Goal: Use online tool/utility: Utilize a website feature to perform a specific function

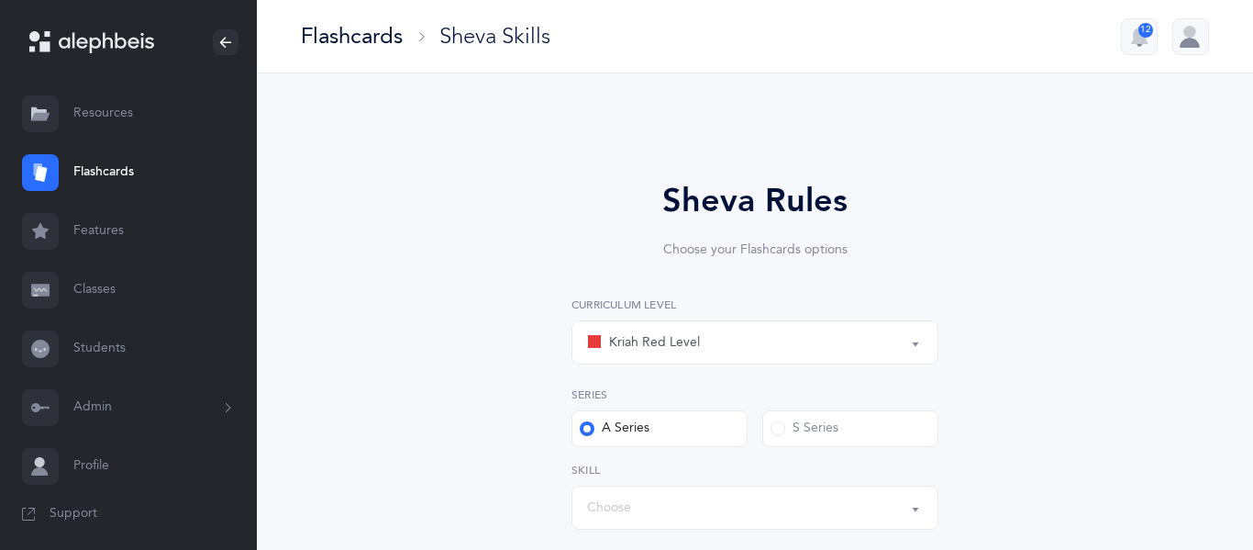
select select
select select "single"
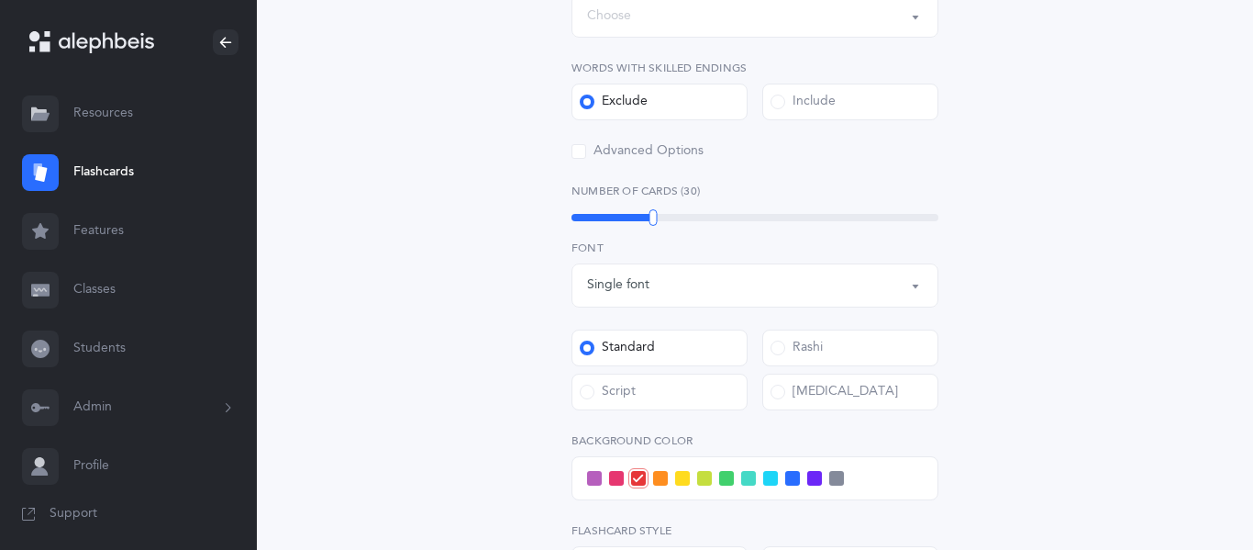
scroll to position [495, 0]
click at [663, 476] on span at bounding box center [660, 475] width 15 height 15
click at [0, 0] on input "checkbox" at bounding box center [0, 0] width 0 height 0
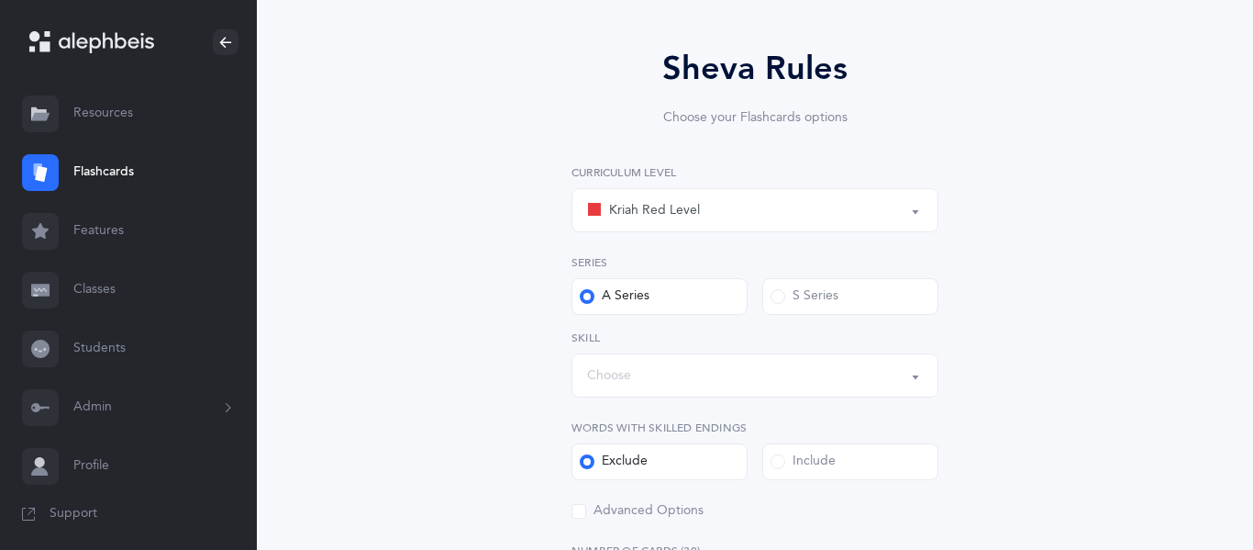
scroll to position [124, 0]
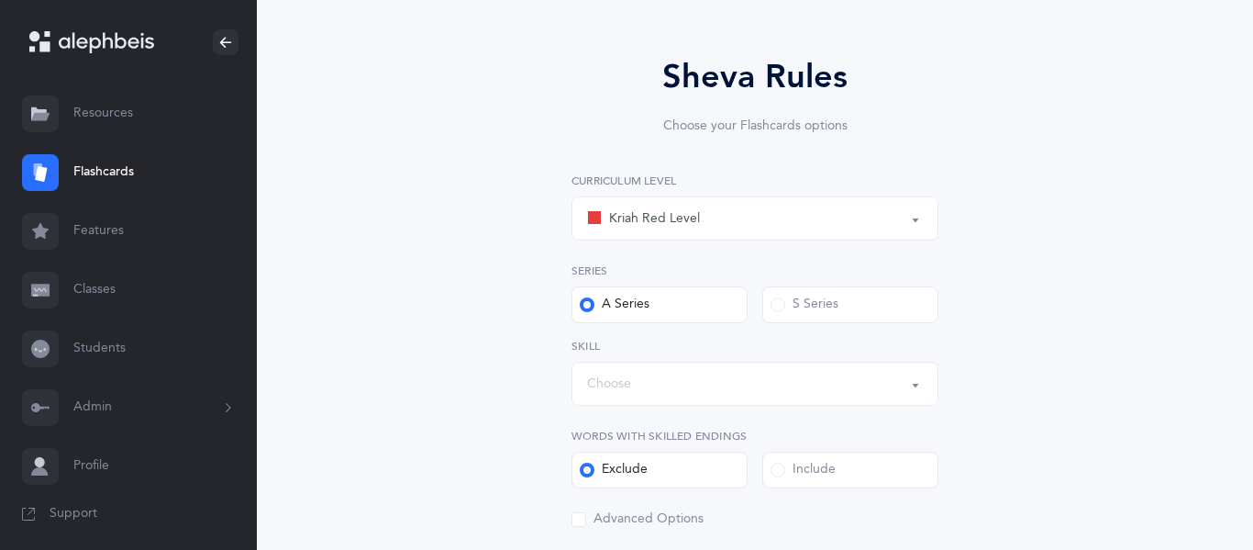
click at [593, 395] on div "Choose" at bounding box center [755, 383] width 336 height 31
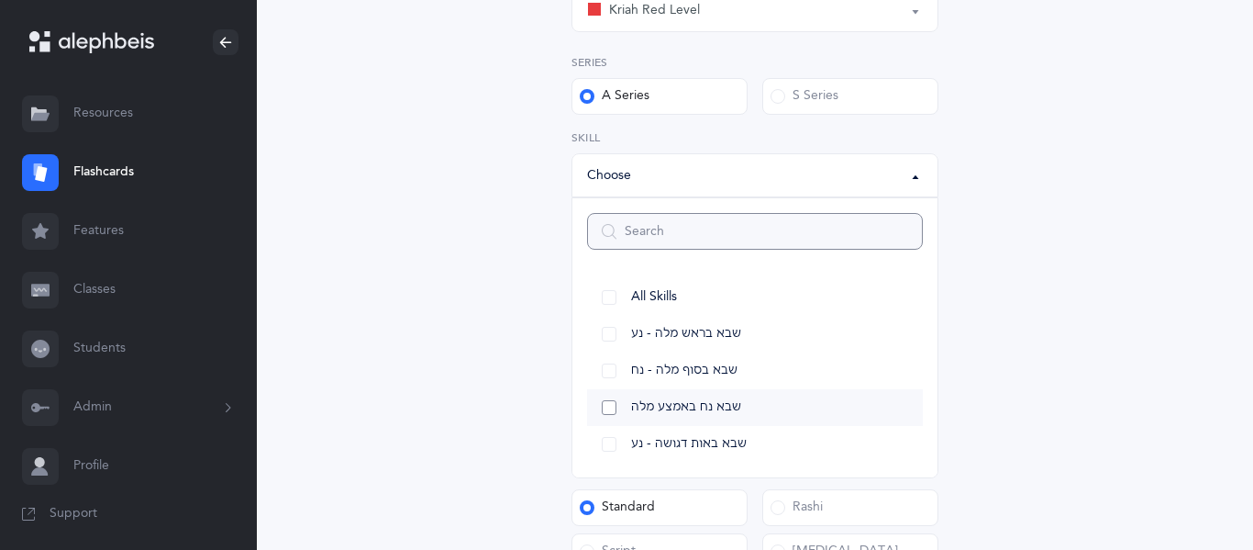
scroll to position [334, 0]
click at [608, 289] on link "All Skills" at bounding box center [755, 295] width 336 height 37
select select "12"
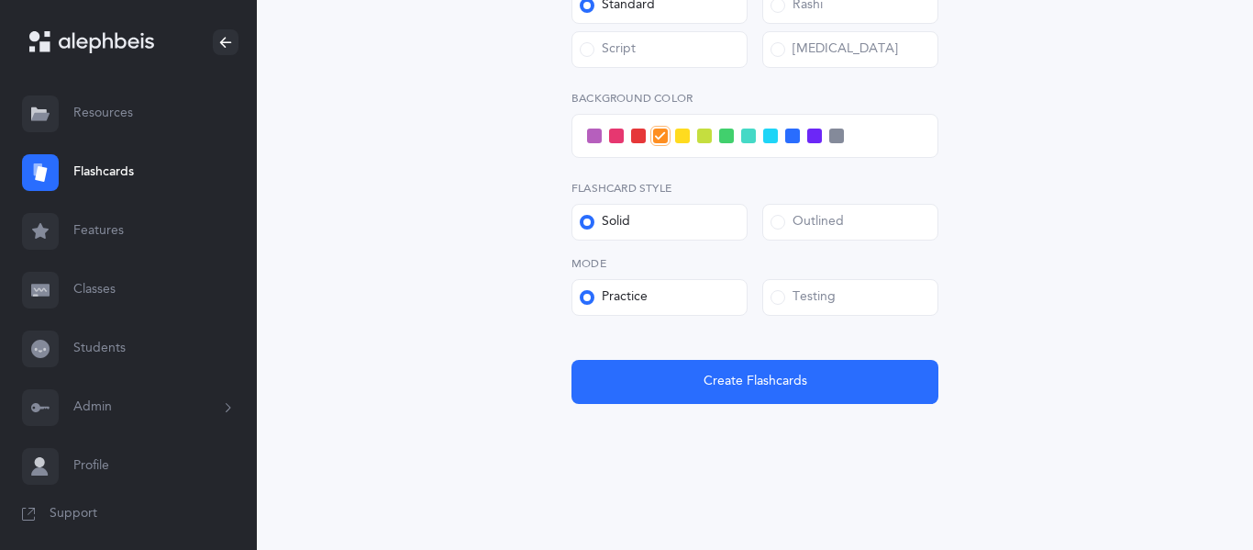
scroll to position [835, 0]
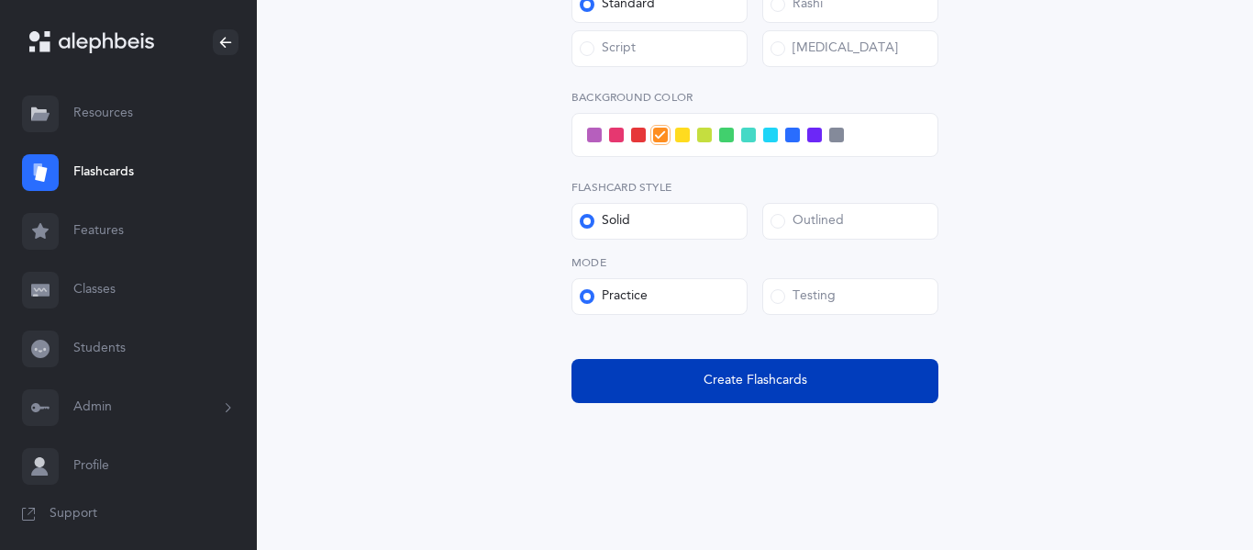
click at [669, 372] on button "Create Flashcards" at bounding box center [755, 381] width 367 height 44
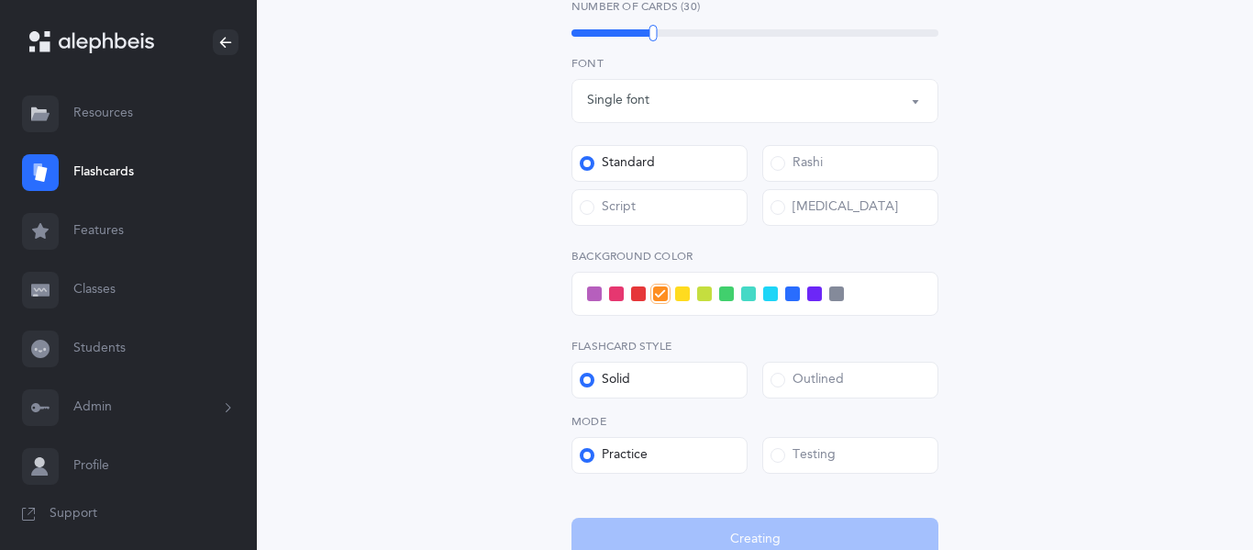
scroll to position [0, 0]
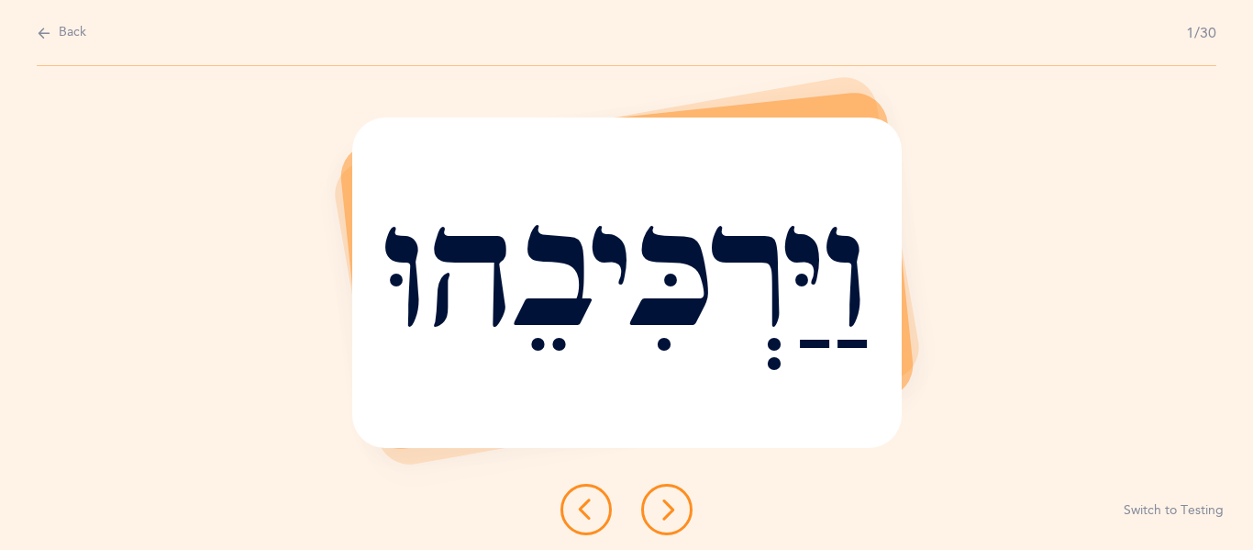
click at [658, 509] on icon at bounding box center [667, 509] width 22 height 22
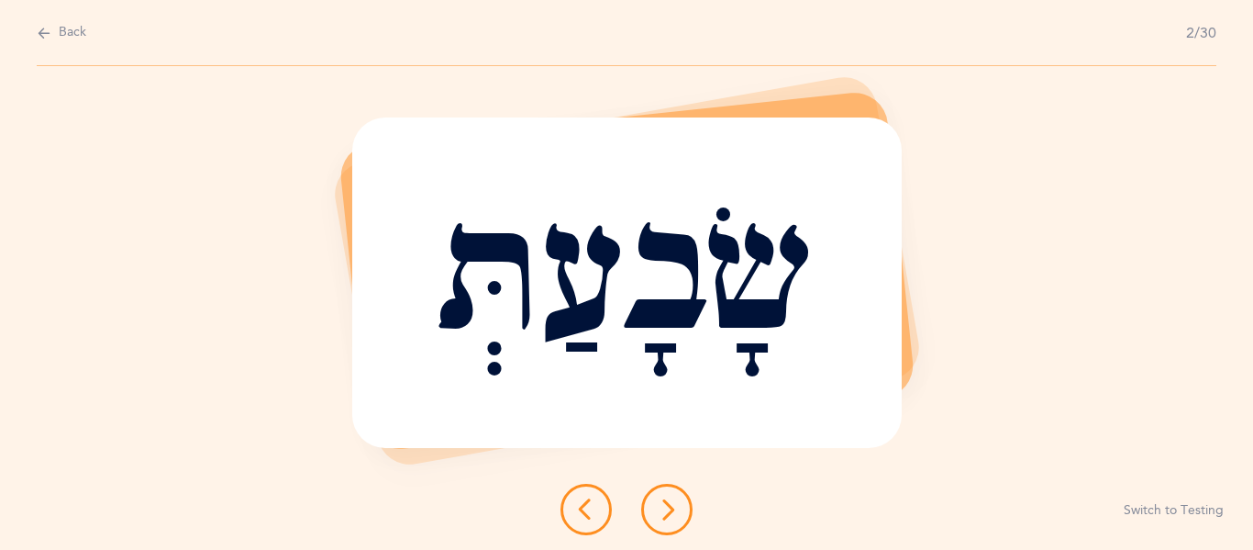
click at [658, 509] on icon at bounding box center [667, 509] width 22 height 22
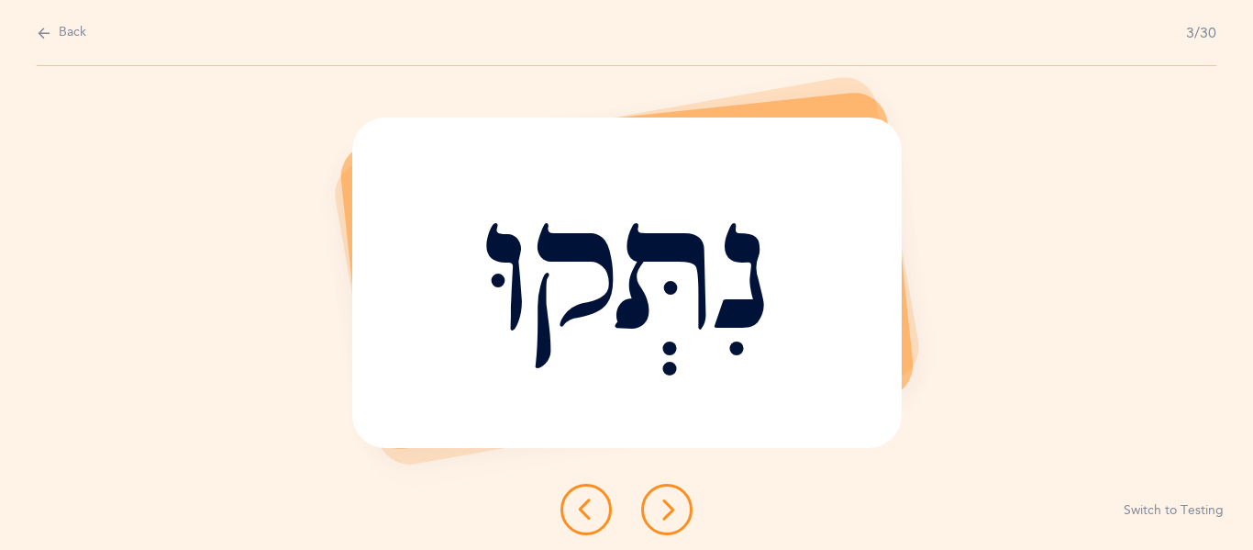
click at [658, 509] on icon at bounding box center [667, 509] width 22 height 22
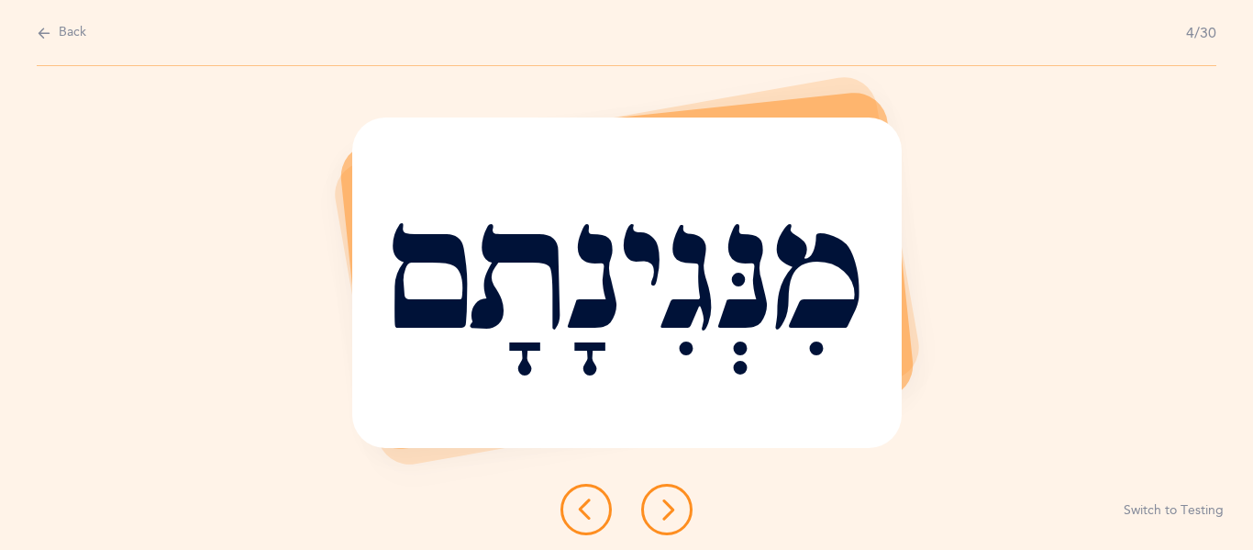
click at [658, 509] on icon at bounding box center [667, 509] width 22 height 22
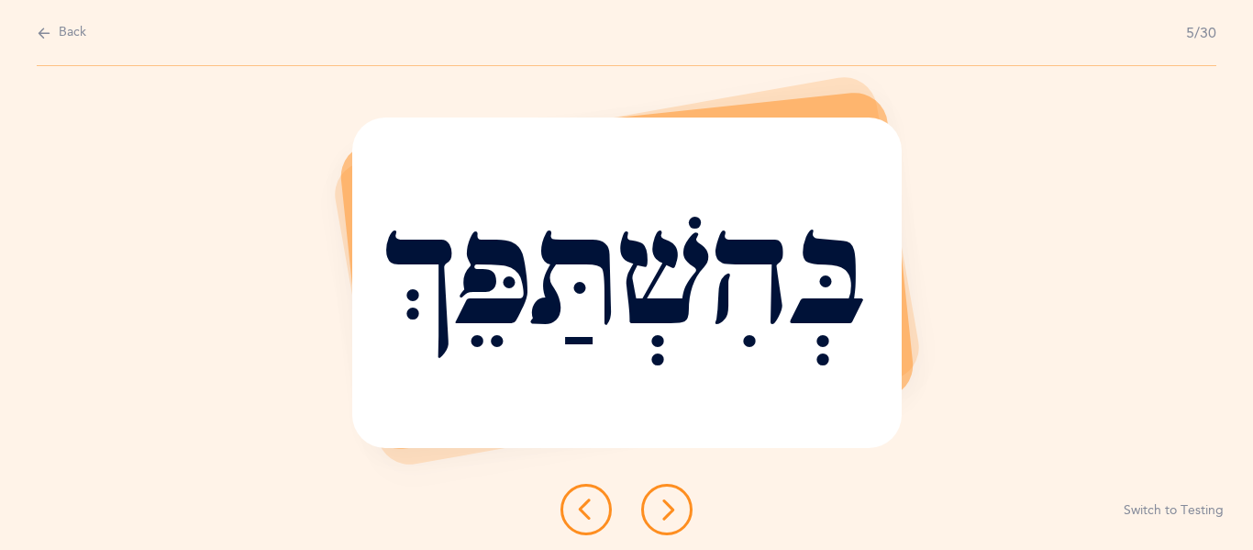
click at [658, 509] on icon at bounding box center [667, 509] width 22 height 22
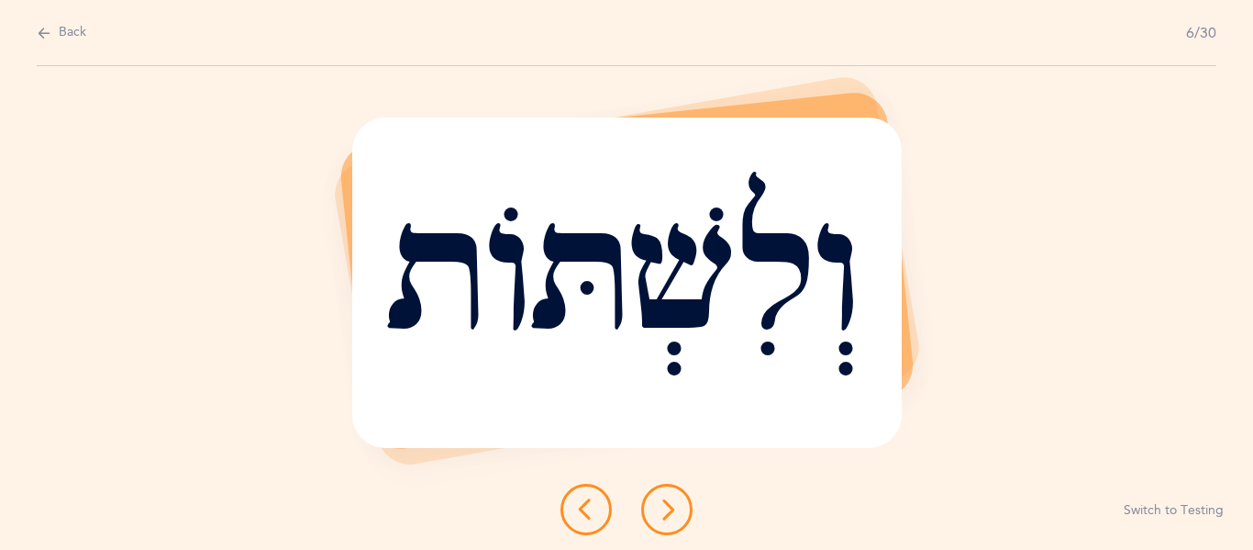
click at [658, 509] on icon at bounding box center [667, 509] width 22 height 22
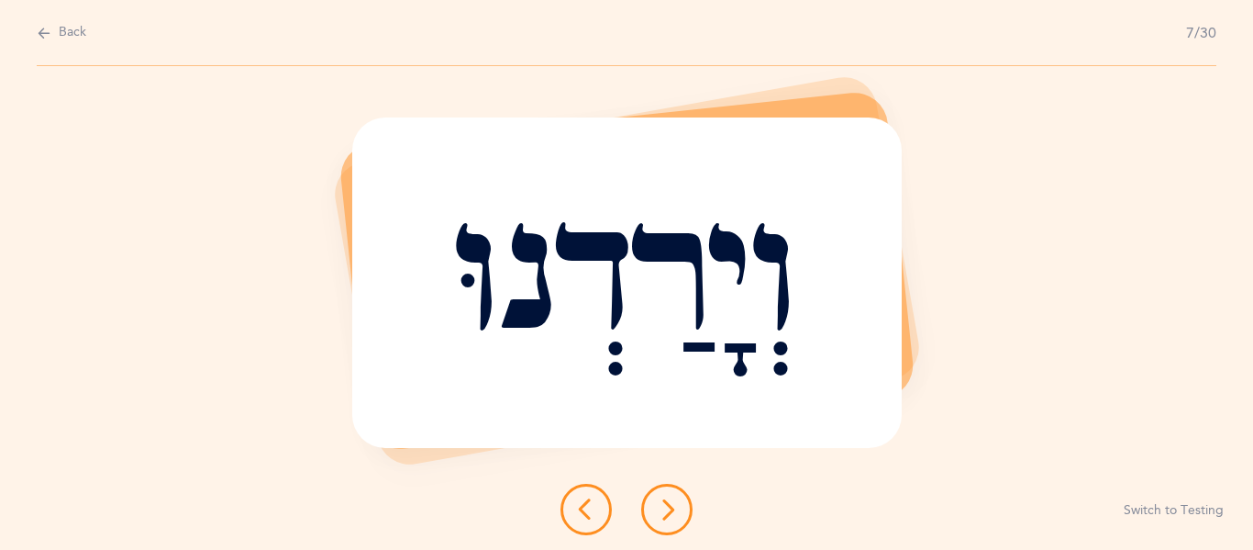
click at [658, 509] on icon at bounding box center [667, 509] width 22 height 22
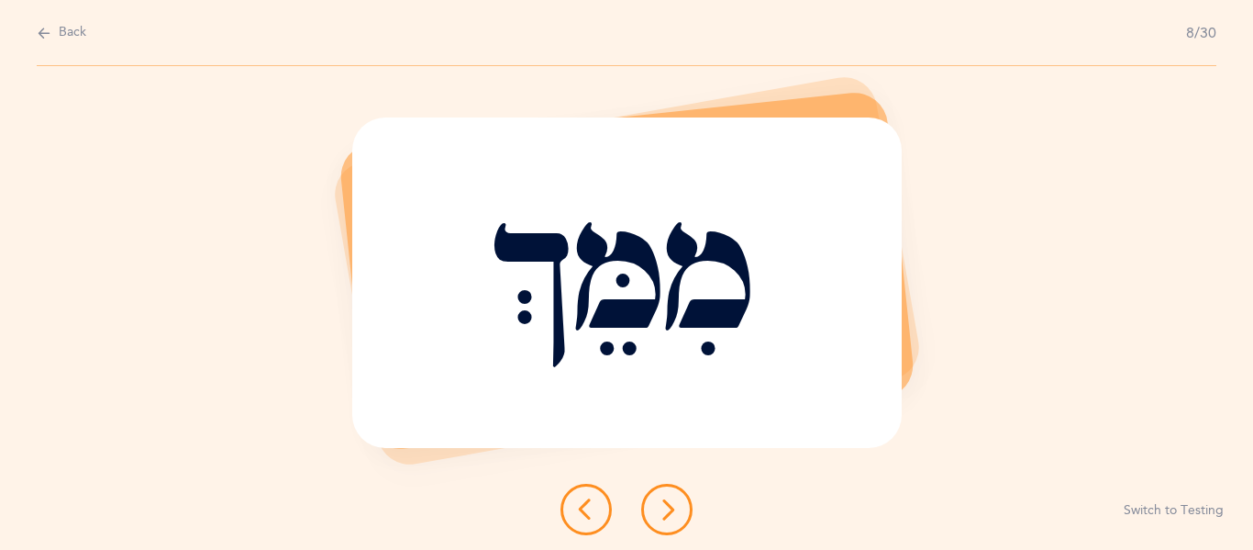
click at [658, 509] on icon at bounding box center [667, 509] width 22 height 22
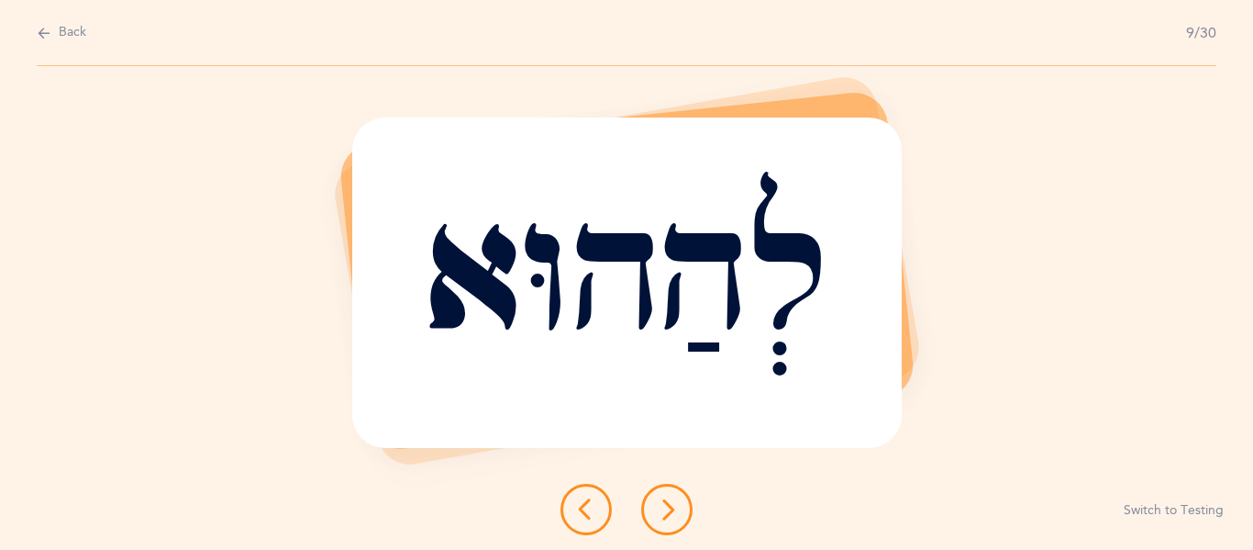
click at [658, 509] on icon at bounding box center [667, 509] width 22 height 22
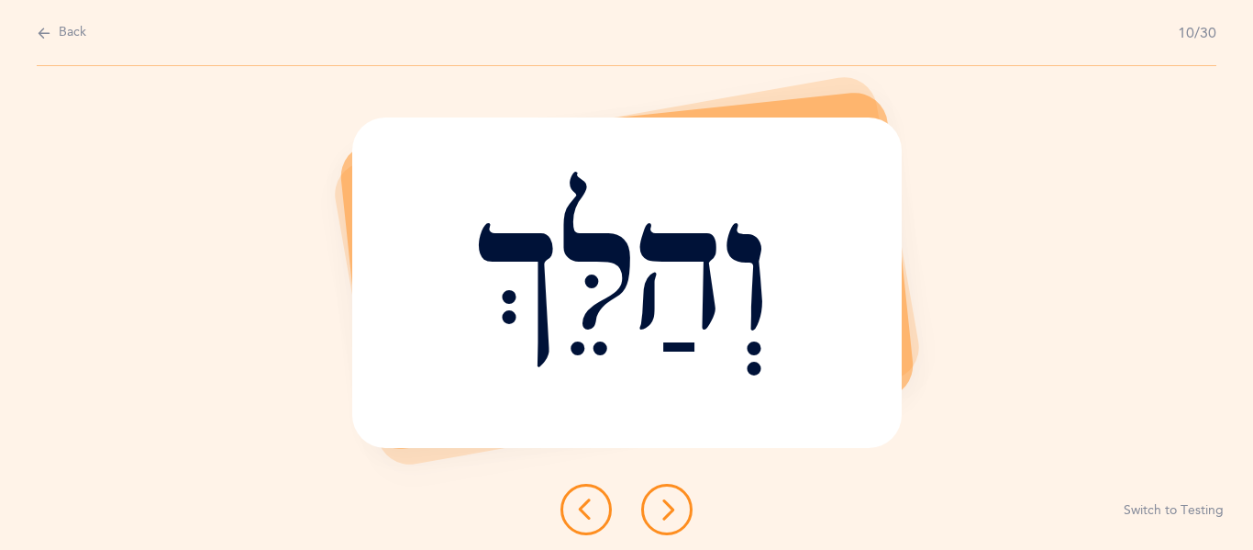
click at [658, 509] on icon at bounding box center [667, 509] width 22 height 22
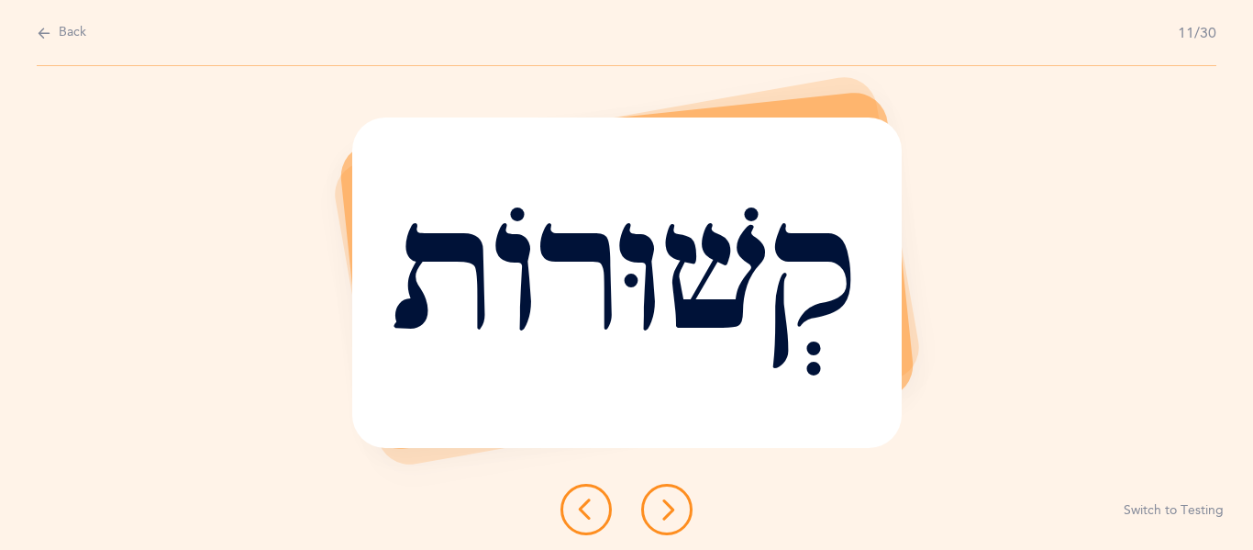
click at [657, 509] on icon at bounding box center [667, 509] width 22 height 22
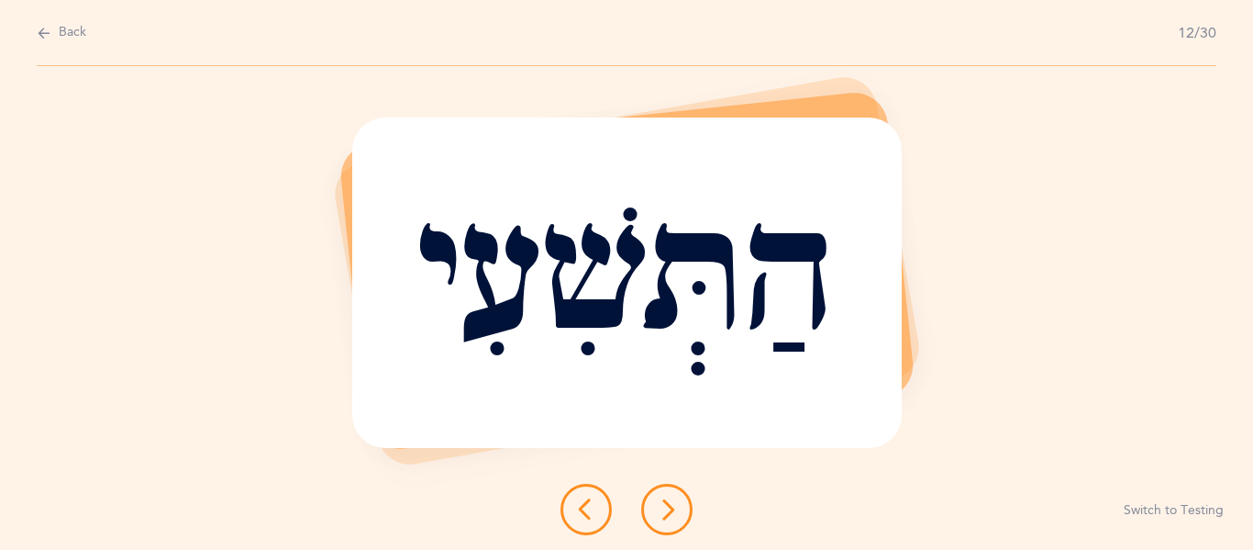
click at [656, 509] on icon at bounding box center [667, 509] width 22 height 22
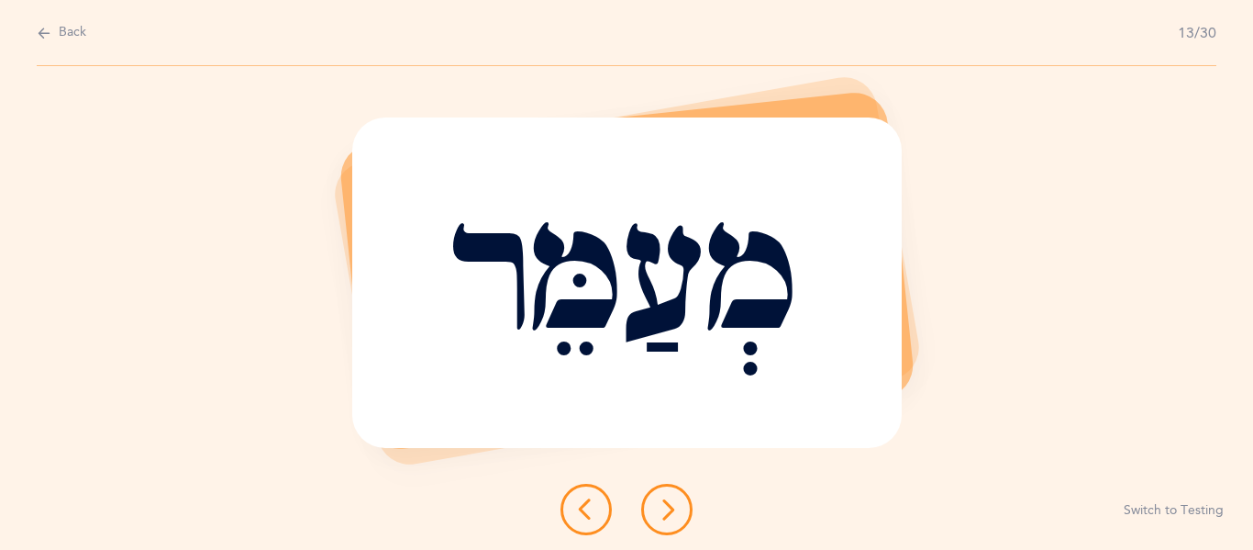
click at [656, 512] on icon at bounding box center [667, 509] width 22 height 22
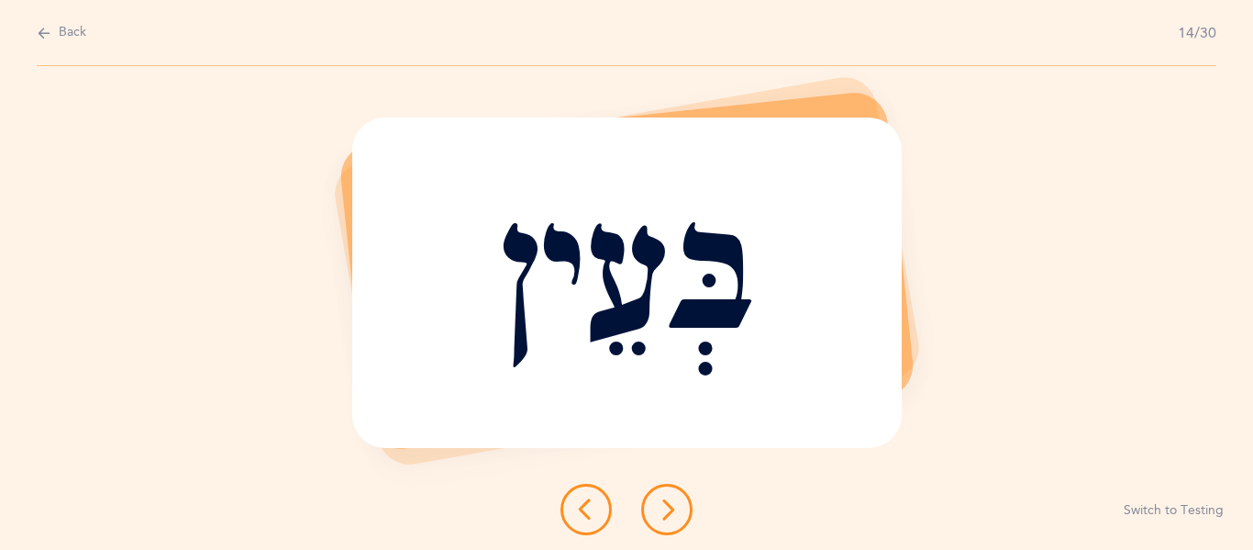
click at [656, 515] on icon at bounding box center [667, 509] width 22 height 22
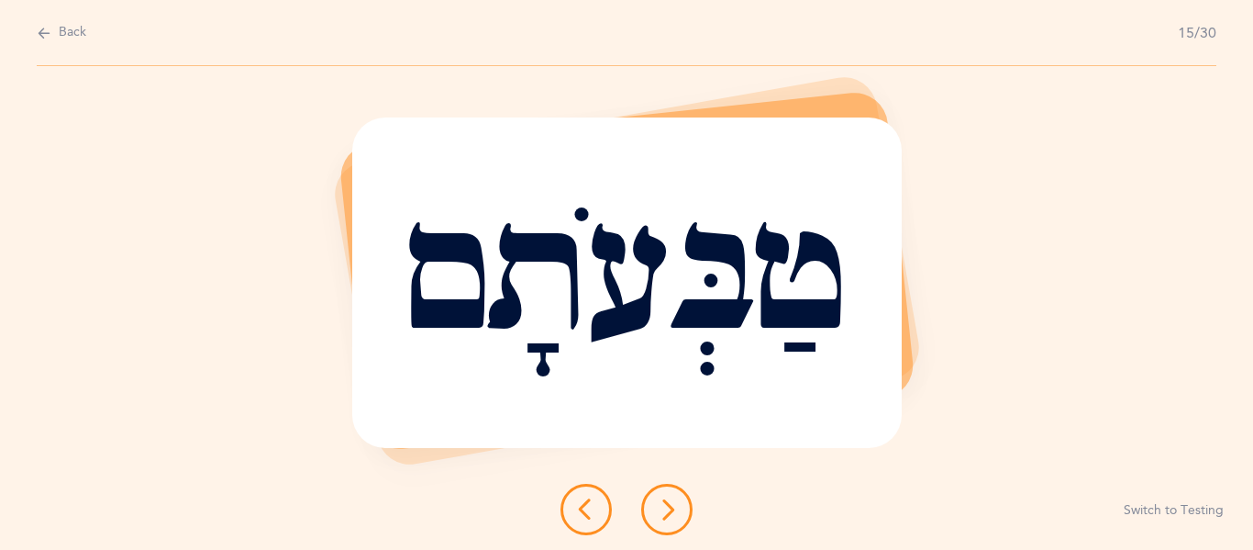
click at [656, 515] on icon at bounding box center [667, 509] width 22 height 22
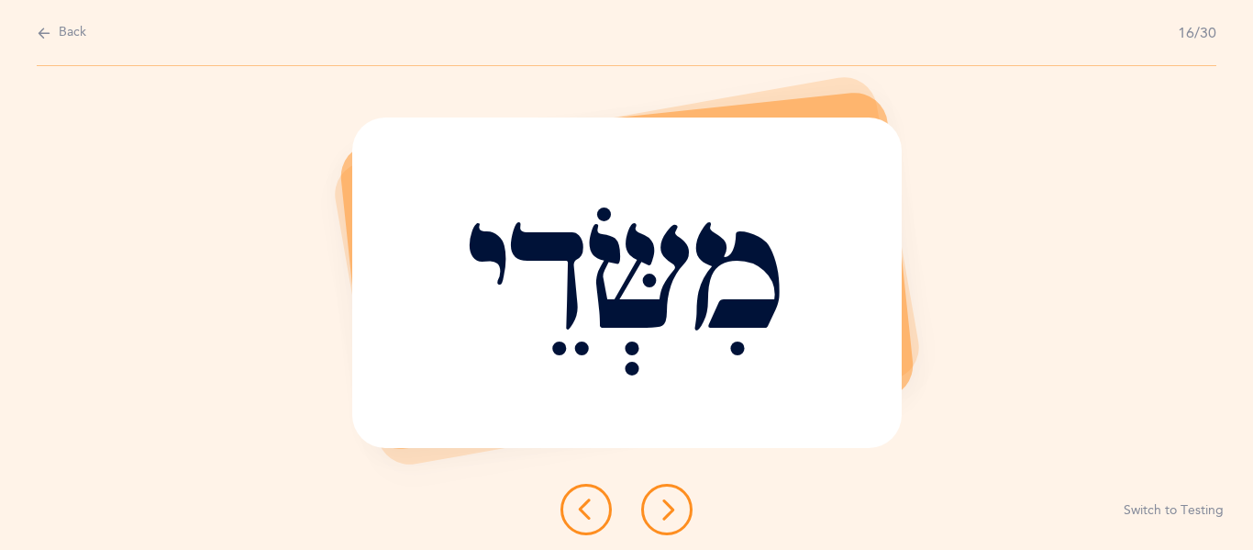
click at [663, 519] on icon at bounding box center [667, 509] width 22 height 22
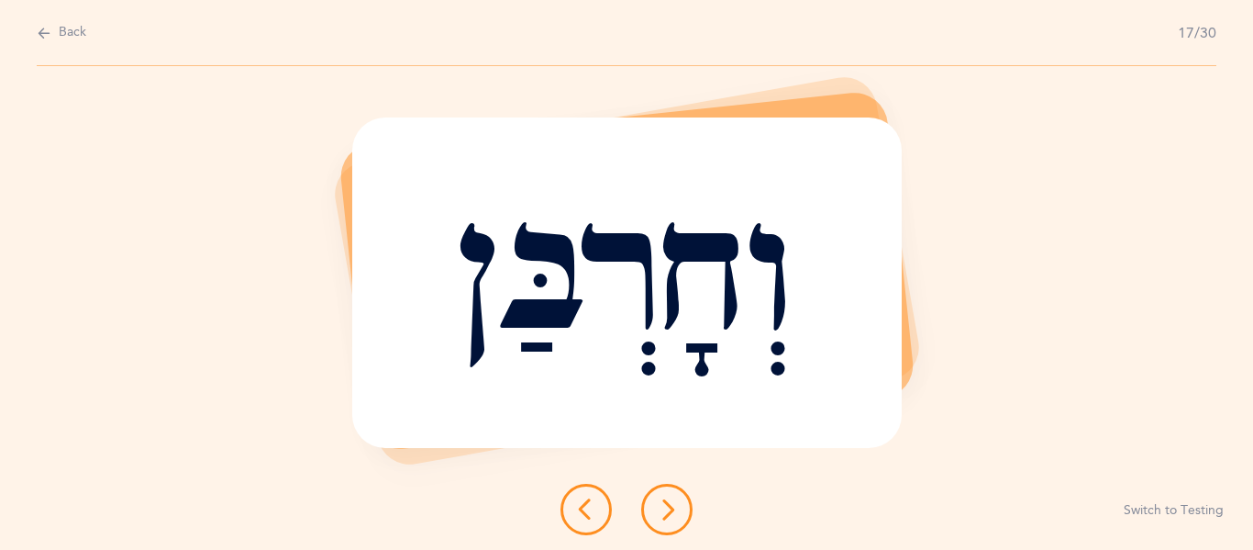
click at [663, 519] on icon at bounding box center [667, 509] width 22 height 22
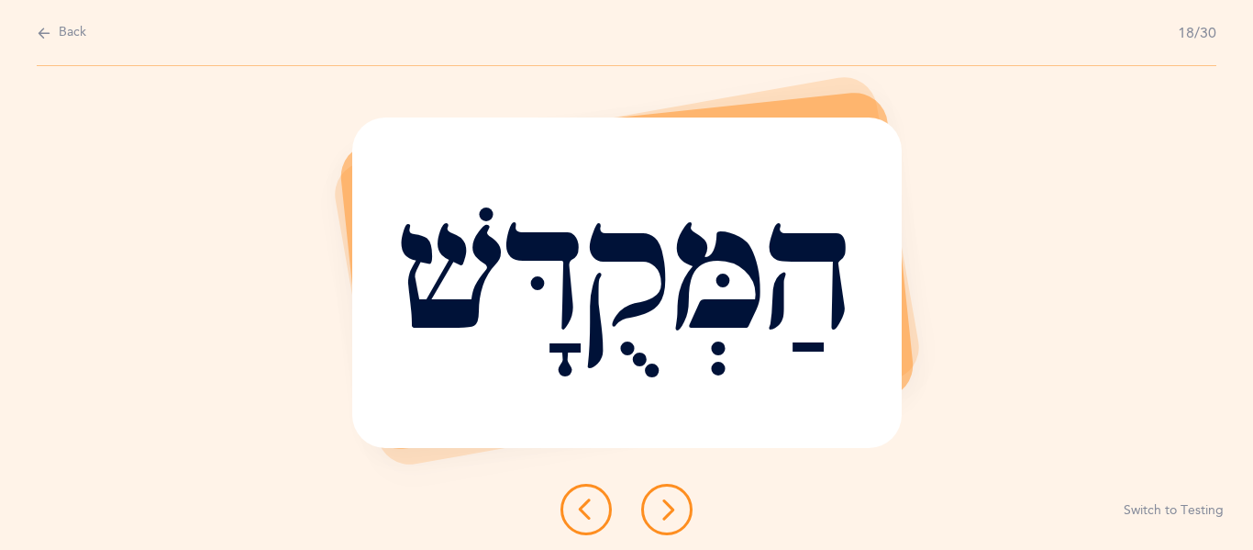
click at [663, 519] on icon at bounding box center [667, 509] width 22 height 22
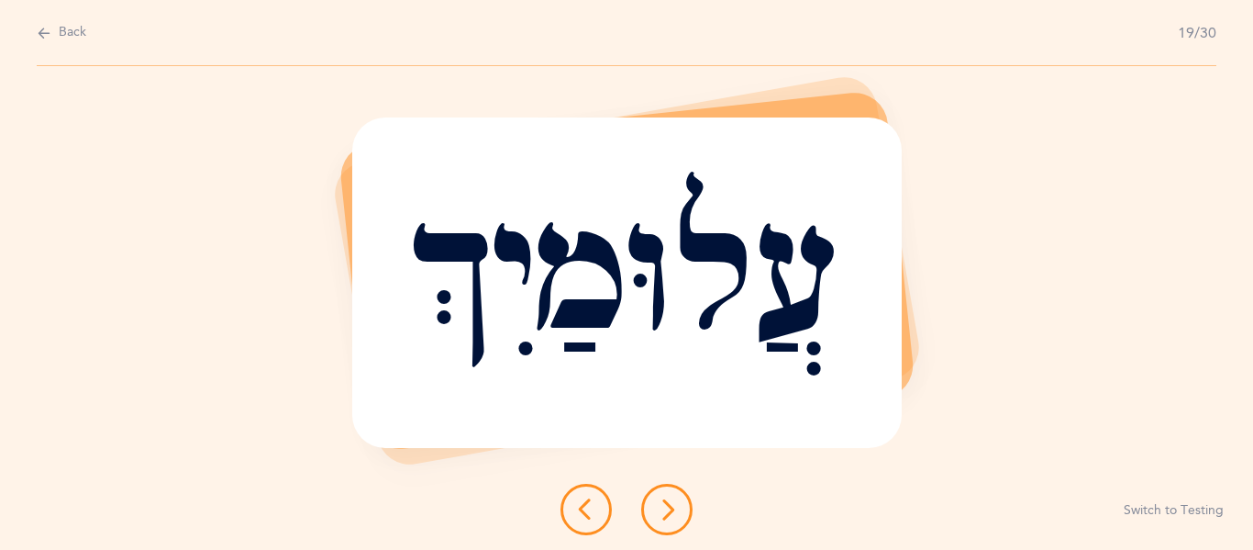
click at [663, 519] on icon at bounding box center [667, 509] width 22 height 22
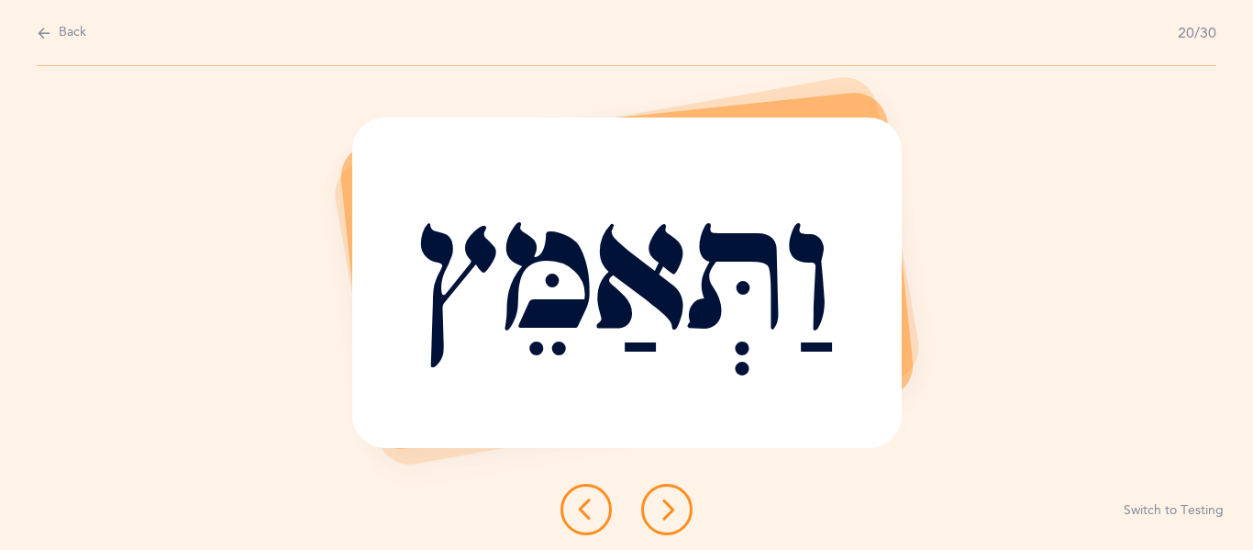
click at [663, 519] on icon at bounding box center [667, 509] width 22 height 22
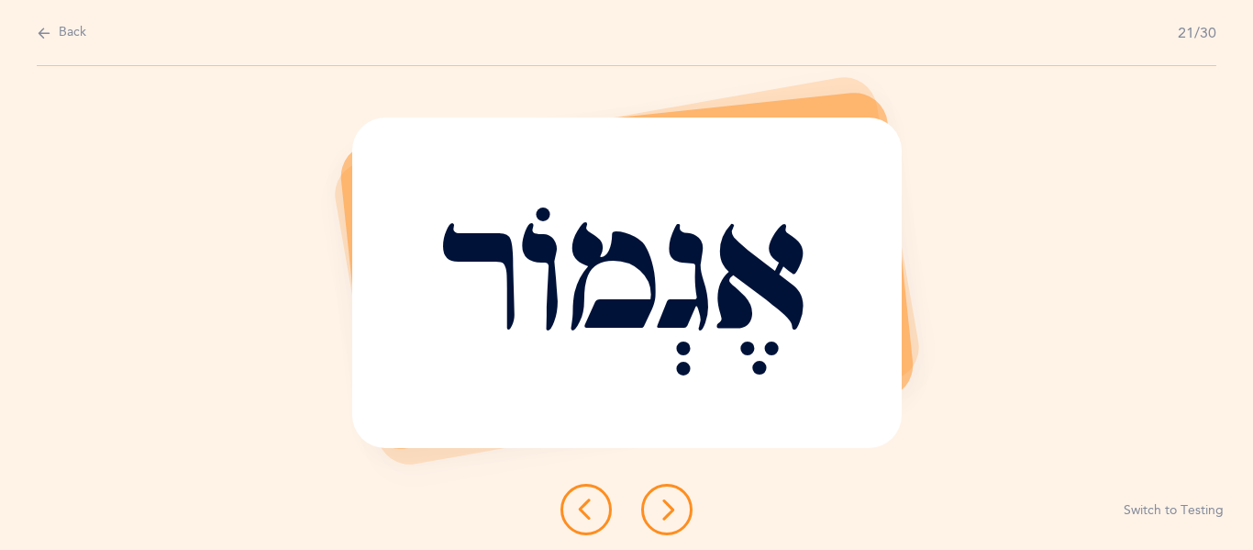
click at [661, 519] on icon at bounding box center [667, 509] width 22 height 22
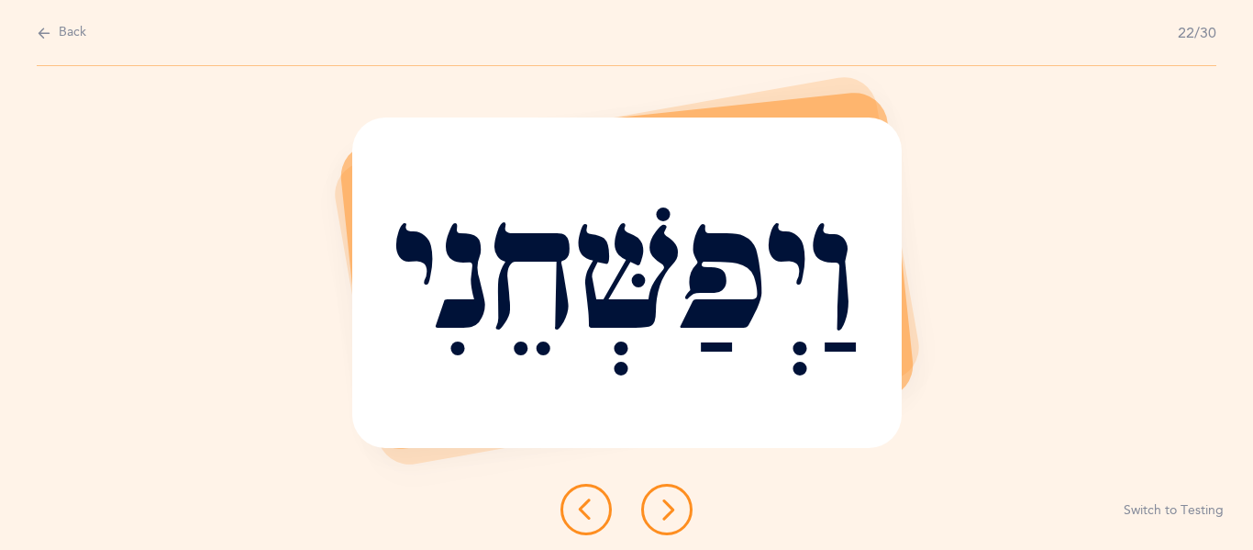
click at [661, 519] on icon at bounding box center [667, 509] width 22 height 22
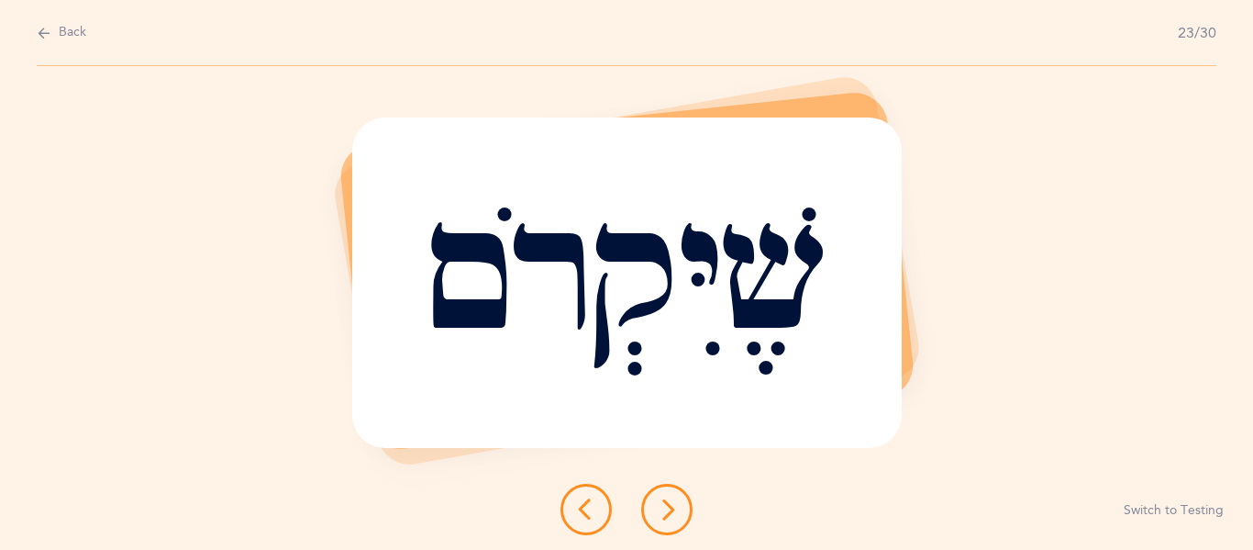
click at [661, 519] on icon at bounding box center [667, 509] width 22 height 22
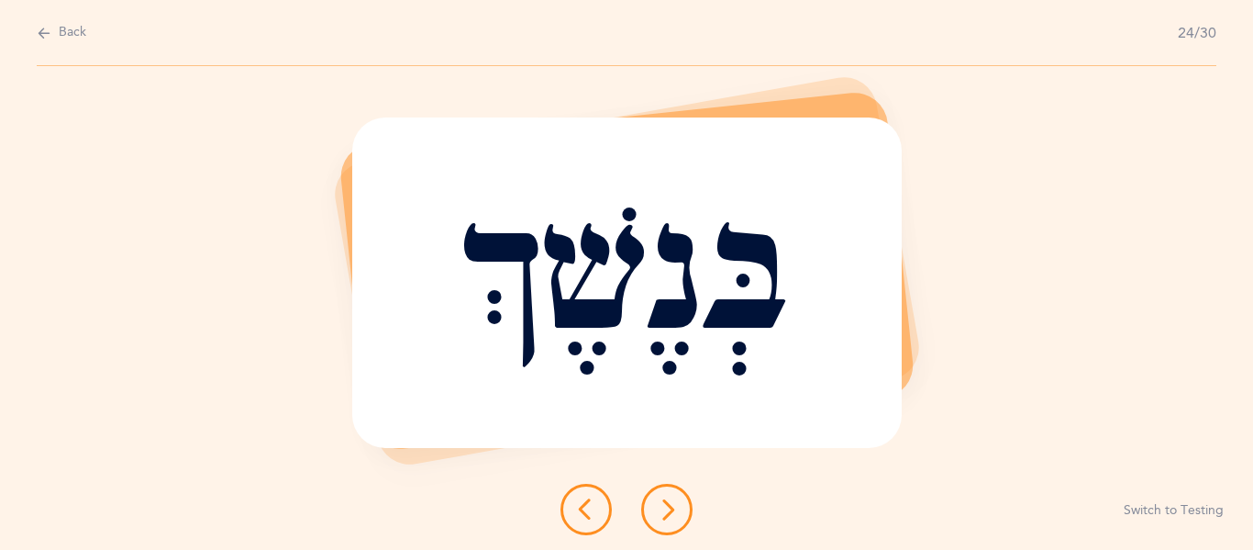
click at [661, 519] on icon at bounding box center [667, 509] width 22 height 22
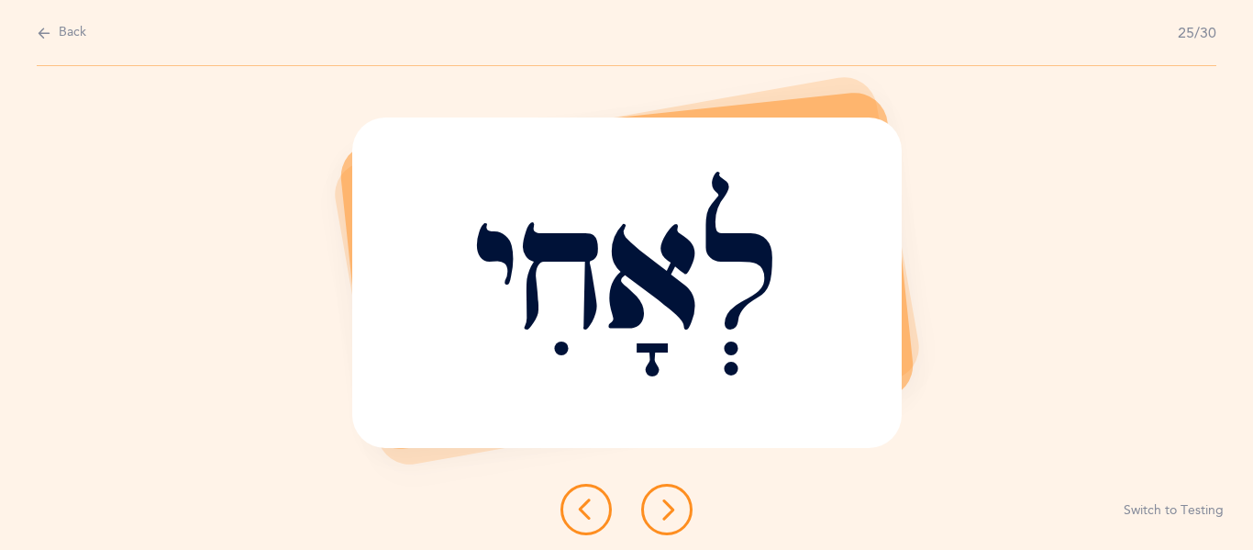
click at [661, 519] on icon at bounding box center [667, 509] width 22 height 22
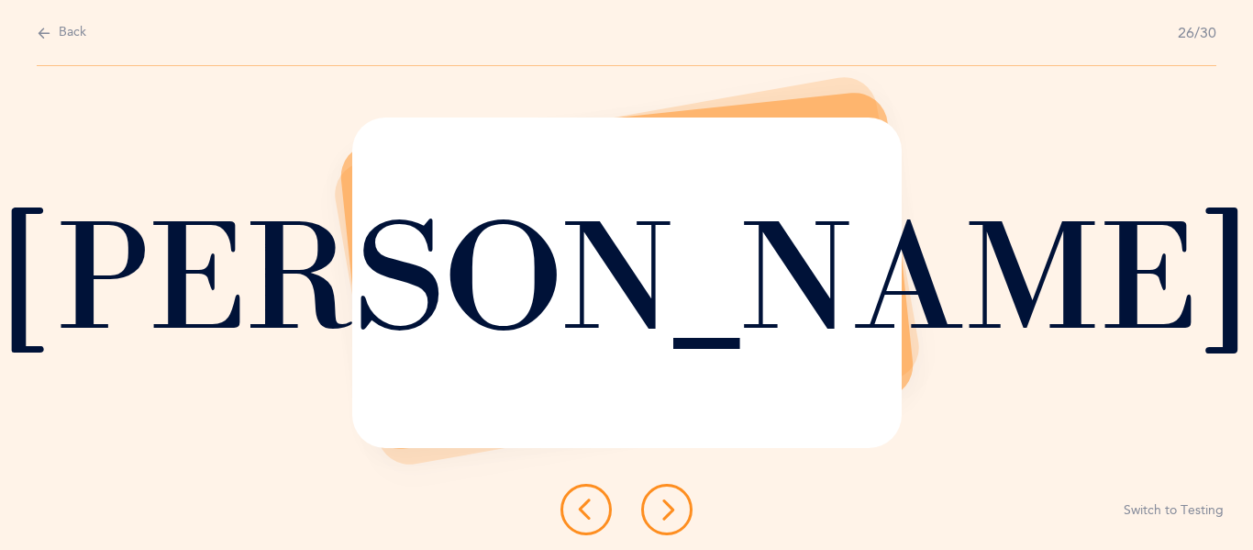
click at [661, 519] on icon at bounding box center [667, 509] width 22 height 22
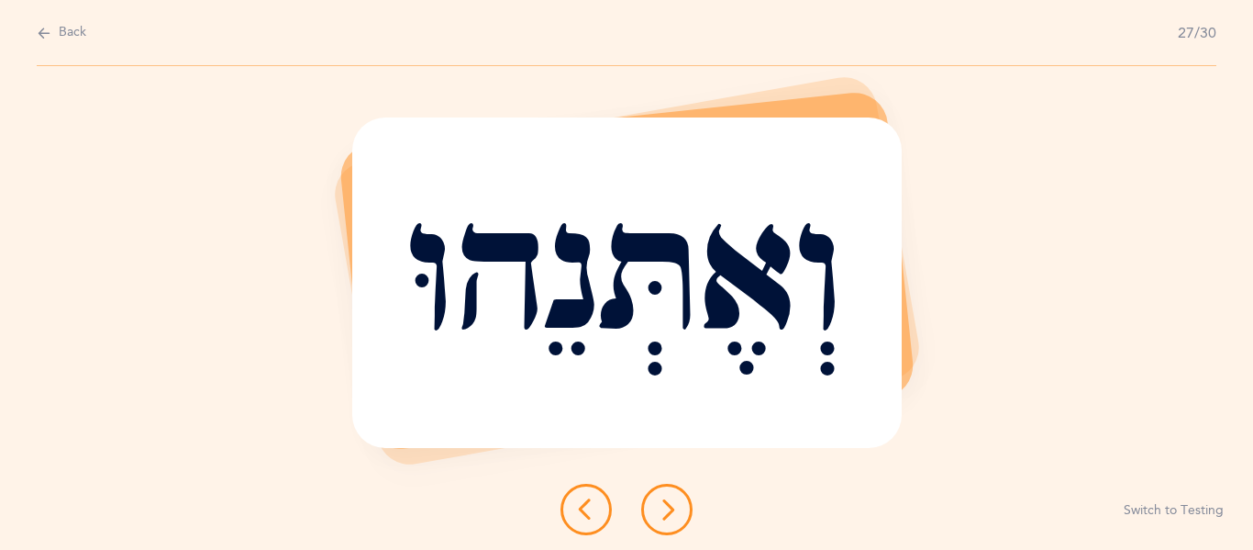
click at [661, 519] on icon at bounding box center [667, 509] width 22 height 22
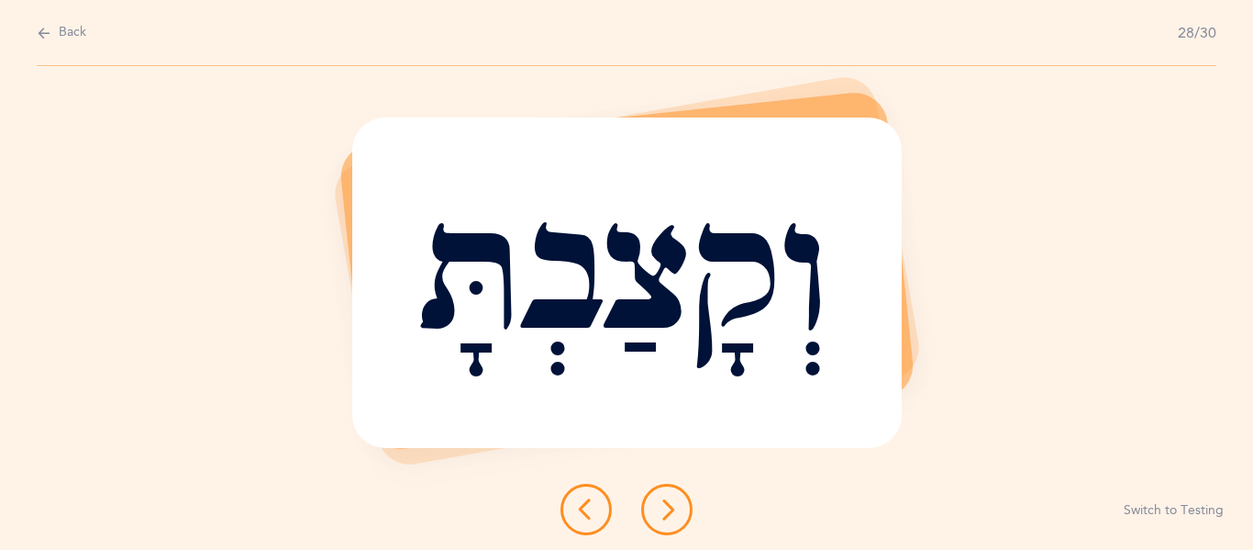
click at [661, 519] on icon at bounding box center [667, 509] width 22 height 22
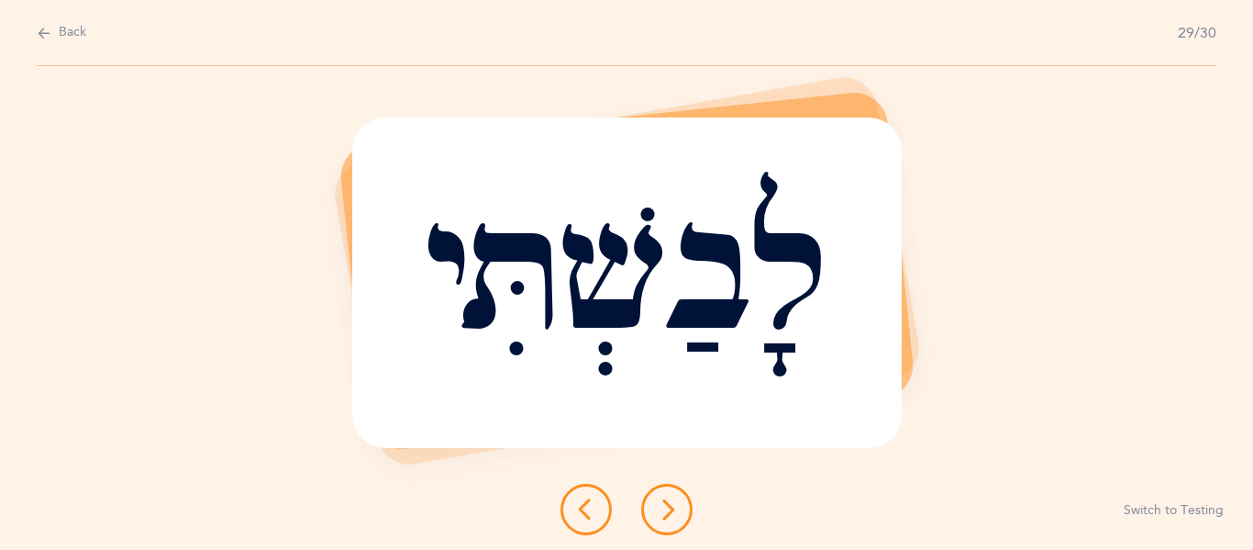
click at [661, 519] on icon at bounding box center [667, 509] width 22 height 22
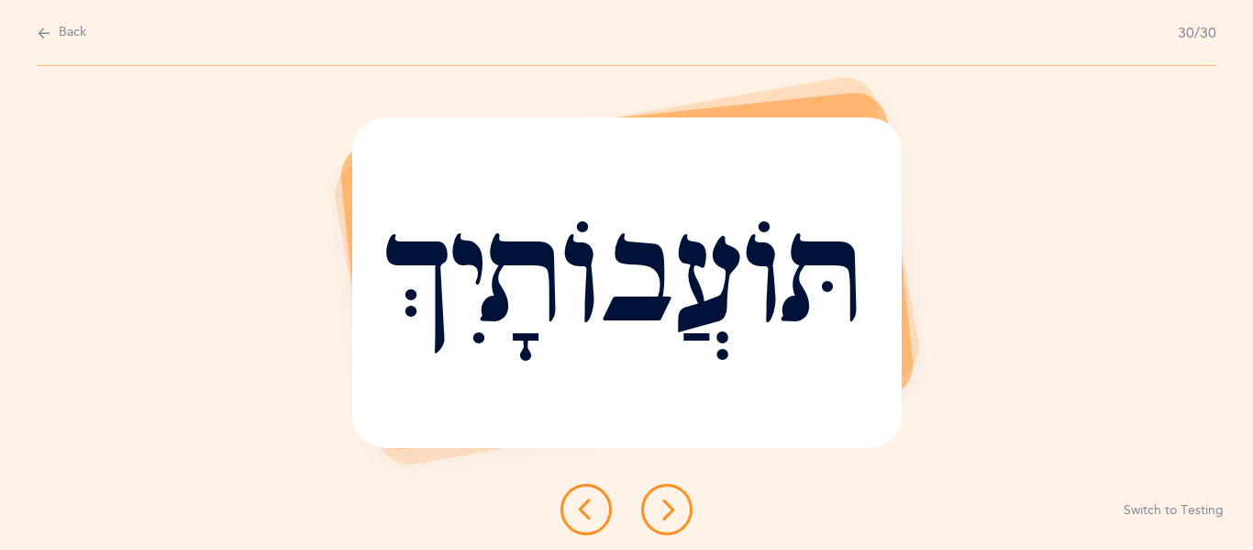
click at [661, 519] on icon at bounding box center [667, 509] width 22 height 22
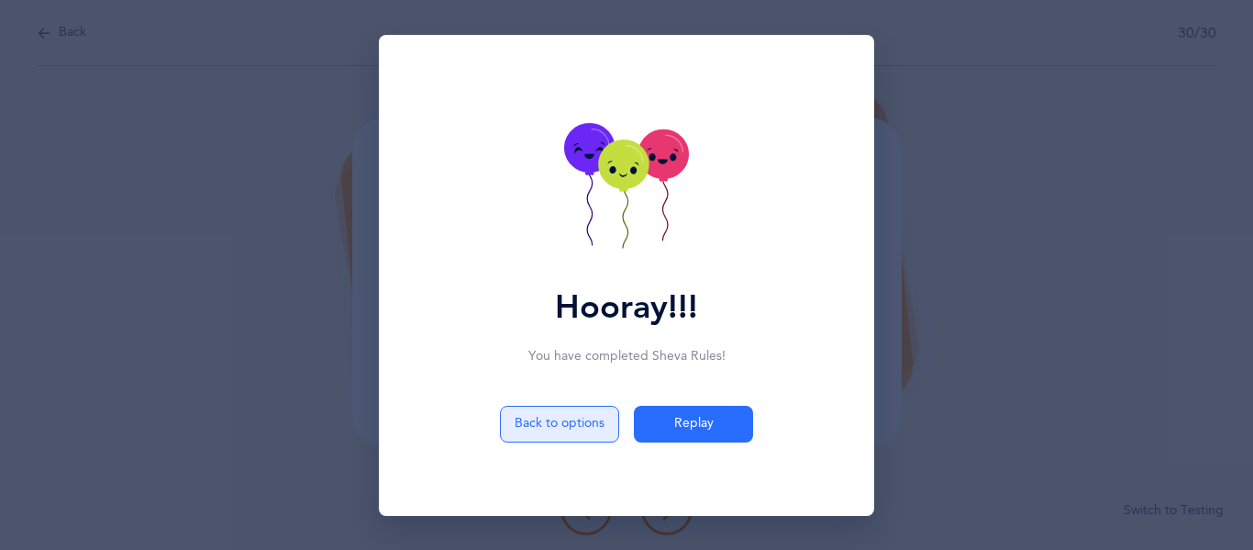
click at [573, 423] on button "Back to options" at bounding box center [559, 424] width 119 height 37
select select "12"
select select "single"
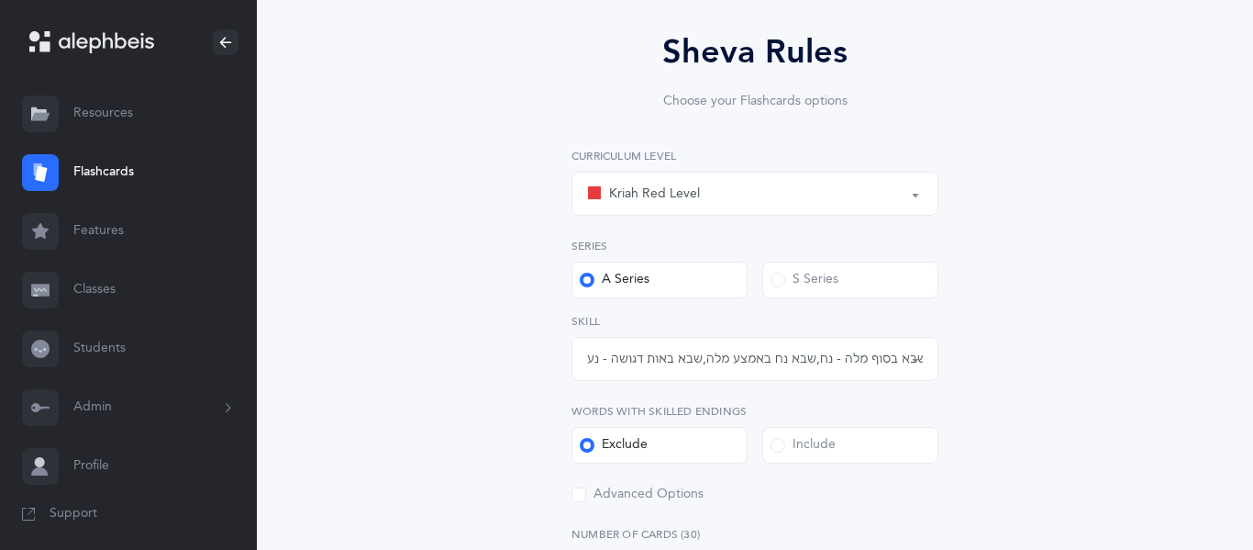
scroll to position [150, 0]
click at [767, 182] on div "Kriah Red Level" at bounding box center [755, 191] width 336 height 31
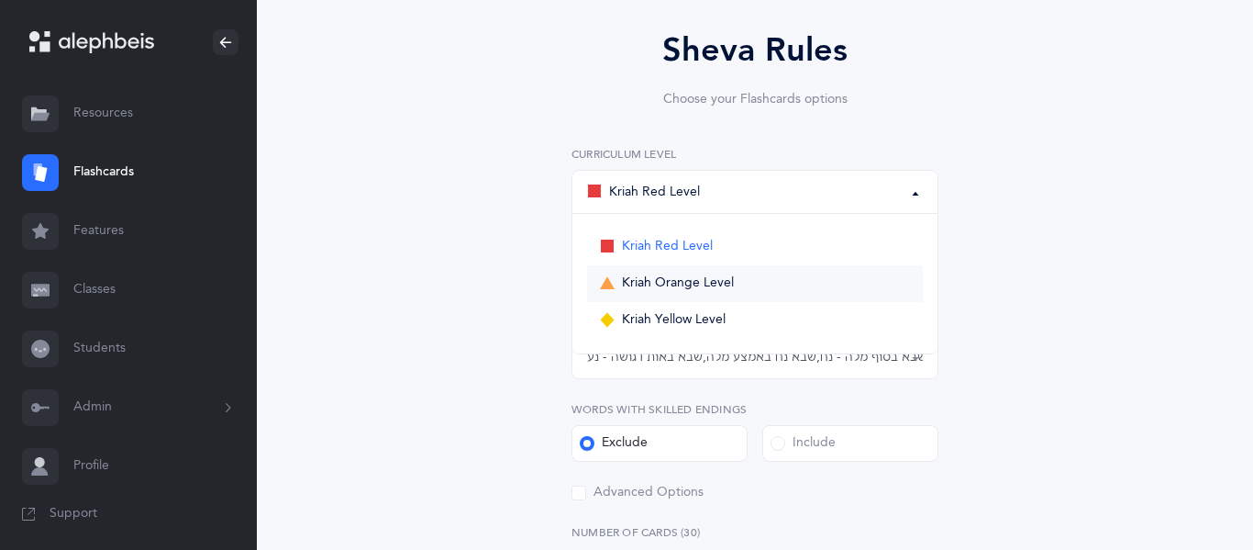
click at [659, 293] on link "Kriah Orange Level" at bounding box center [755, 283] width 336 height 37
select select "4"
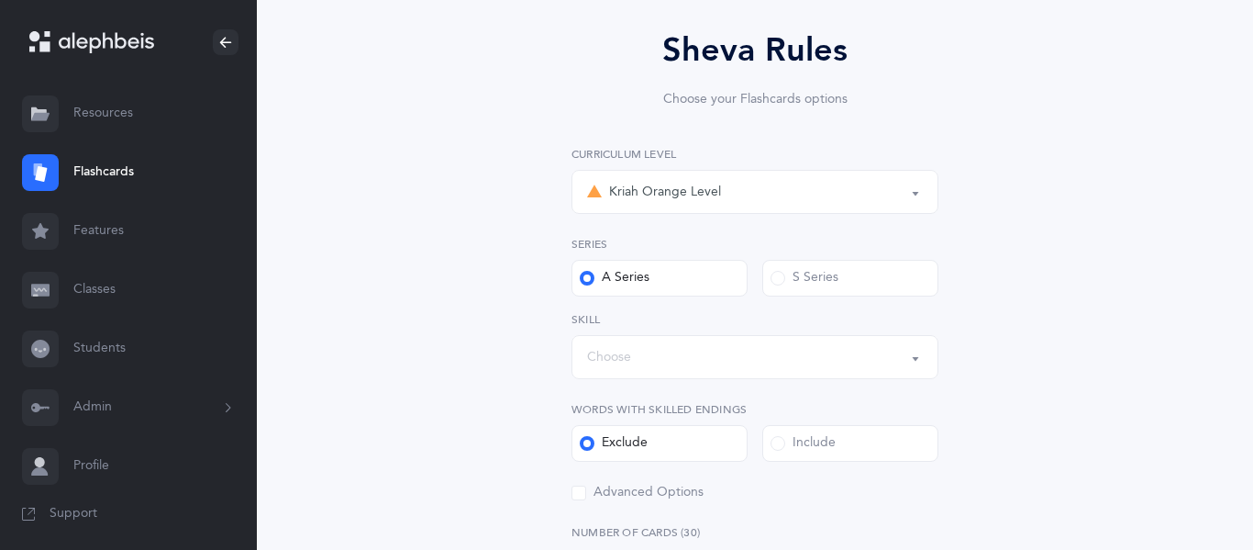
click at [731, 361] on div "Choose" at bounding box center [755, 356] width 336 height 31
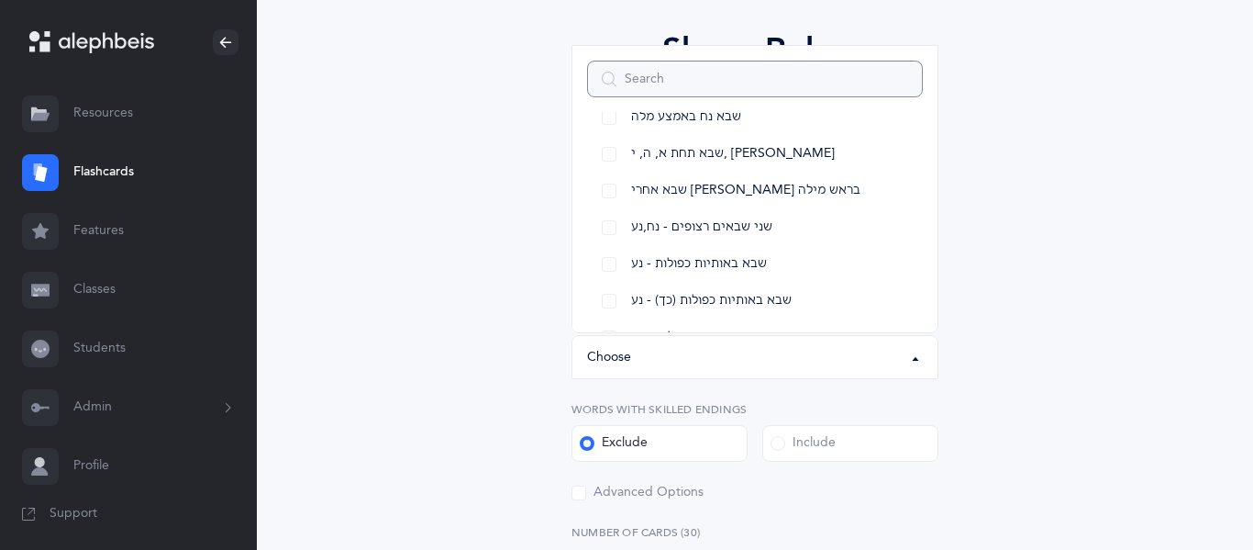
scroll to position [103, 0]
click at [606, 229] on link "שני שבאים רצופים - נח,נע" at bounding box center [755, 225] width 336 height 37
select select "14"
click at [606, 264] on link "שבא באותיות כפולות - נע" at bounding box center [755, 262] width 336 height 37
click at [609, 298] on link "שבא באותיות כפולות (כך) - נע" at bounding box center [755, 299] width 336 height 37
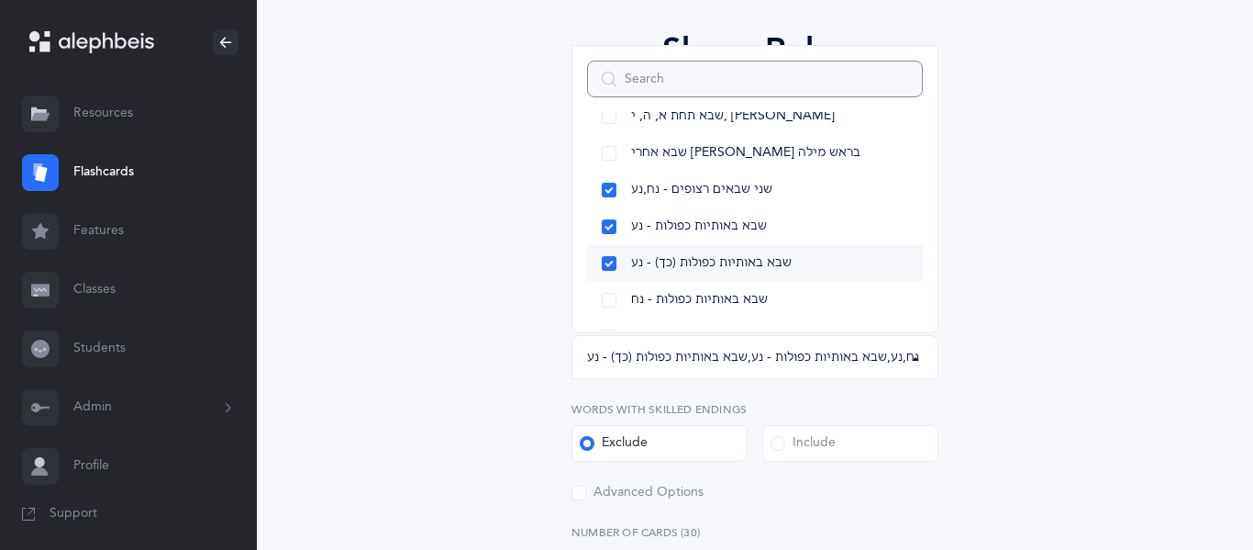
scroll to position [140, 0]
click at [609, 298] on link "שבא באותיות כפולות - נח" at bounding box center [755, 298] width 336 height 37
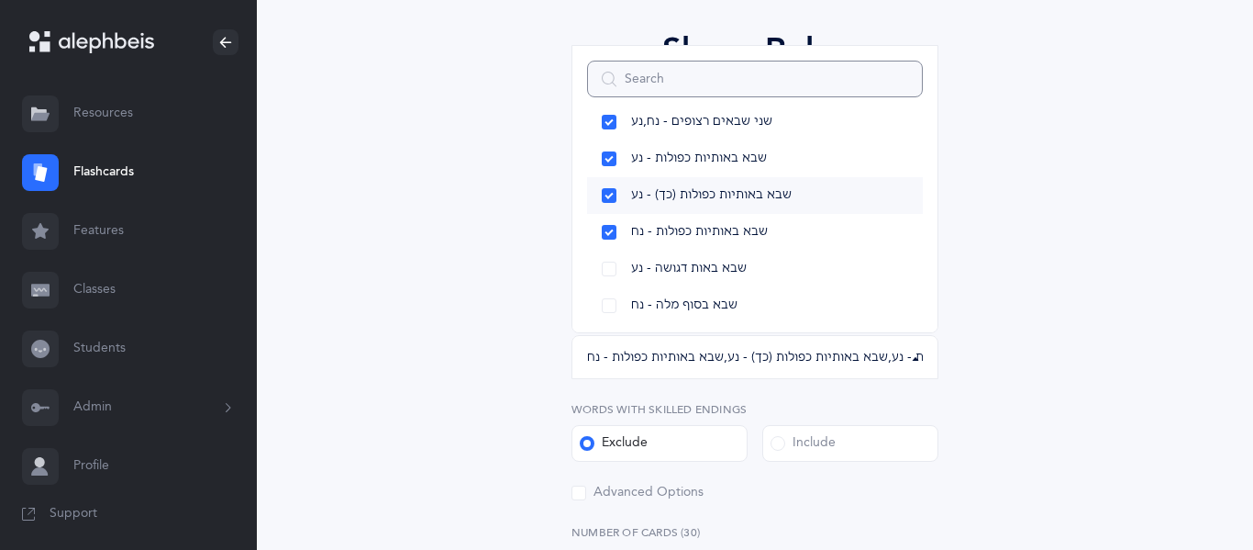
scroll to position [208, 0]
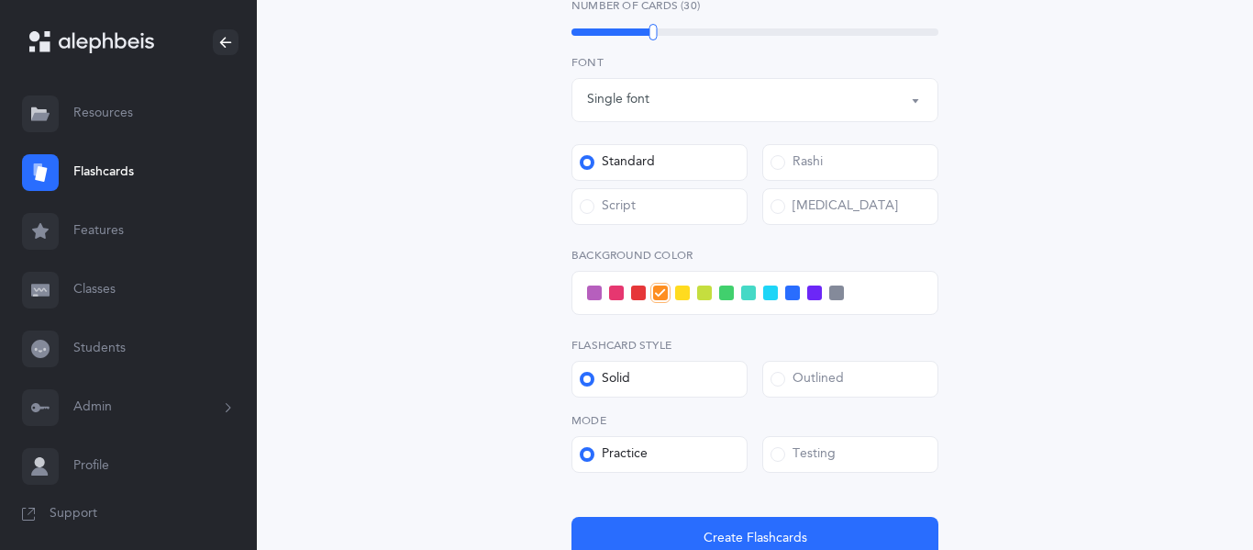
scroll to position [683, 0]
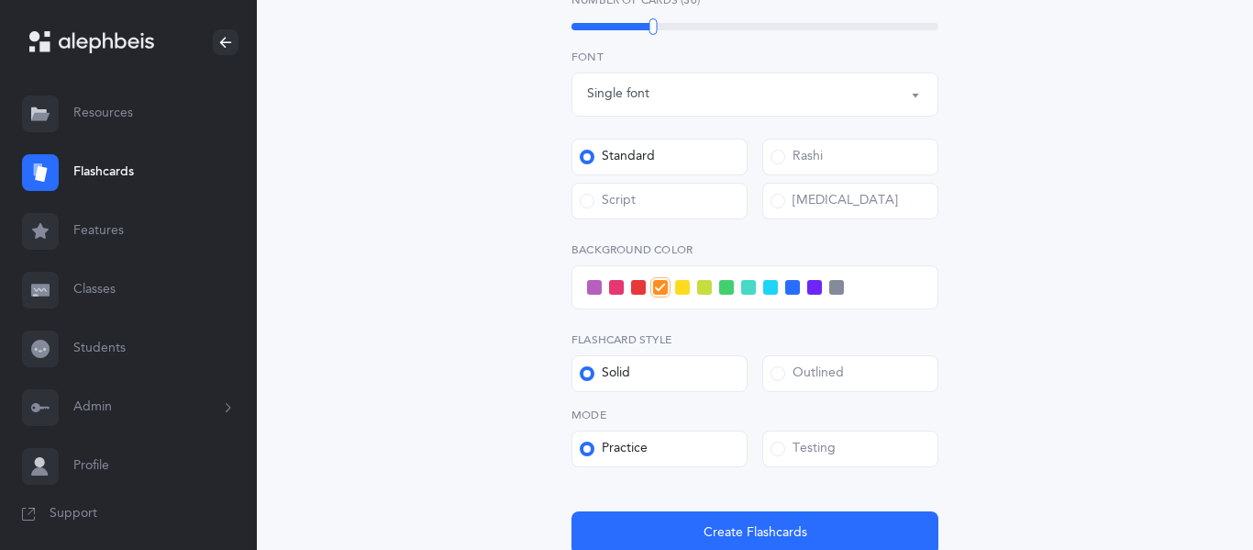
click at [788, 293] on span at bounding box center [792, 287] width 15 height 15
click at [0, 0] on input "checkbox" at bounding box center [0, 0] width 0 height 0
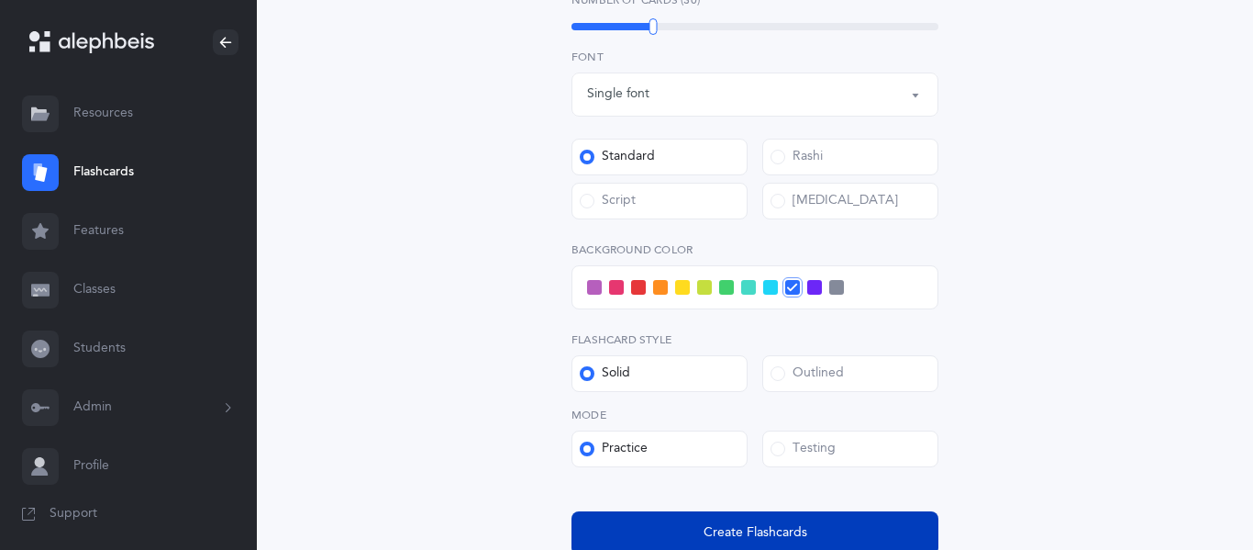
click at [732, 521] on button "Create Flashcards" at bounding box center [755, 533] width 367 height 44
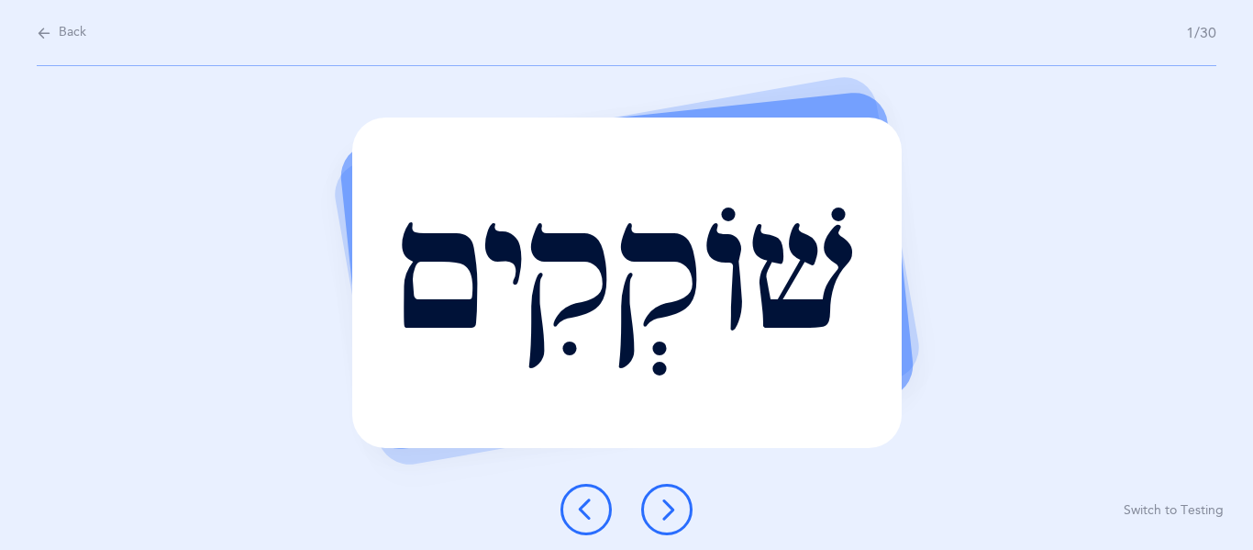
scroll to position [0, 0]
click at [652, 514] on button at bounding box center [666, 509] width 51 height 51
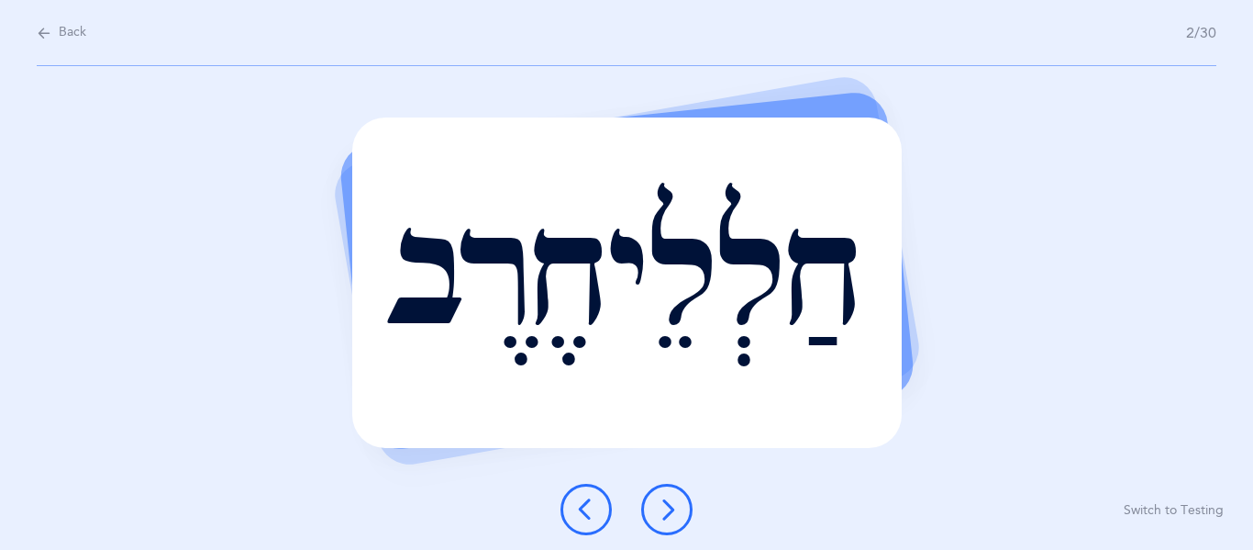
click at [652, 514] on button at bounding box center [666, 509] width 51 height 51
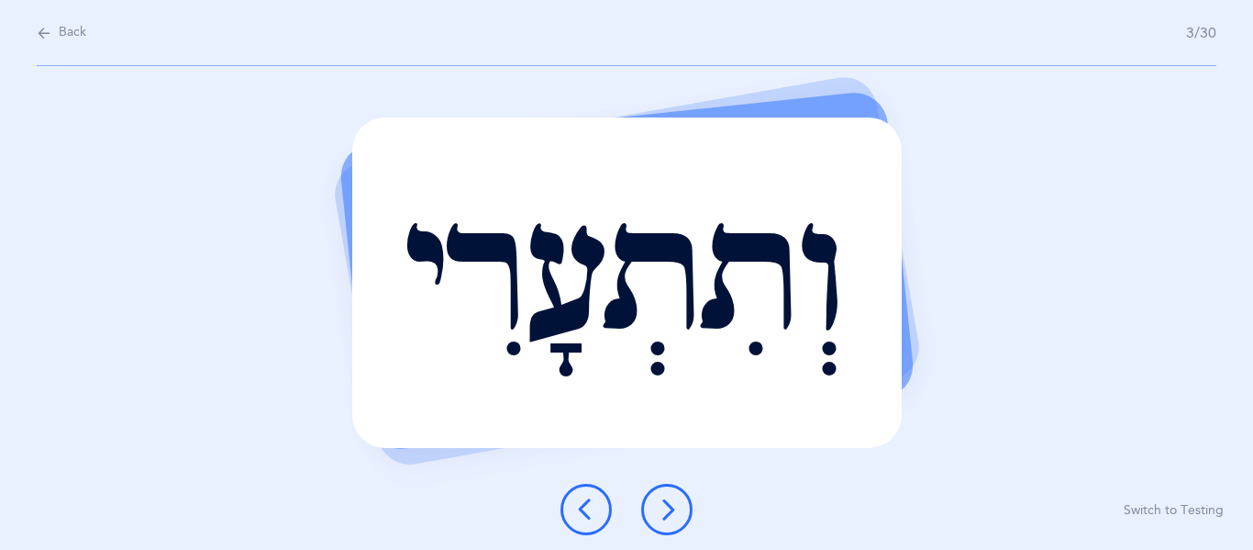
click at [652, 514] on button at bounding box center [666, 509] width 51 height 51
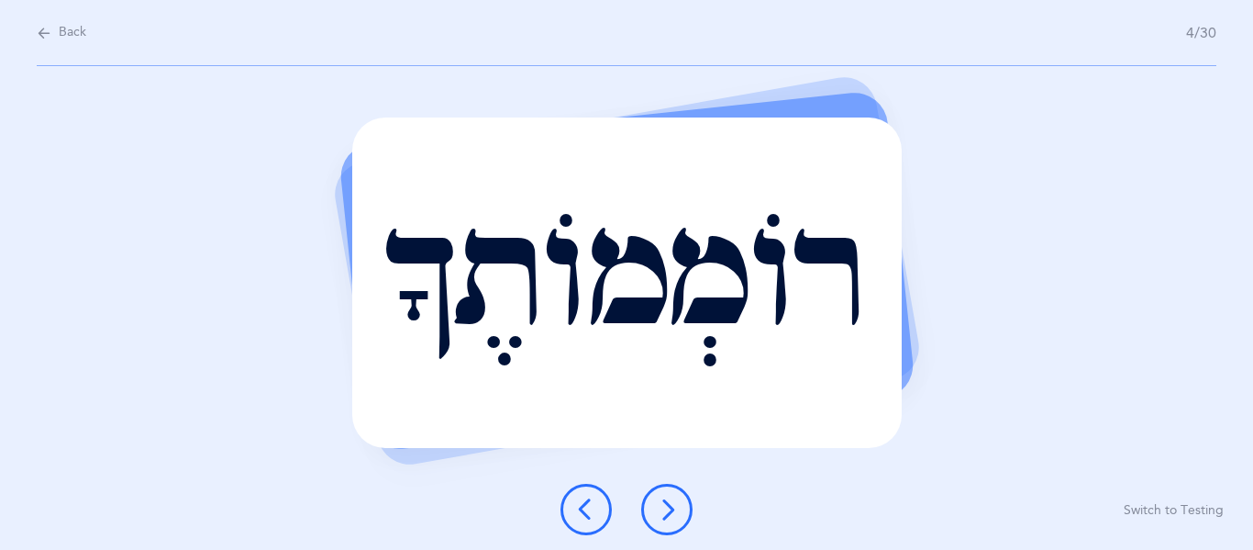
click at [657, 514] on icon at bounding box center [667, 509] width 22 height 22
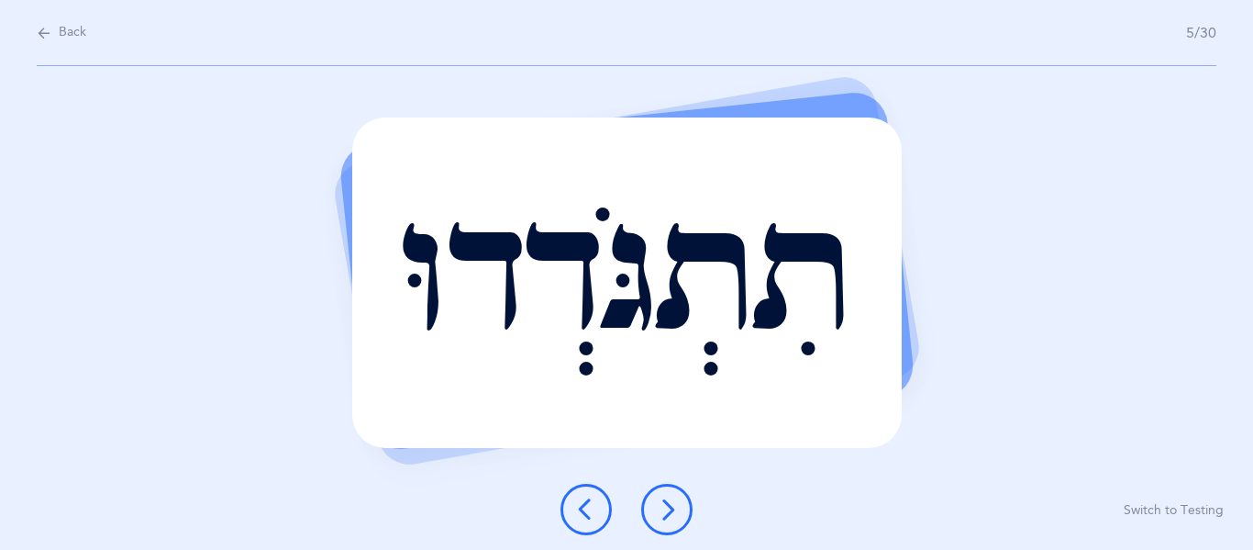
click at [657, 514] on icon at bounding box center [667, 509] width 22 height 22
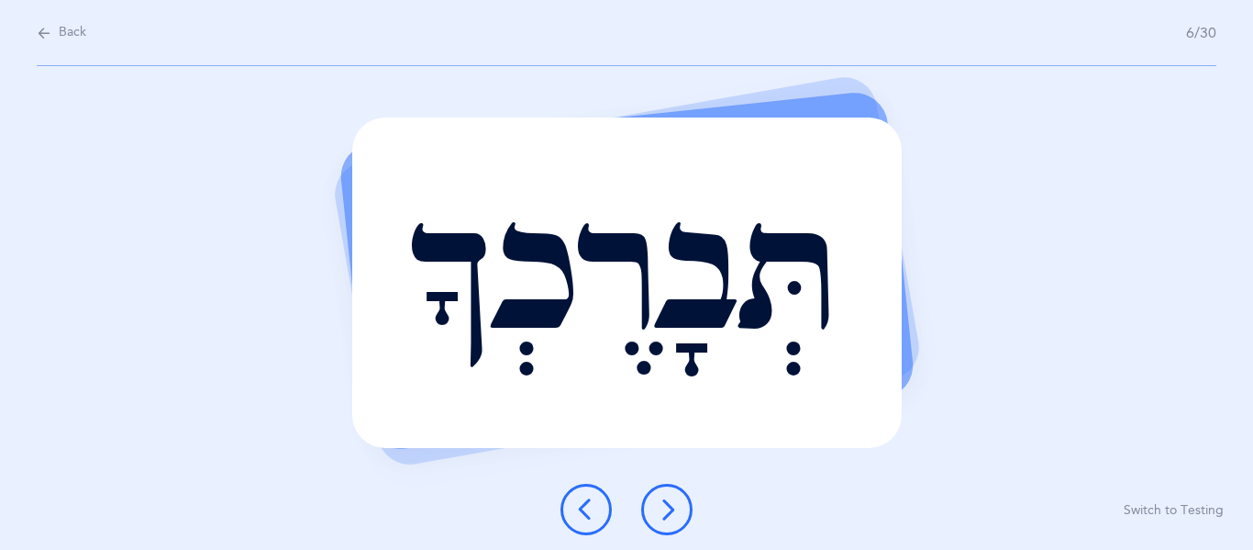
click at [661, 506] on icon at bounding box center [667, 509] width 22 height 22
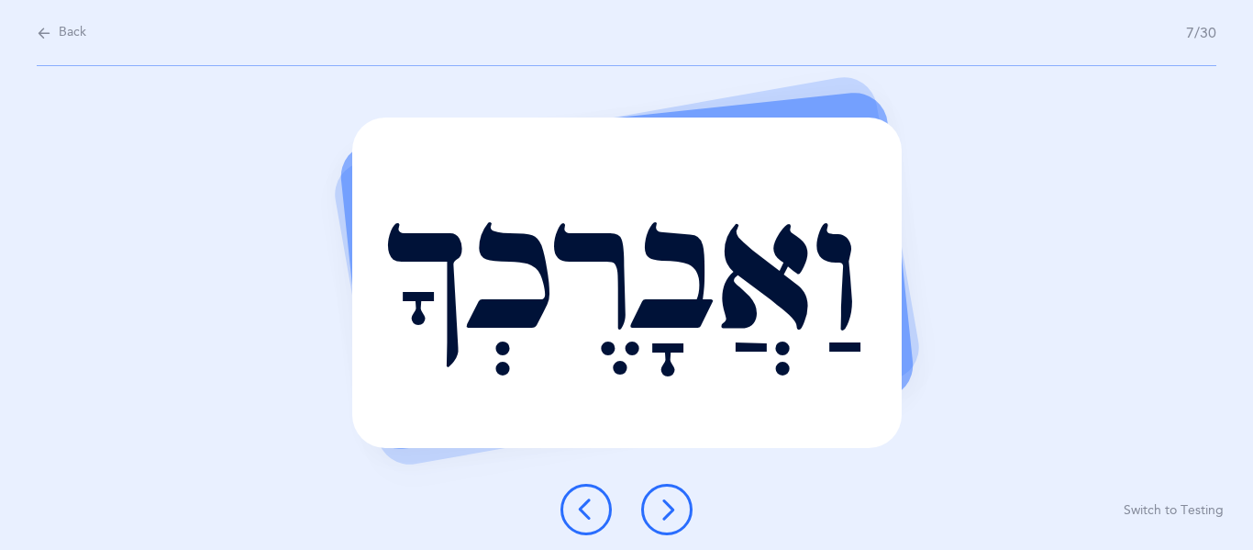
click at [661, 508] on icon at bounding box center [667, 509] width 22 height 22
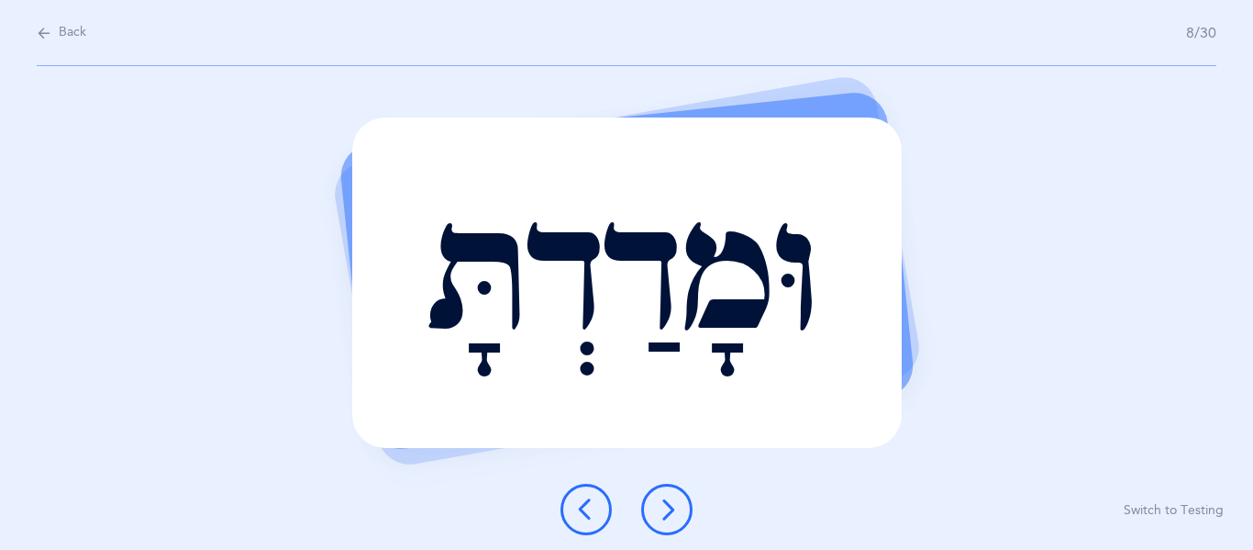
click at [661, 508] on icon at bounding box center [667, 509] width 22 height 22
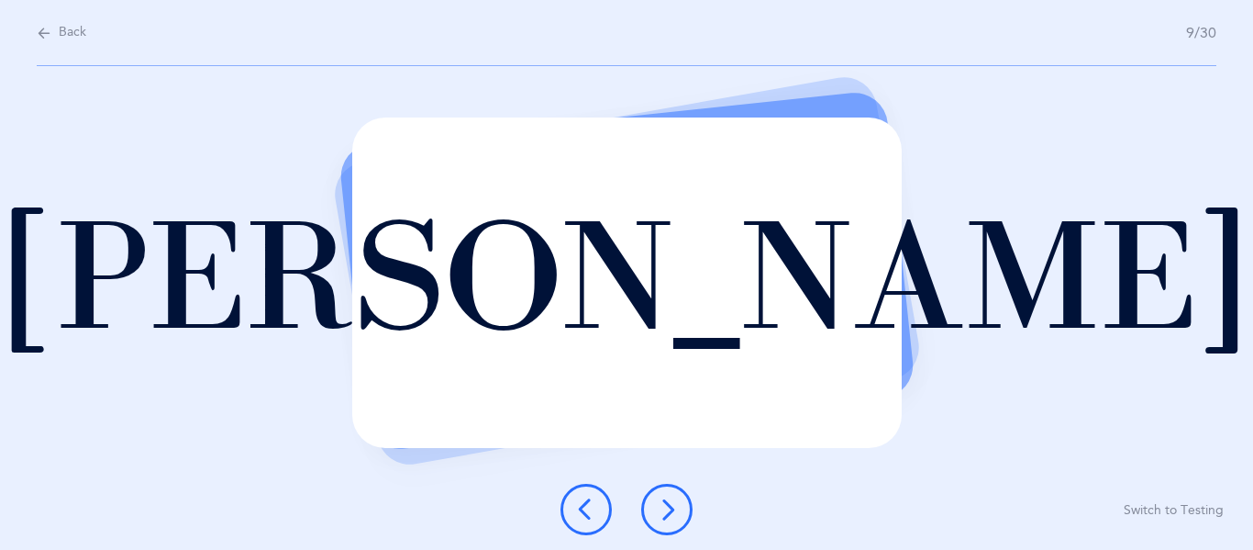
click at [661, 504] on icon at bounding box center [667, 509] width 22 height 22
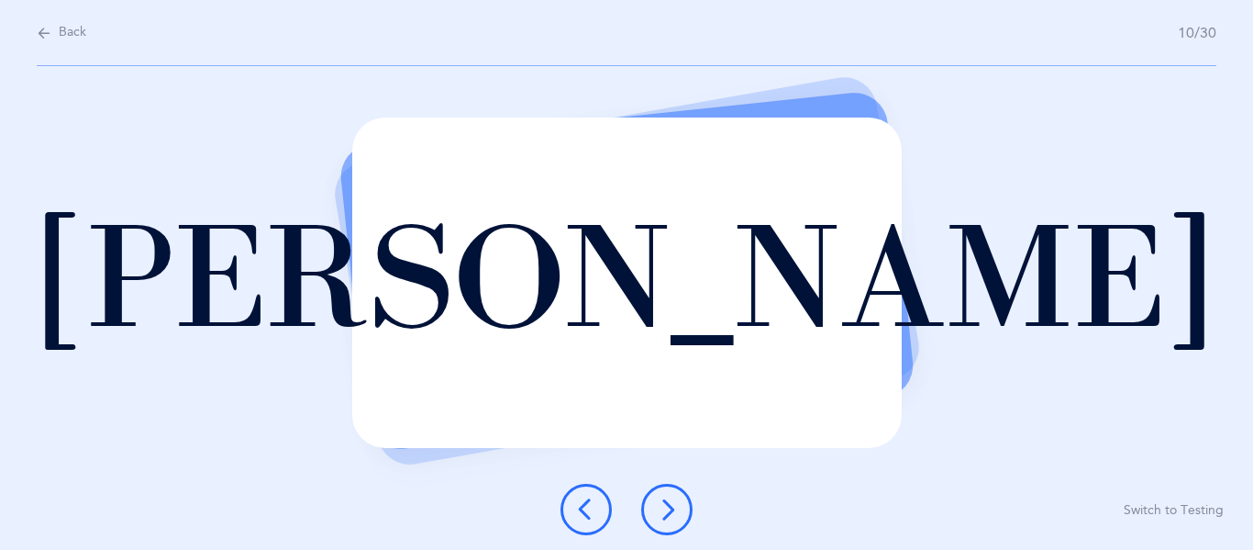
click at [661, 504] on icon at bounding box center [667, 509] width 22 height 22
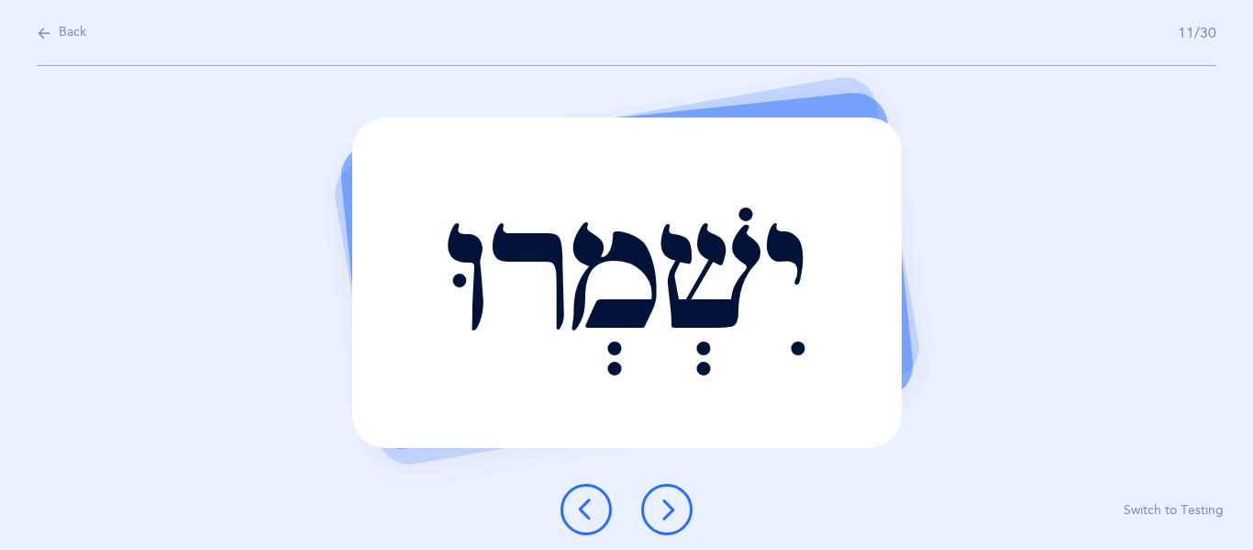
click at [660, 503] on icon at bounding box center [667, 509] width 22 height 22
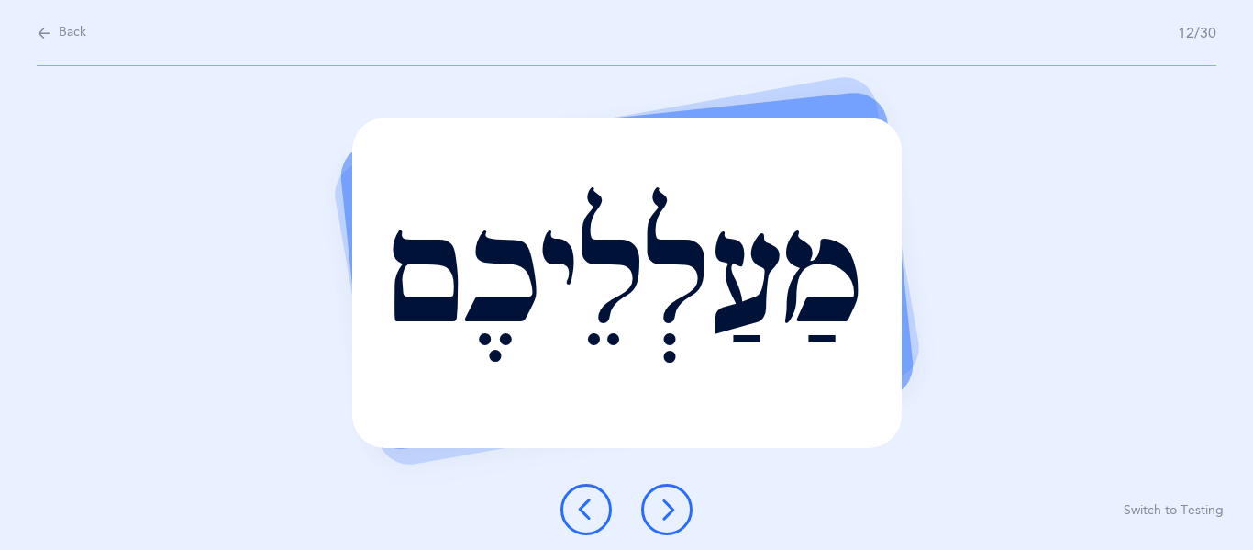
click at [660, 503] on icon at bounding box center [667, 509] width 22 height 22
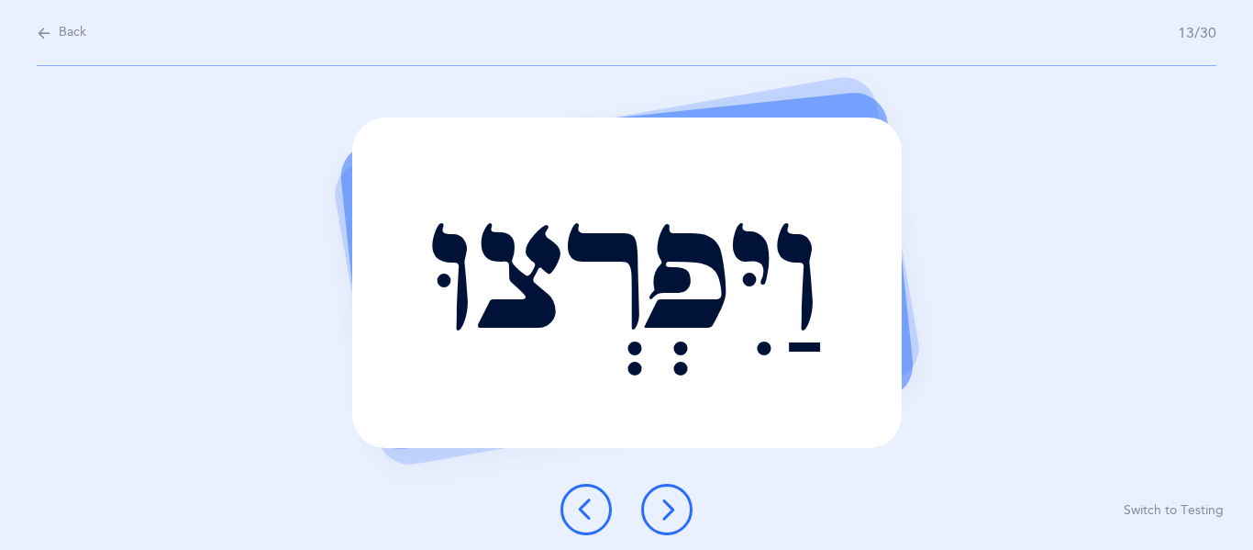
click at [659, 504] on icon at bounding box center [667, 509] width 22 height 22
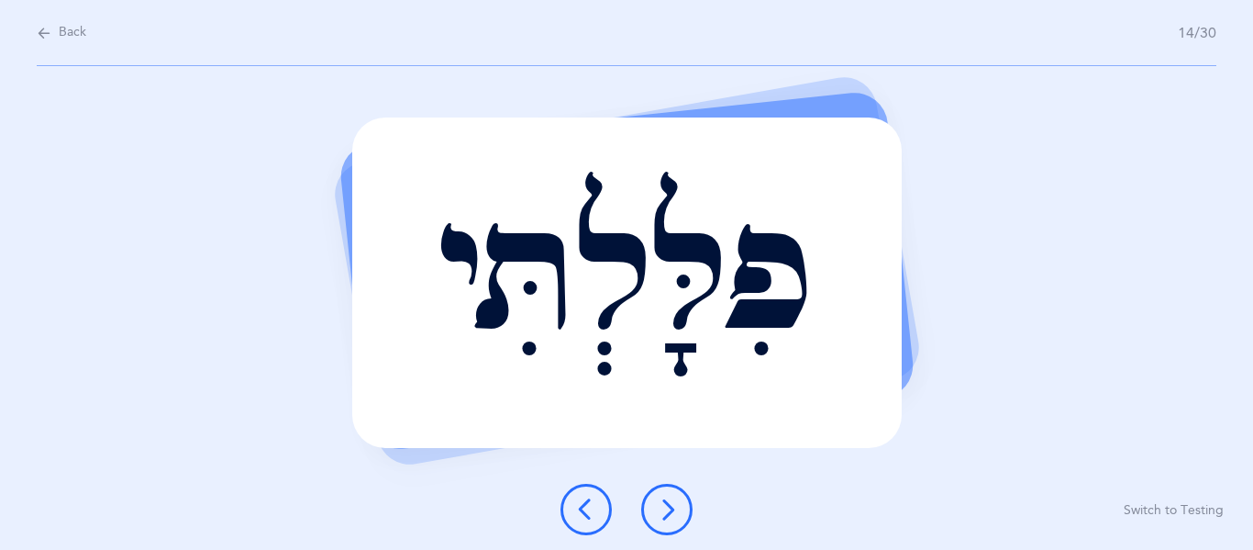
click at [653, 524] on button at bounding box center [666, 509] width 51 height 51
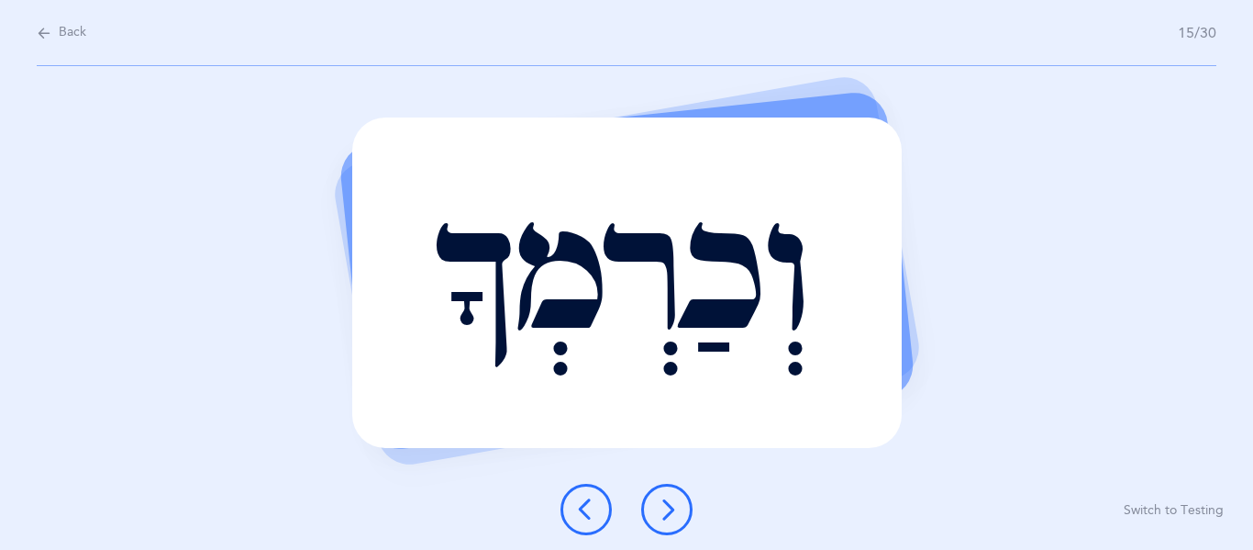
click at [664, 516] on icon at bounding box center [667, 509] width 22 height 22
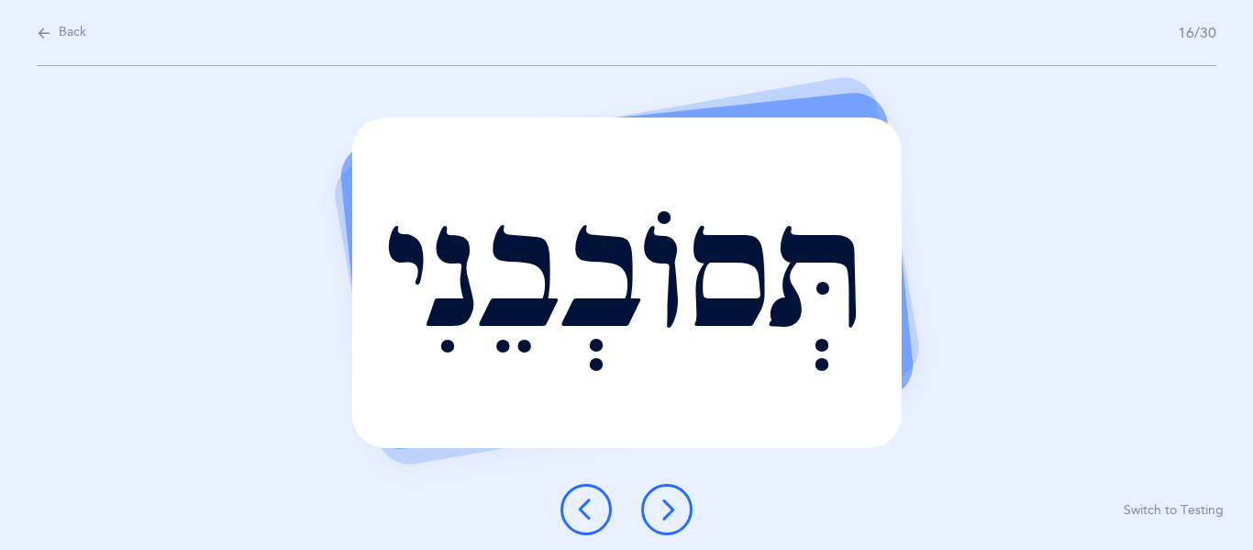
click at [663, 512] on icon at bounding box center [667, 509] width 22 height 22
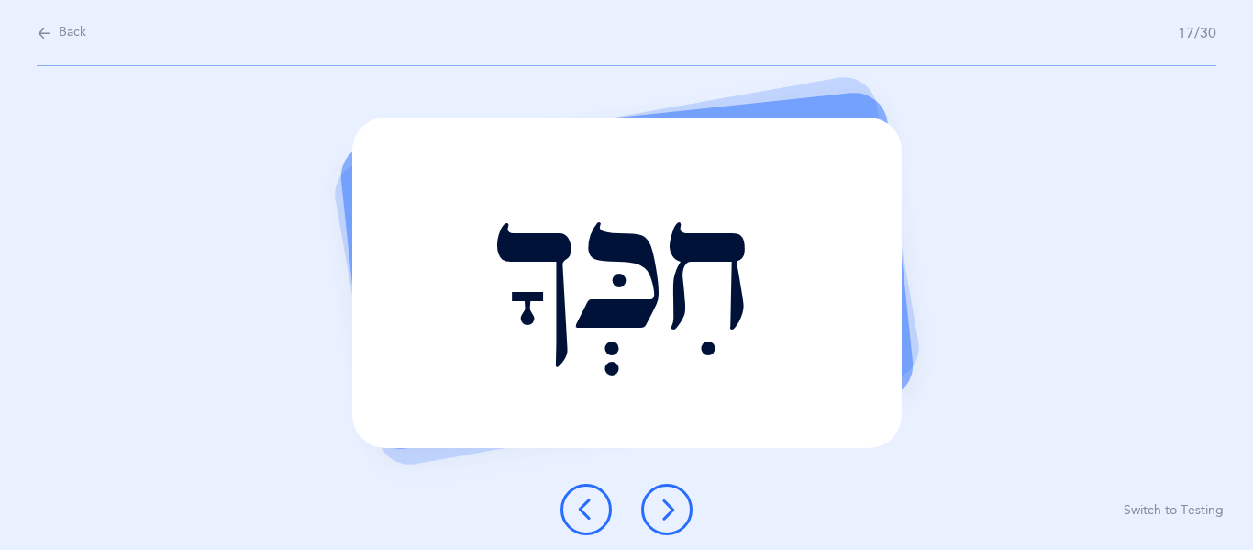
click at [661, 511] on icon at bounding box center [667, 509] width 22 height 22
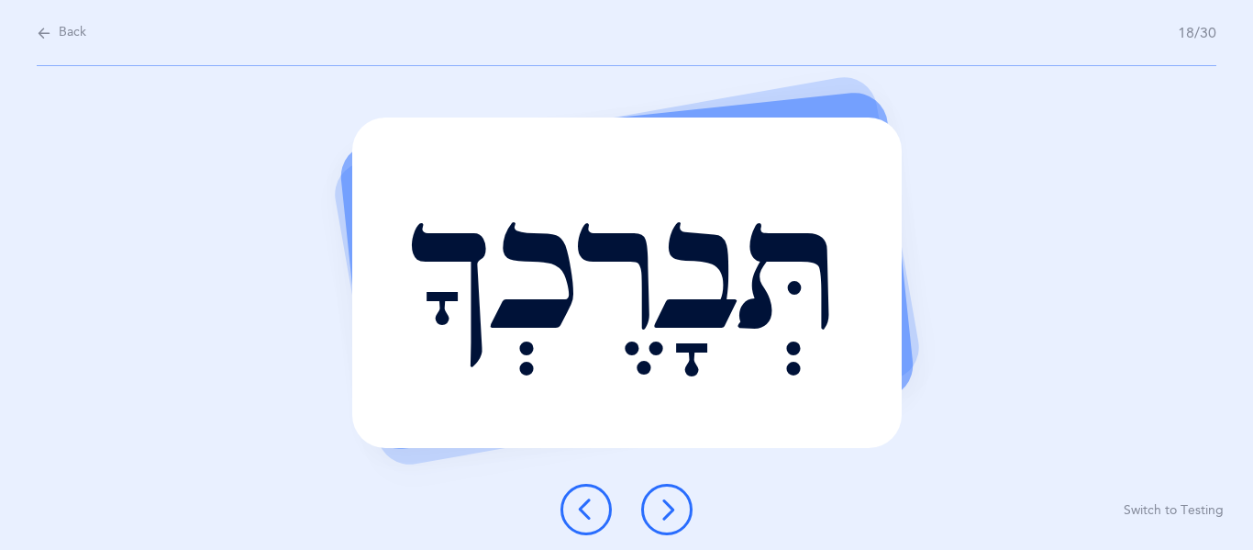
click at [661, 511] on icon at bounding box center [667, 509] width 22 height 22
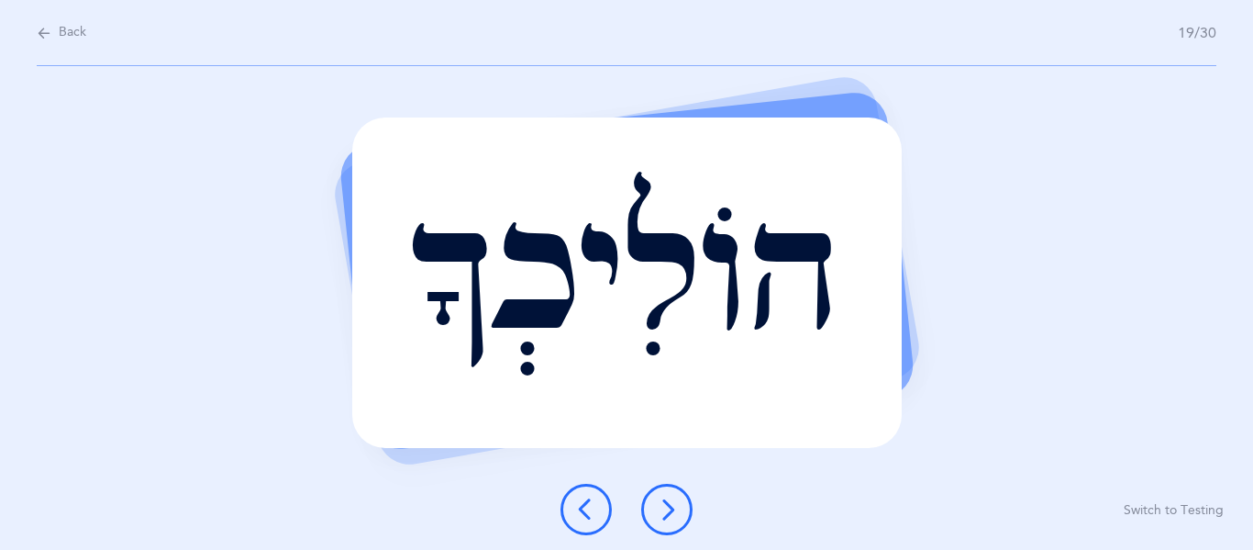
click at [656, 513] on icon at bounding box center [667, 509] width 22 height 22
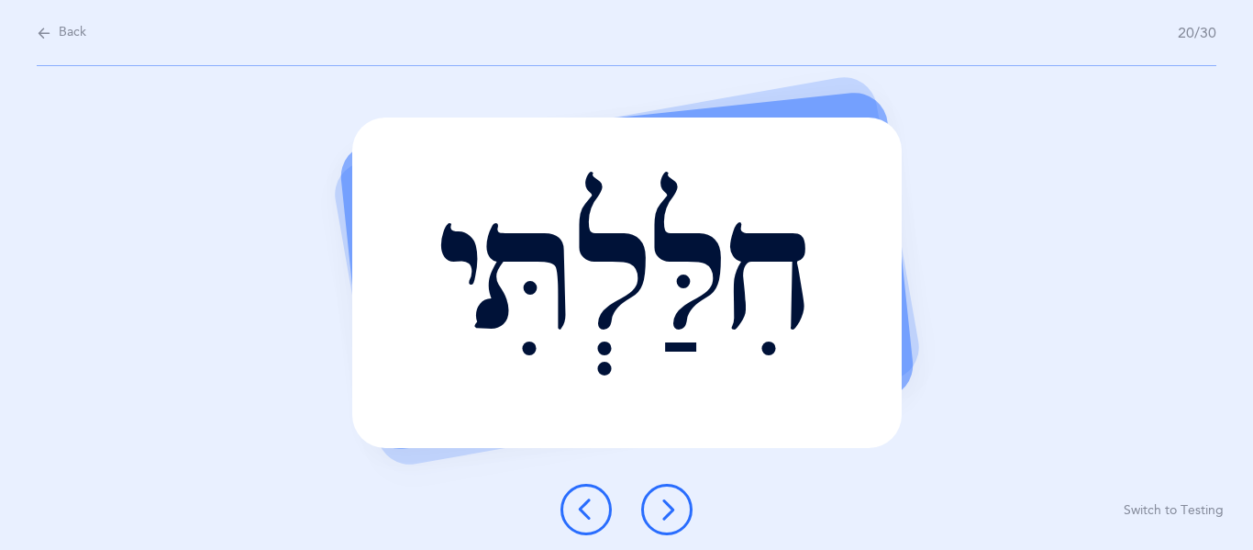
click at [652, 507] on button at bounding box center [666, 509] width 51 height 51
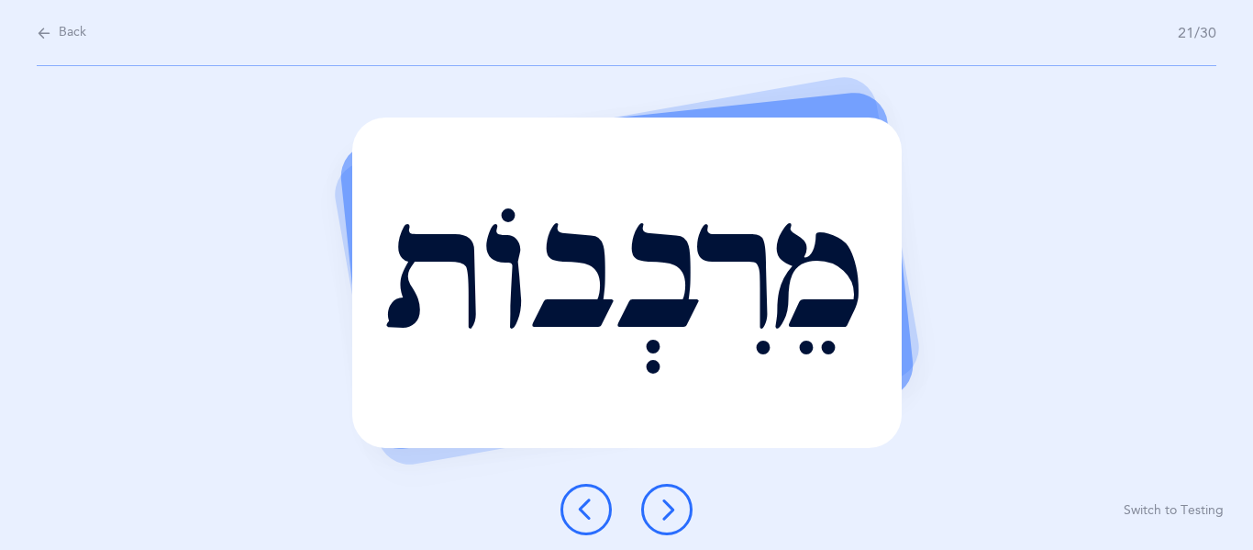
click at [651, 507] on button at bounding box center [666, 509] width 51 height 51
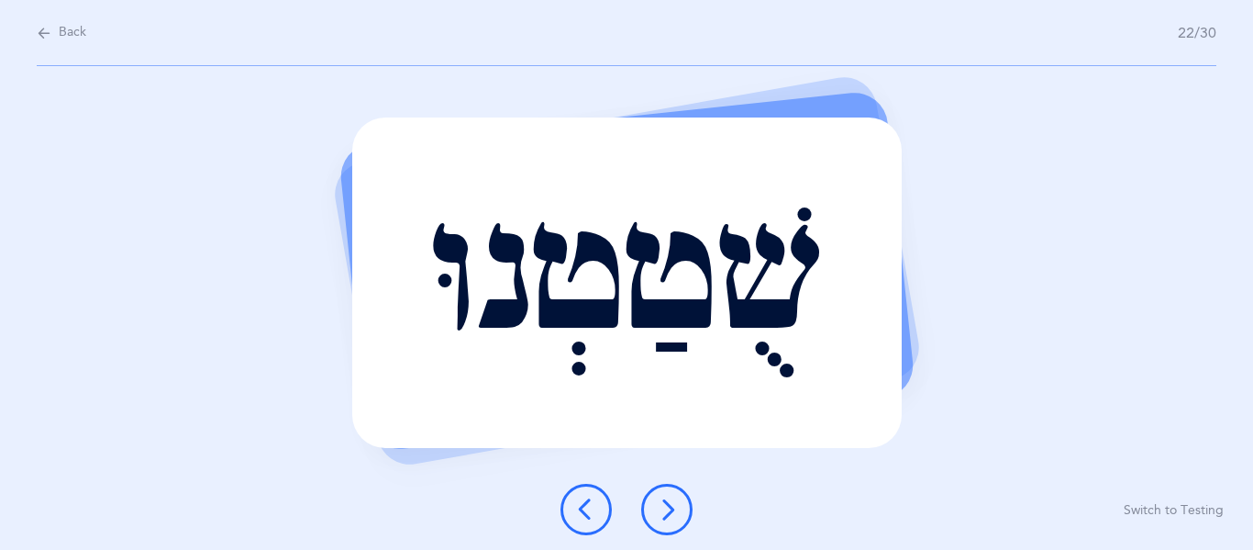
click at [651, 507] on button at bounding box center [666, 509] width 51 height 51
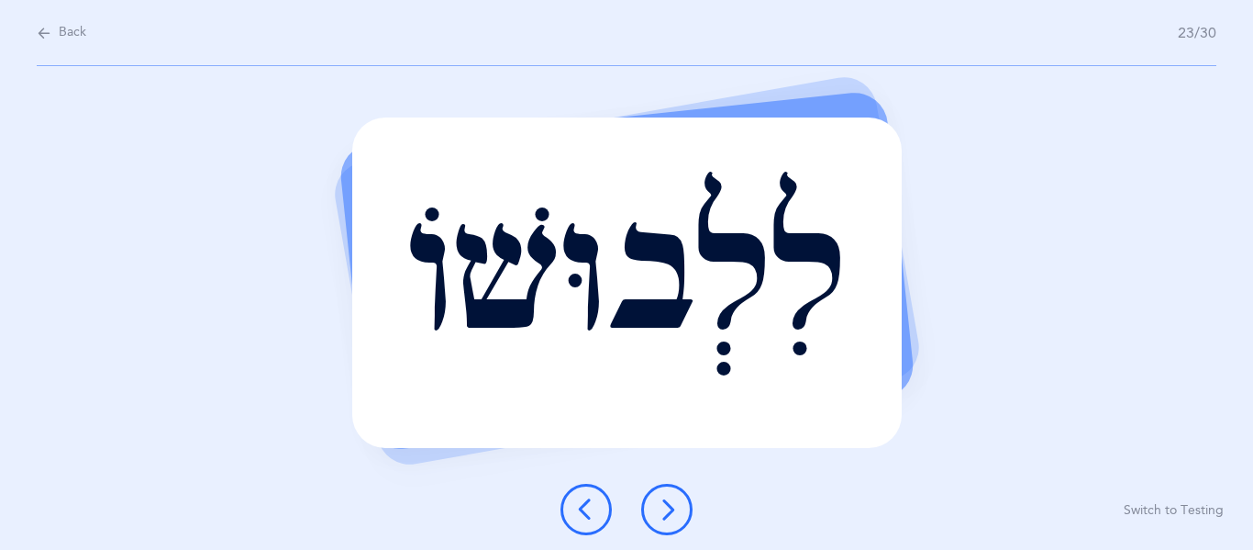
click at [651, 507] on button at bounding box center [666, 509] width 51 height 51
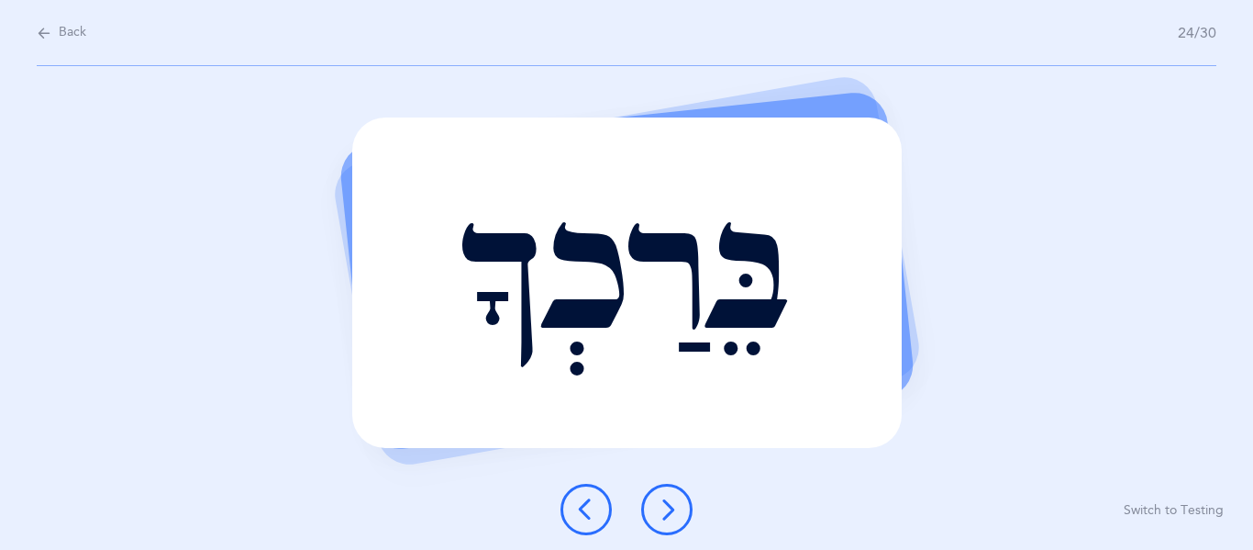
click at [651, 507] on button at bounding box center [666, 509] width 51 height 51
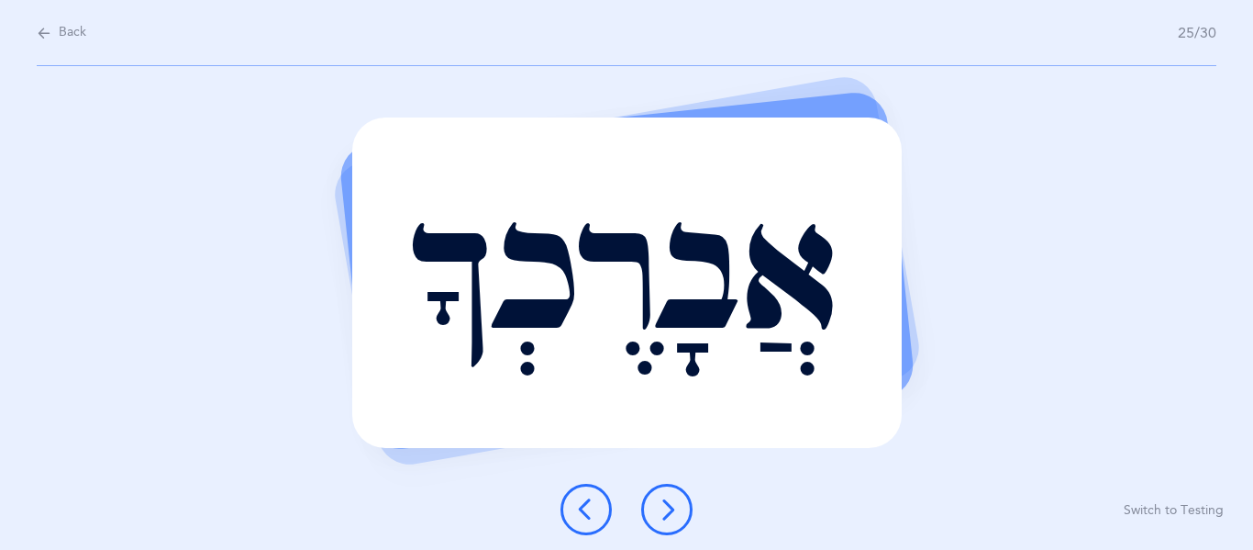
click at [651, 507] on button at bounding box center [666, 509] width 51 height 51
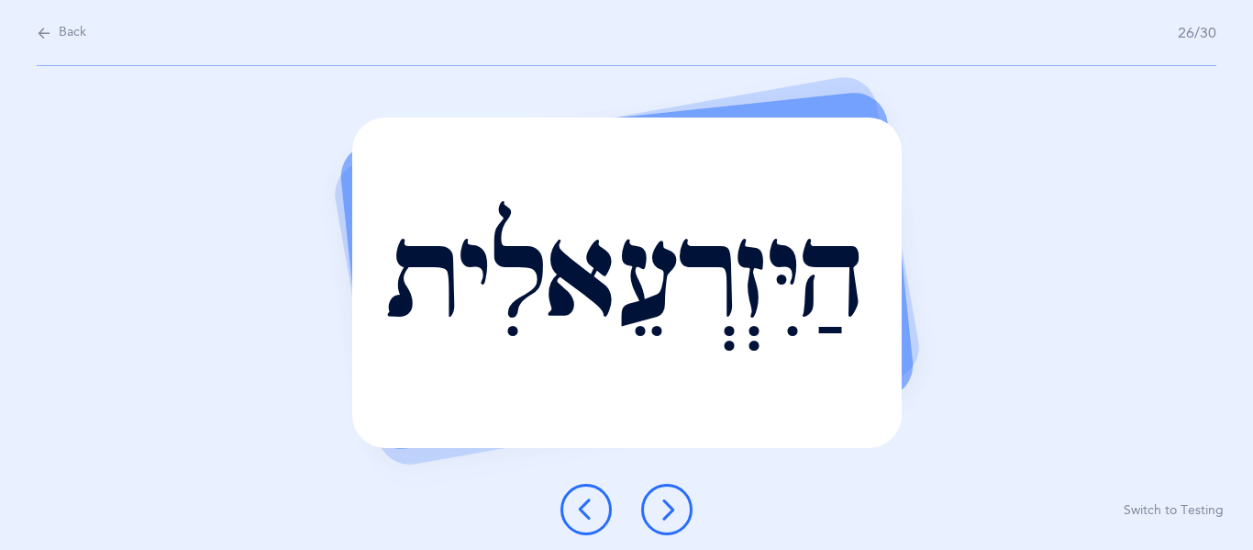
click at [665, 508] on icon at bounding box center [667, 509] width 22 height 22
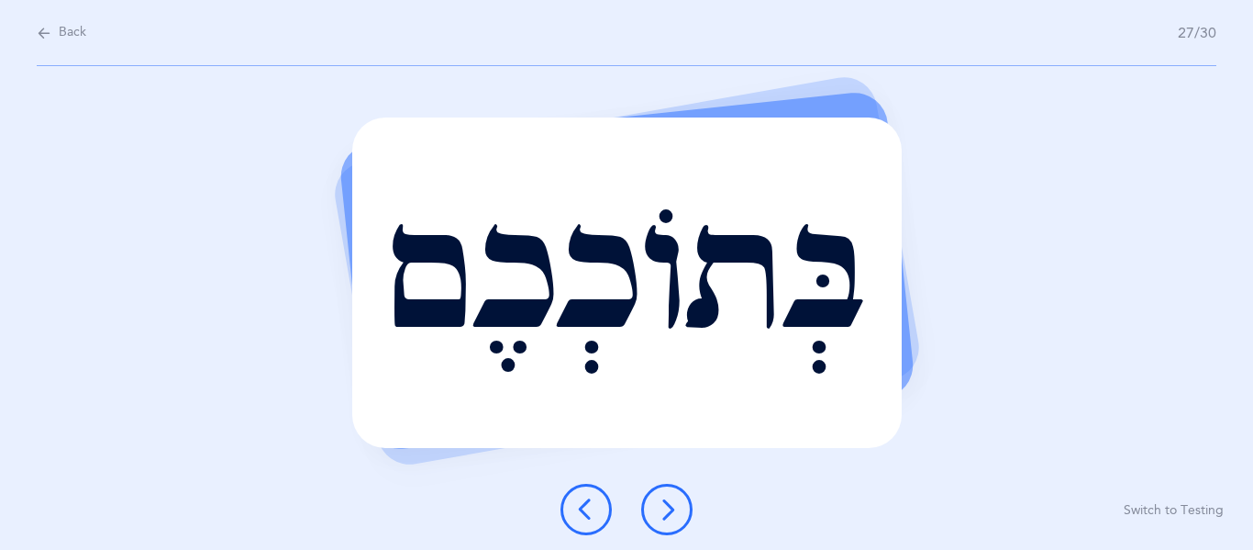
click at [665, 508] on icon at bounding box center [667, 509] width 22 height 22
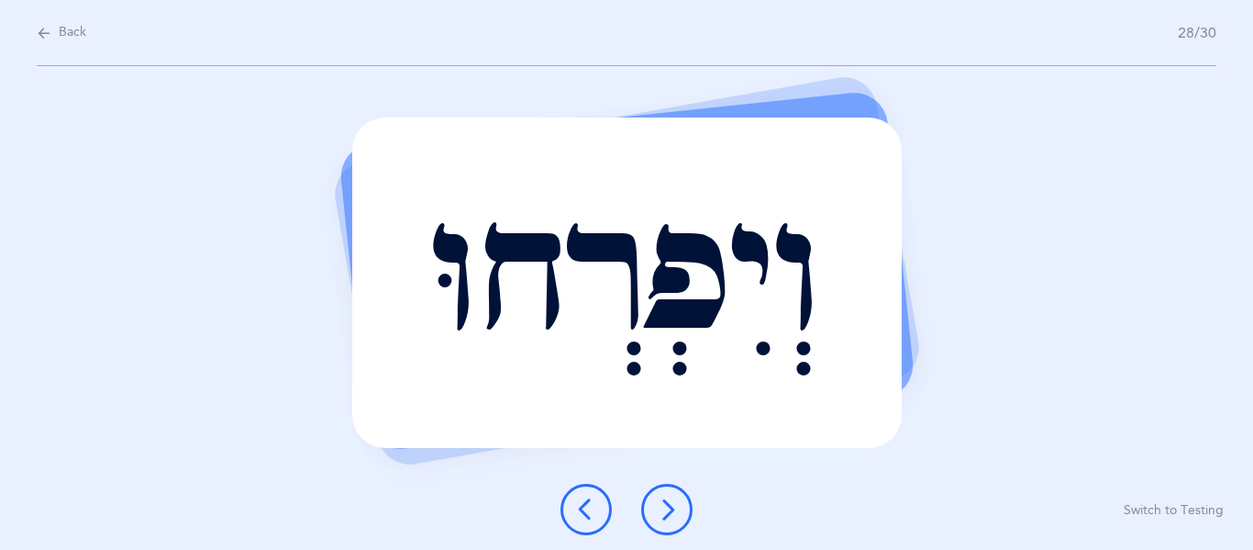
click at [665, 508] on icon at bounding box center [667, 509] width 22 height 22
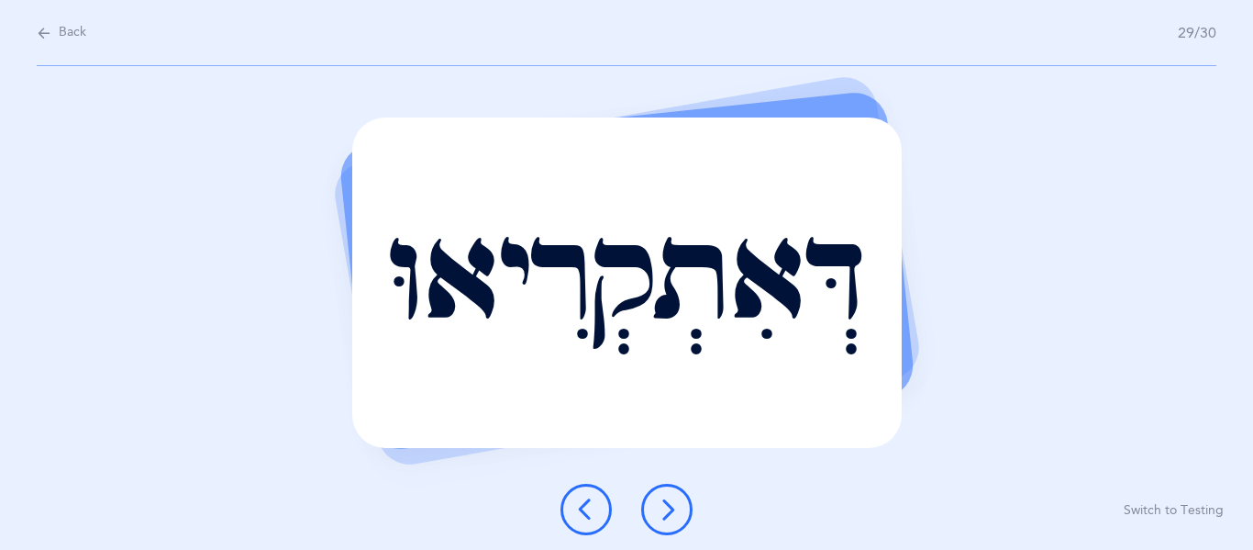
click at [657, 509] on icon at bounding box center [667, 509] width 22 height 22
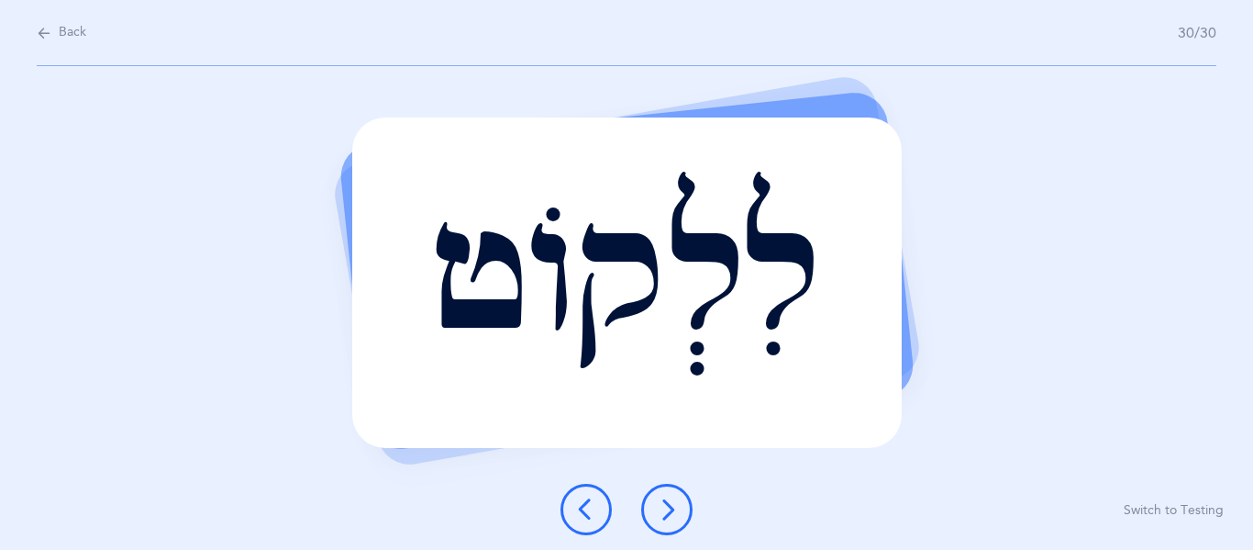
click at [672, 520] on button at bounding box center [666, 509] width 51 height 51
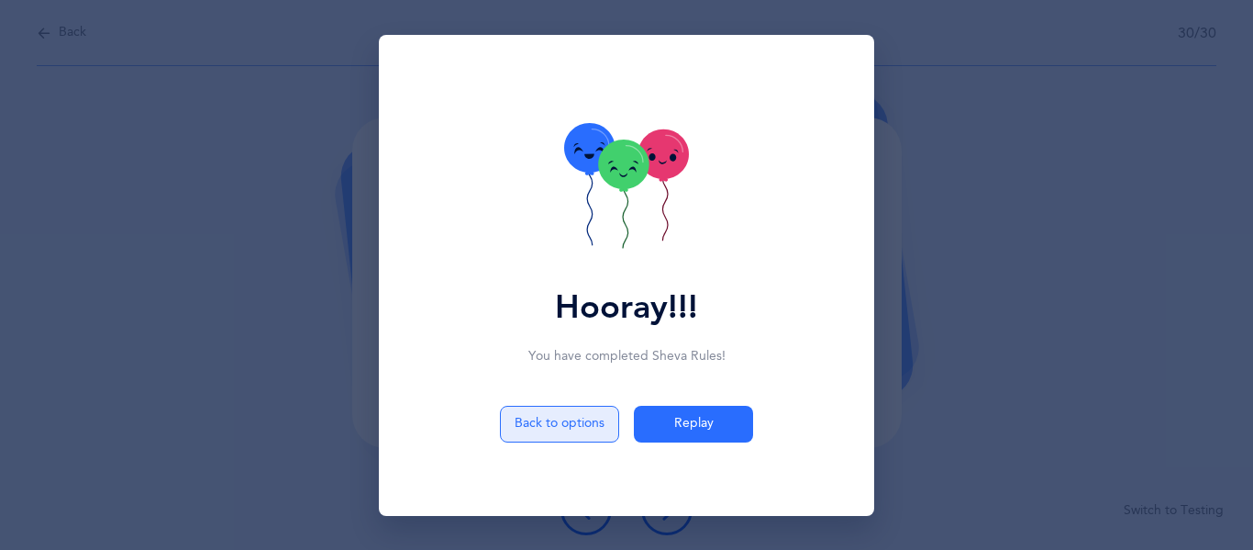
click at [597, 412] on button "Back to options" at bounding box center [559, 424] width 119 height 37
select select "4"
select select "14"
select select "single"
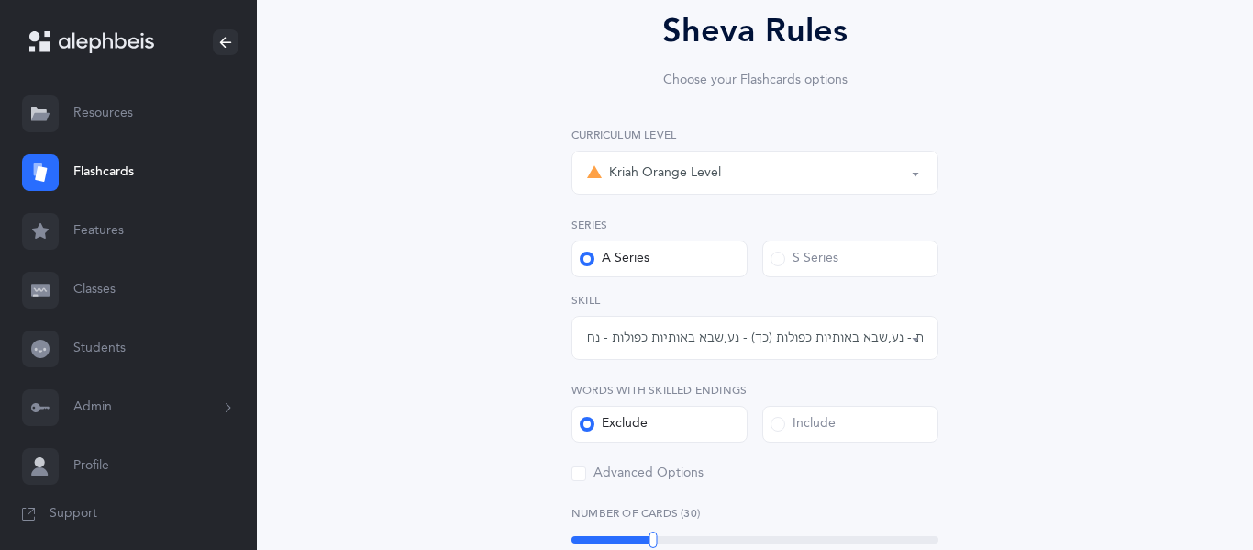
scroll to position [171, 0]
click at [674, 345] on div "שני שבאים רצופים - נח,נע , שבא באותיות כפולות - נע , שבא באותיות כפולות (כך) - …" at bounding box center [755, 337] width 336 height 19
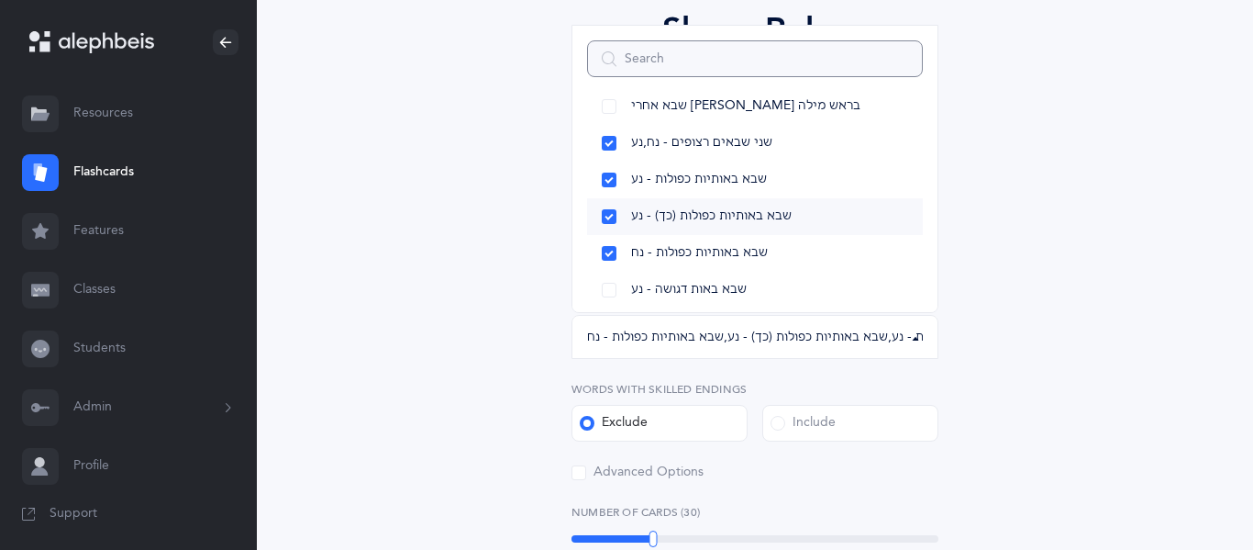
scroll to position [163, 0]
click at [603, 142] on link "שני שבאים רצופים - נח,נע" at bounding box center [755, 145] width 336 height 37
click at [606, 179] on link "שבא באותיות כפולות - נע" at bounding box center [755, 181] width 336 height 37
click at [606, 215] on link "שבא באותיות כפולות (כך) - נע" at bounding box center [755, 218] width 336 height 37
select select "81"
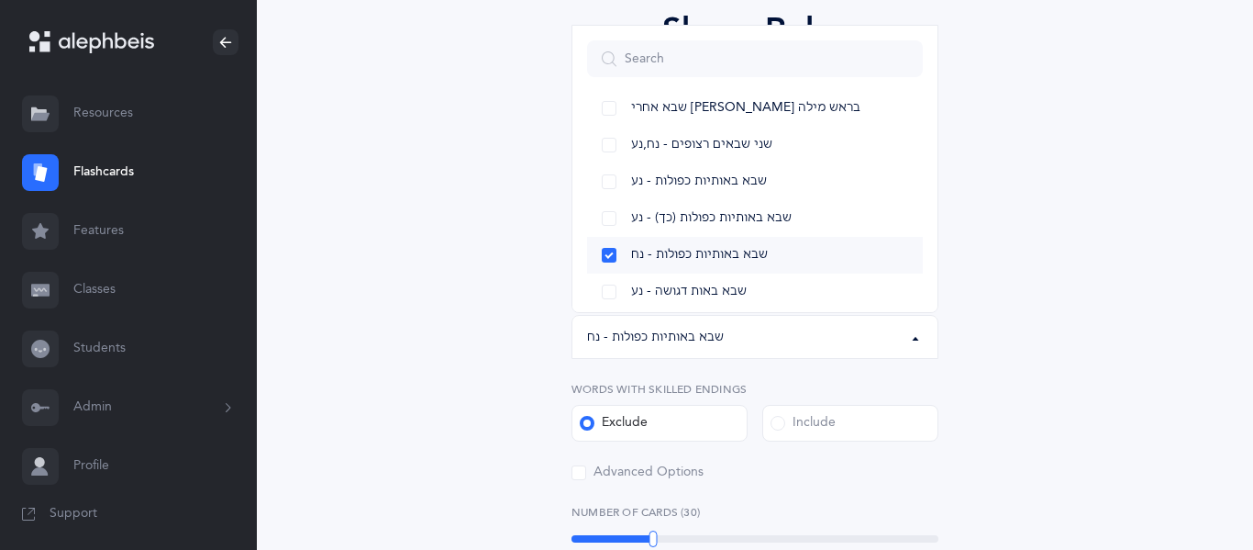
click at [612, 258] on link "שבא באותיות כפולות - נח" at bounding box center [755, 255] width 336 height 37
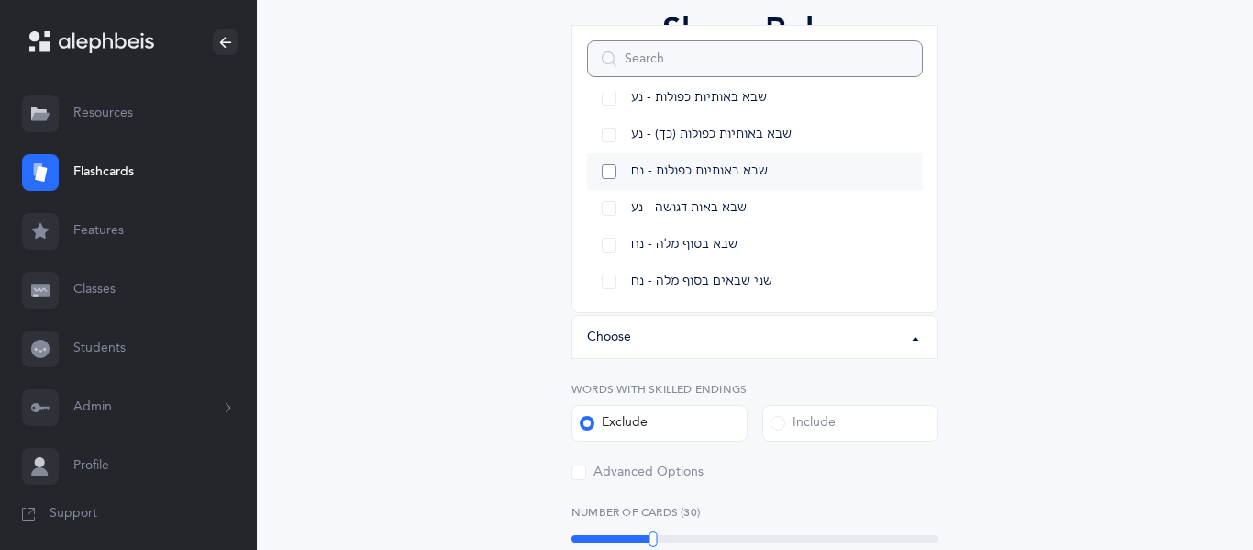
scroll to position [250, 0]
click at [604, 277] on link "שני שבאים בסוף מלה - נח" at bounding box center [755, 279] width 336 height 37
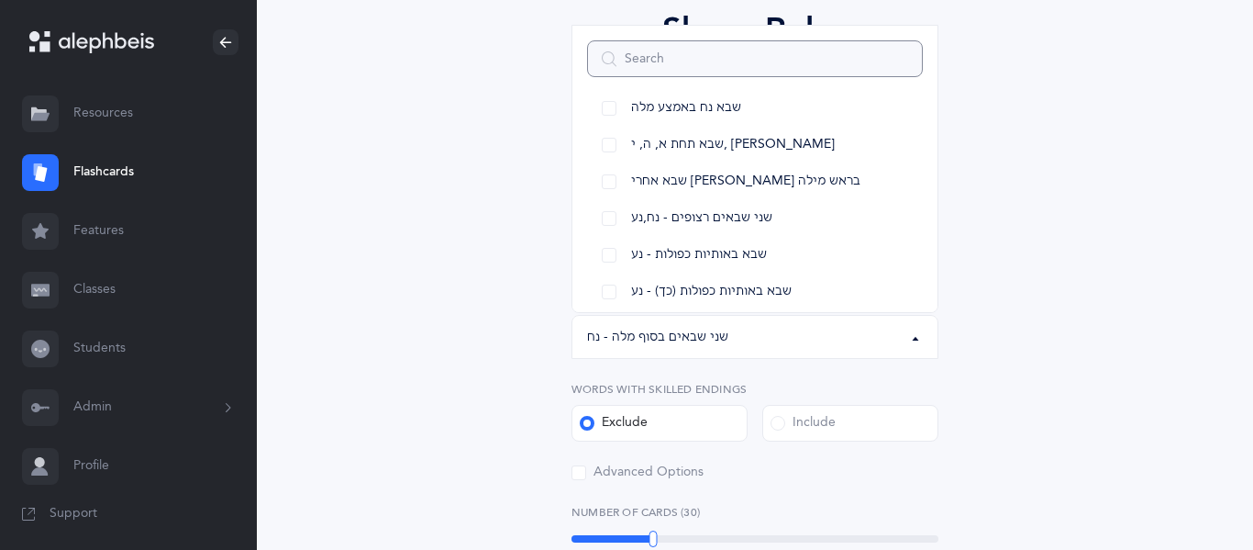
scroll to position [78, 0]
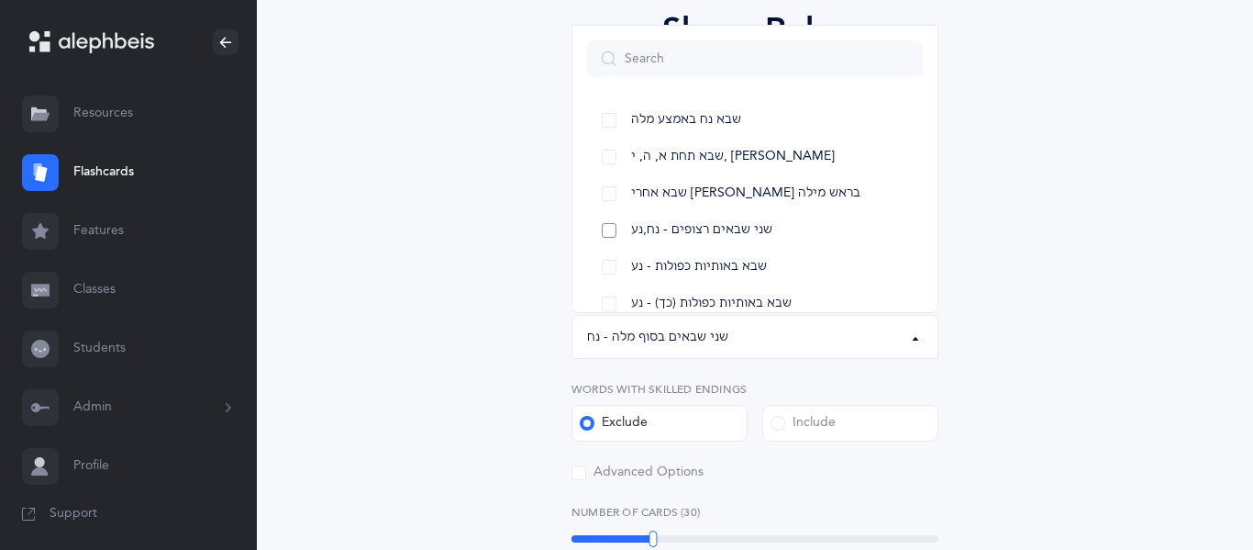
click at [609, 227] on link "שני שבאים רצופים - נח,נע" at bounding box center [755, 230] width 336 height 37
select select "14"
click at [499, 356] on div "Sheva Rules Choose your Flashcards options Kriah Red Level Kriah Orange Level K…" at bounding box center [755, 547] width 837 height 1186
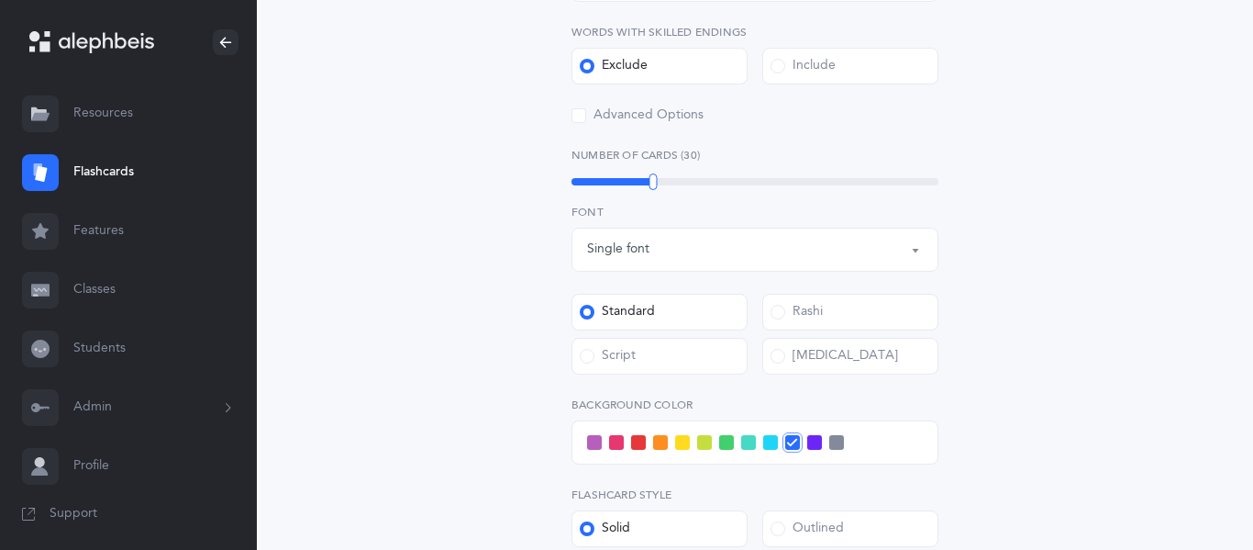
scroll to position [534, 0]
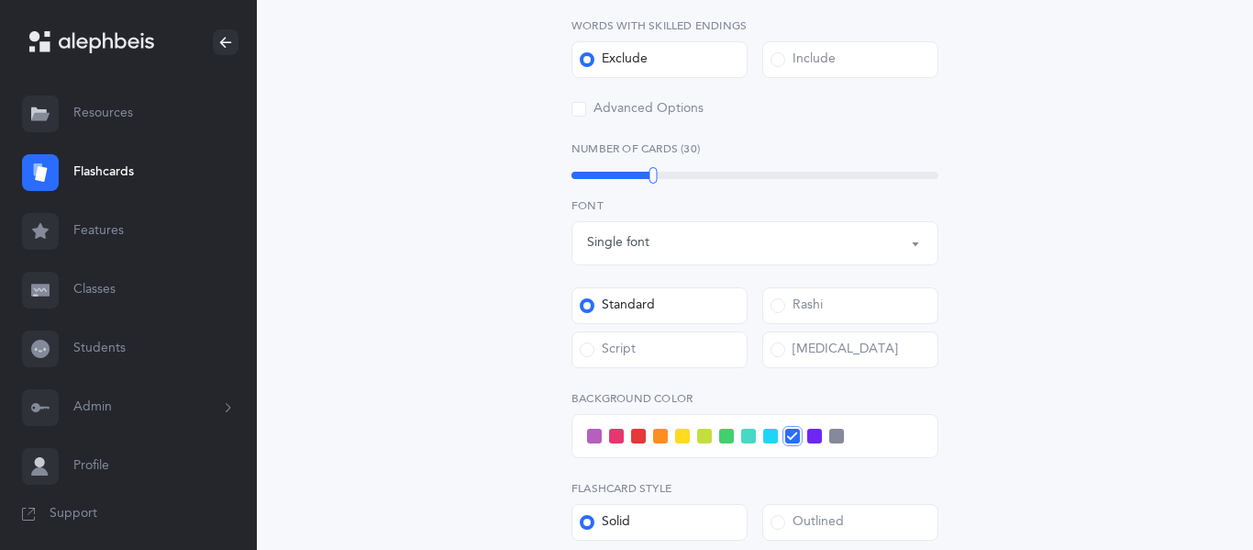
click at [789, 305] on div "Rashi" at bounding box center [797, 305] width 52 height 18
click at [0, 0] on input "Rashi" at bounding box center [0, 0] width 0 height 0
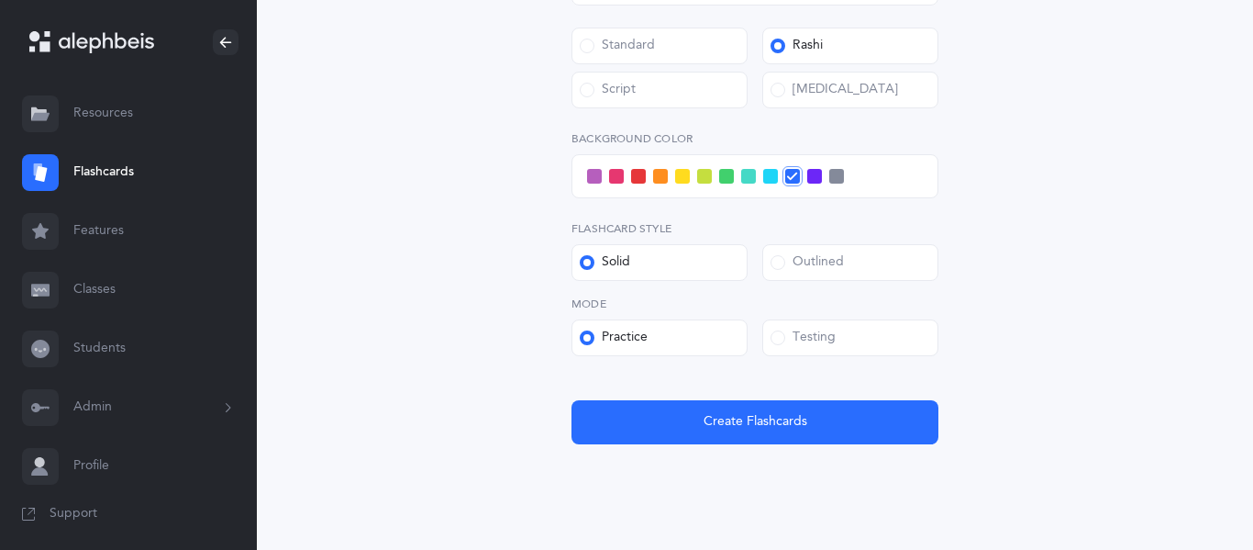
scroll to position [799, 0]
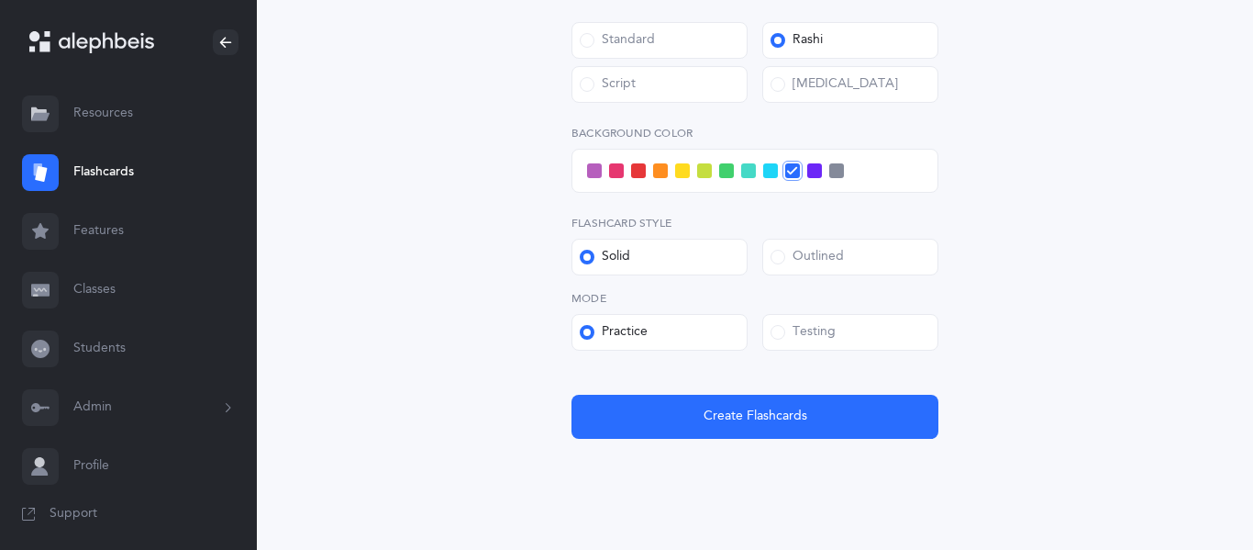
click at [613, 185] on div at bounding box center [755, 171] width 367 height 44
click at [616, 172] on span at bounding box center [616, 170] width 15 height 15
click at [0, 0] on input "checkbox" at bounding box center [0, 0] width 0 height 0
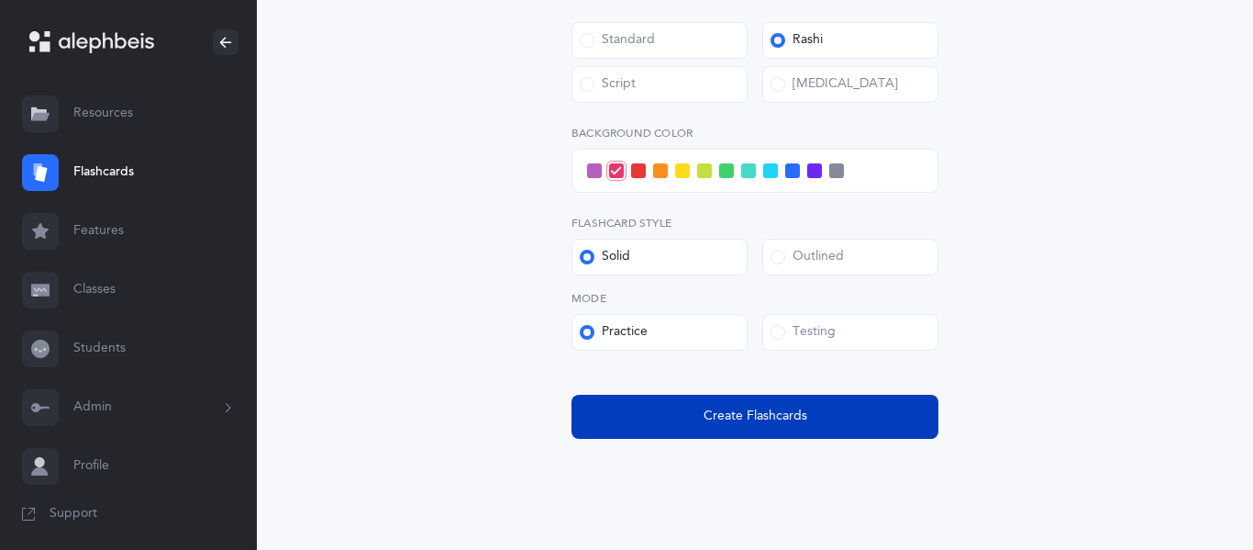
click at [680, 412] on button "Create Flashcards" at bounding box center [755, 417] width 367 height 44
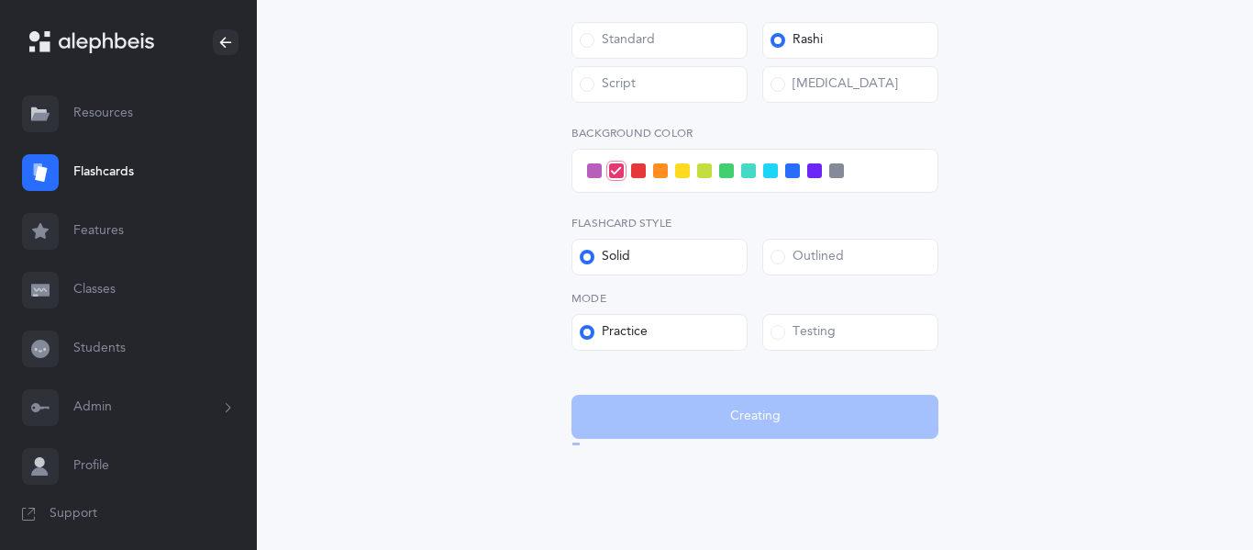
scroll to position [0, 0]
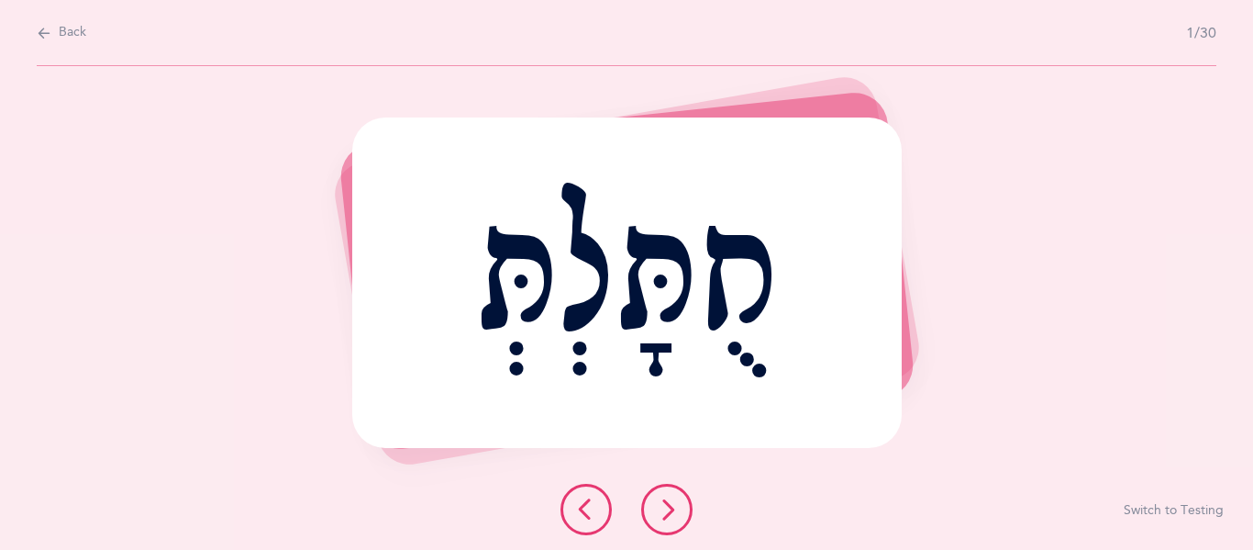
click at [661, 495] on button at bounding box center [666, 509] width 51 height 51
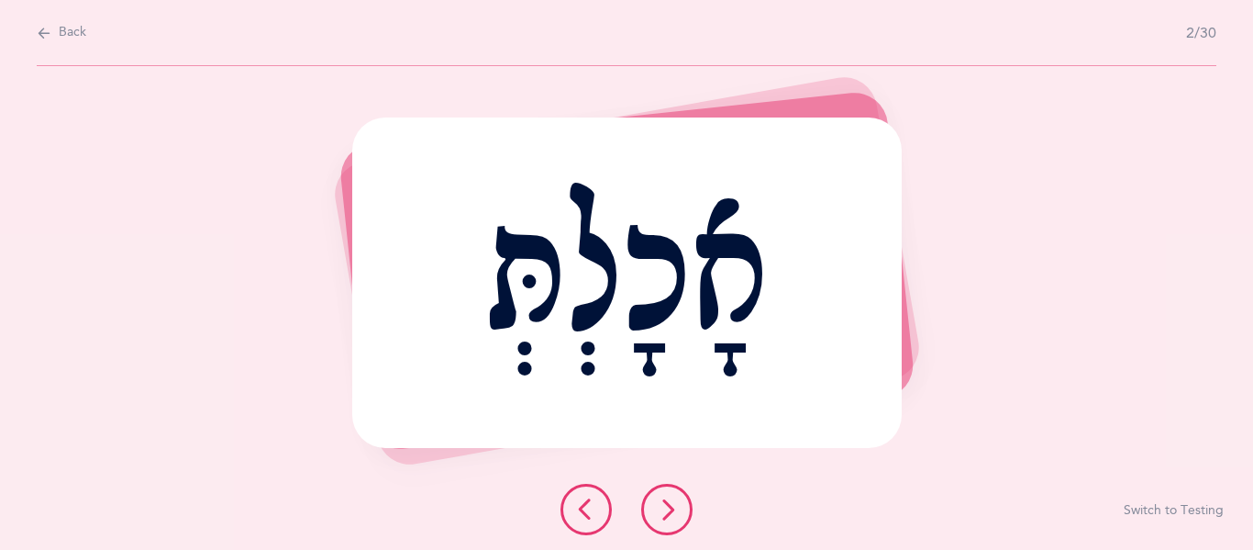
click at [661, 495] on button at bounding box center [666, 509] width 51 height 51
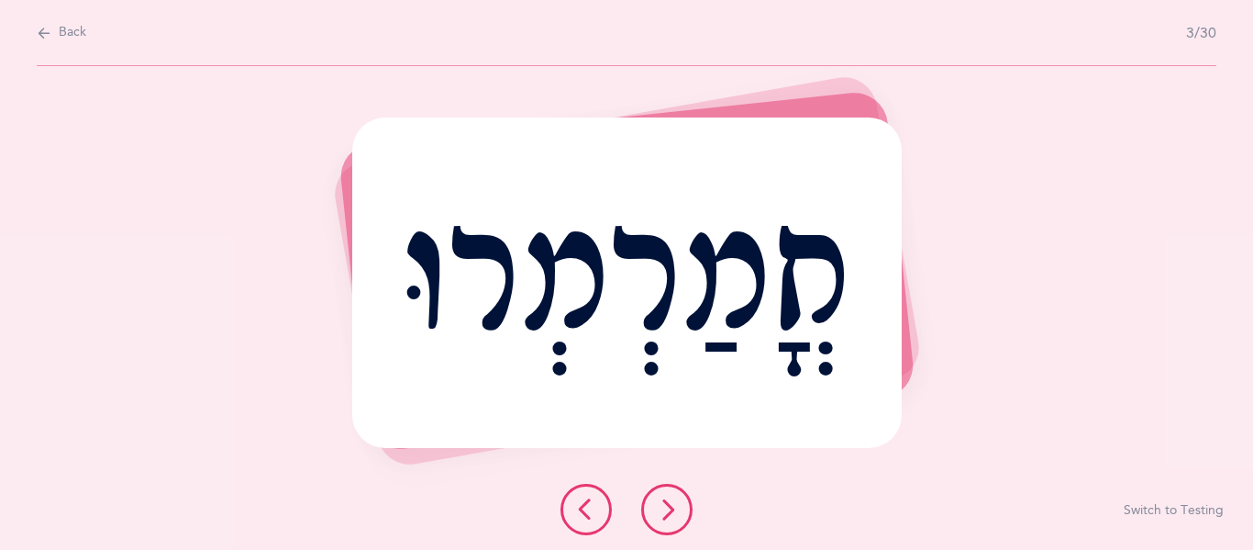
click at [595, 498] on icon at bounding box center [586, 509] width 22 height 22
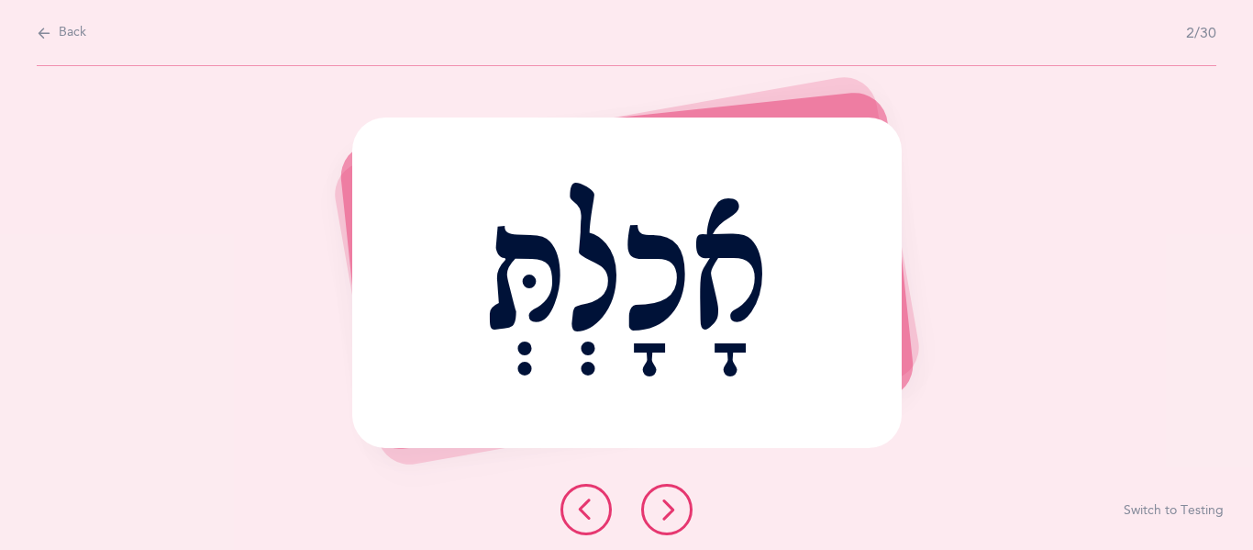
click at [671, 515] on icon at bounding box center [667, 509] width 22 height 22
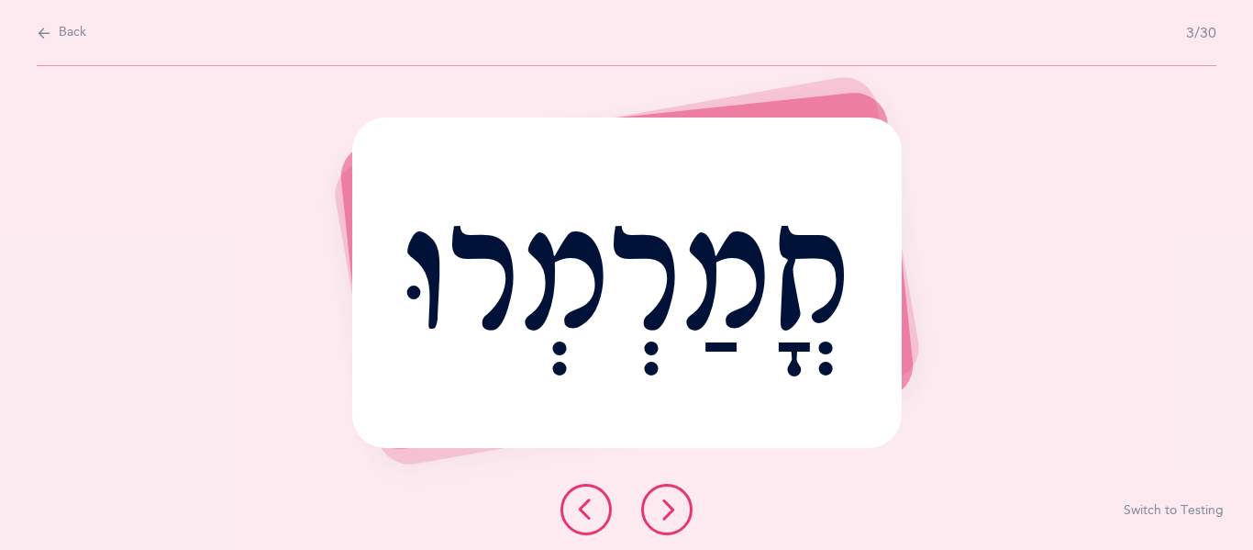
click at [656, 511] on icon at bounding box center [667, 509] width 22 height 22
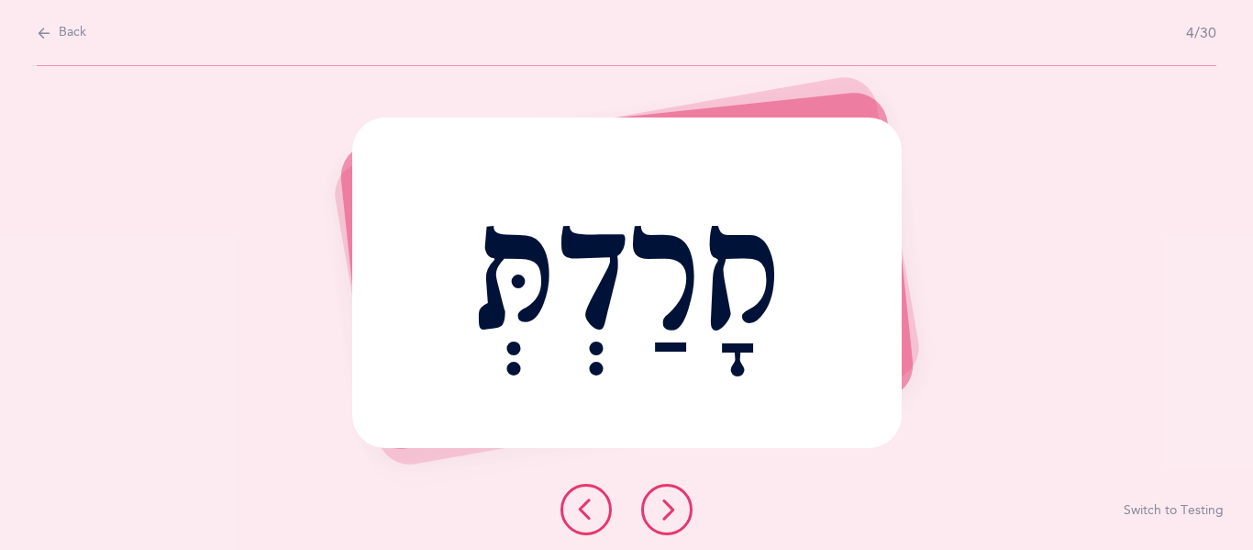
click at [656, 513] on icon at bounding box center [667, 509] width 22 height 22
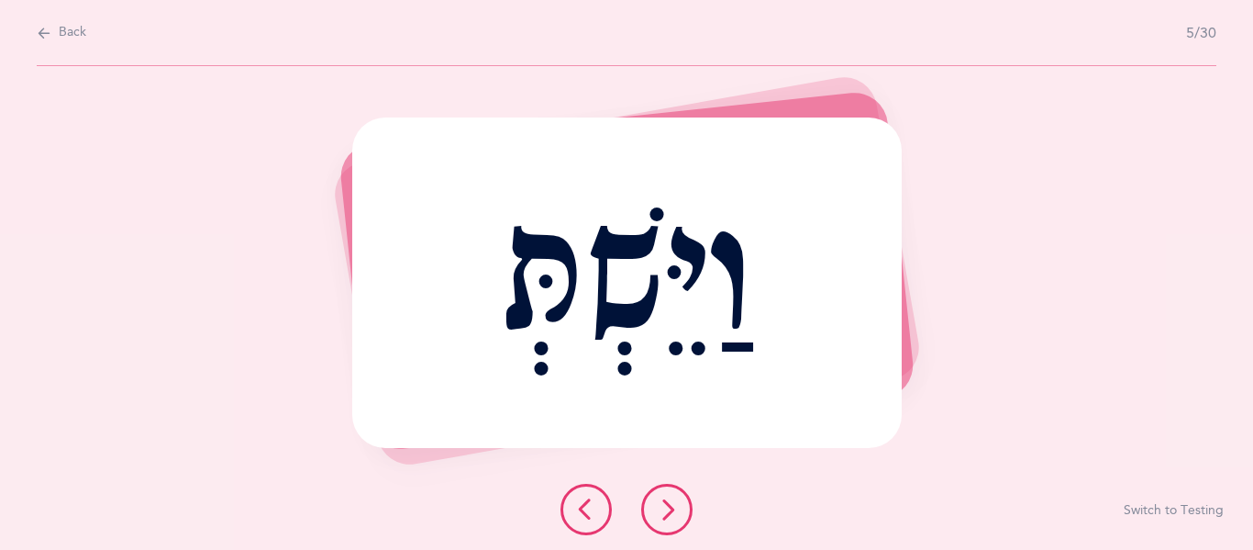
click at [656, 513] on icon at bounding box center [667, 509] width 22 height 22
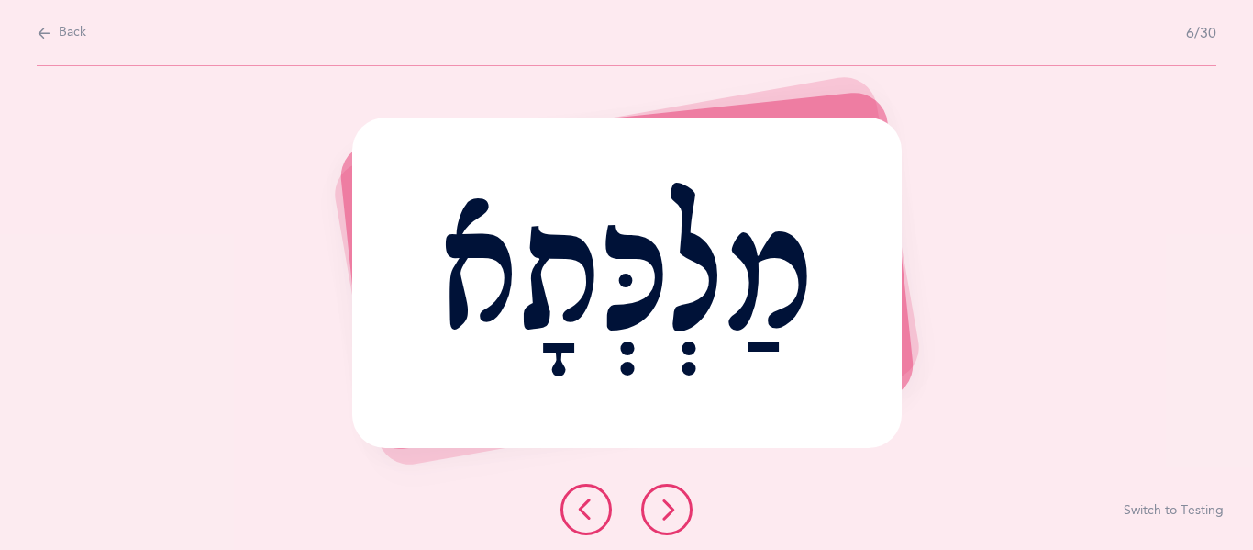
click at [664, 514] on icon at bounding box center [667, 509] width 22 height 22
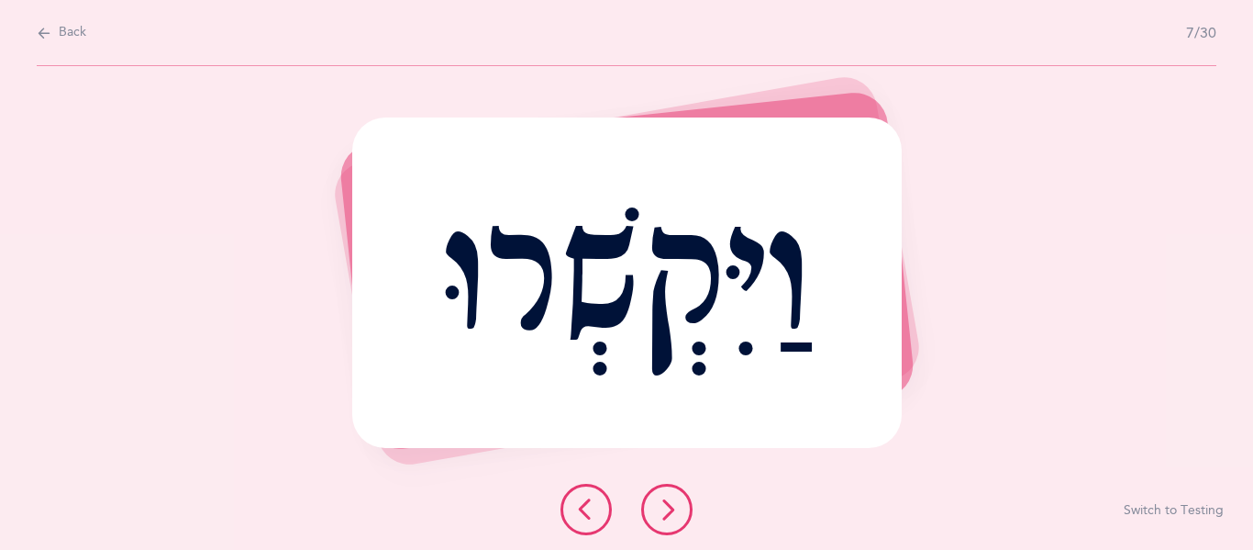
click at [671, 506] on icon at bounding box center [667, 509] width 22 height 22
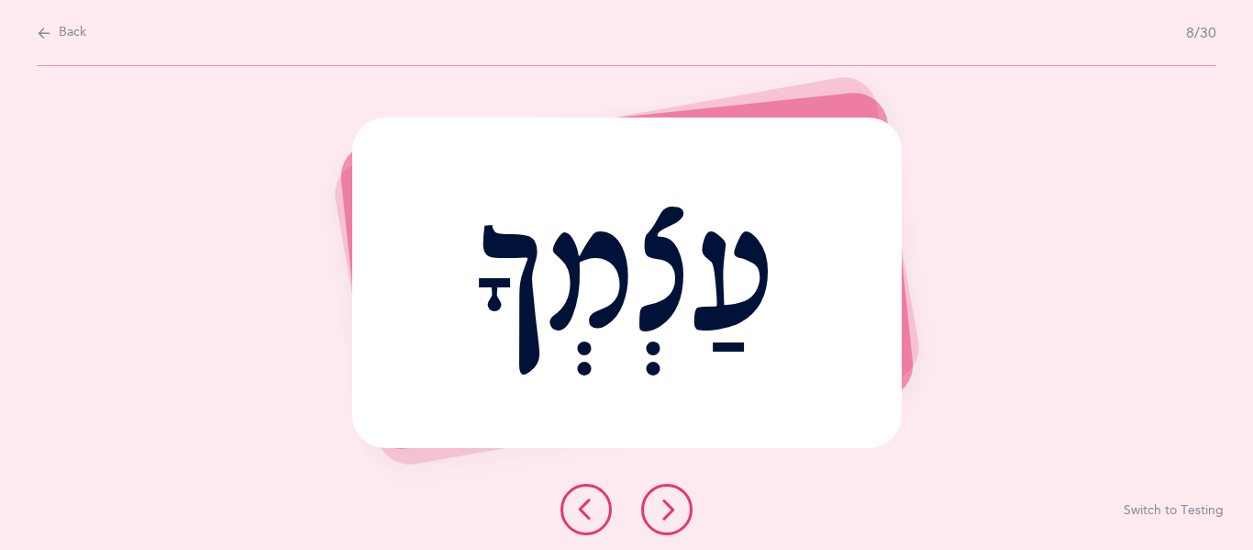
click at [670, 499] on icon at bounding box center [667, 509] width 22 height 22
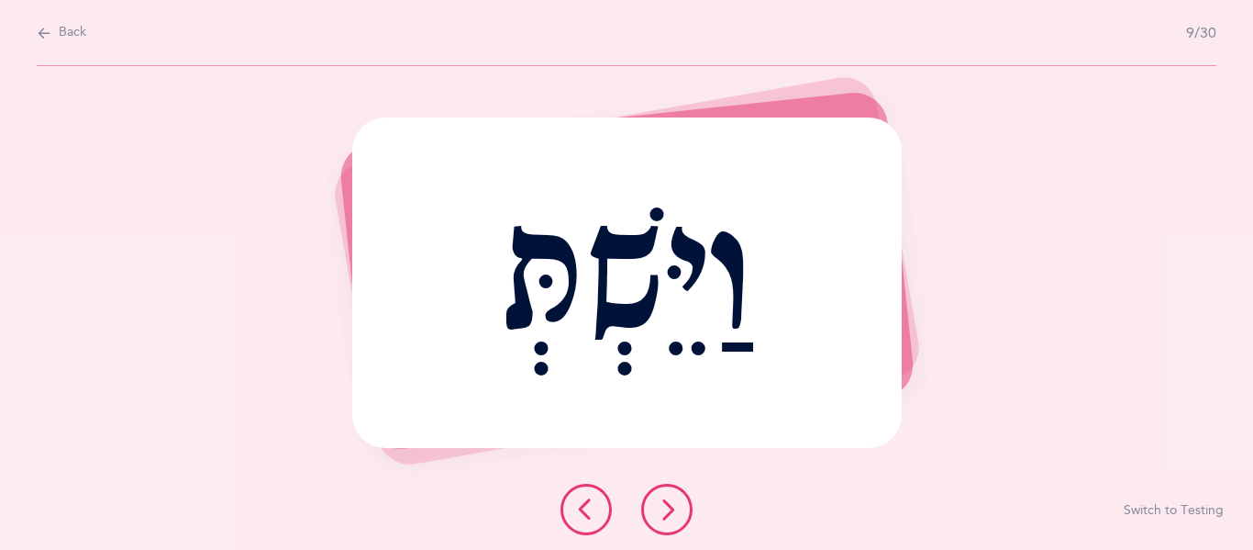
click at [663, 506] on icon at bounding box center [667, 509] width 22 height 22
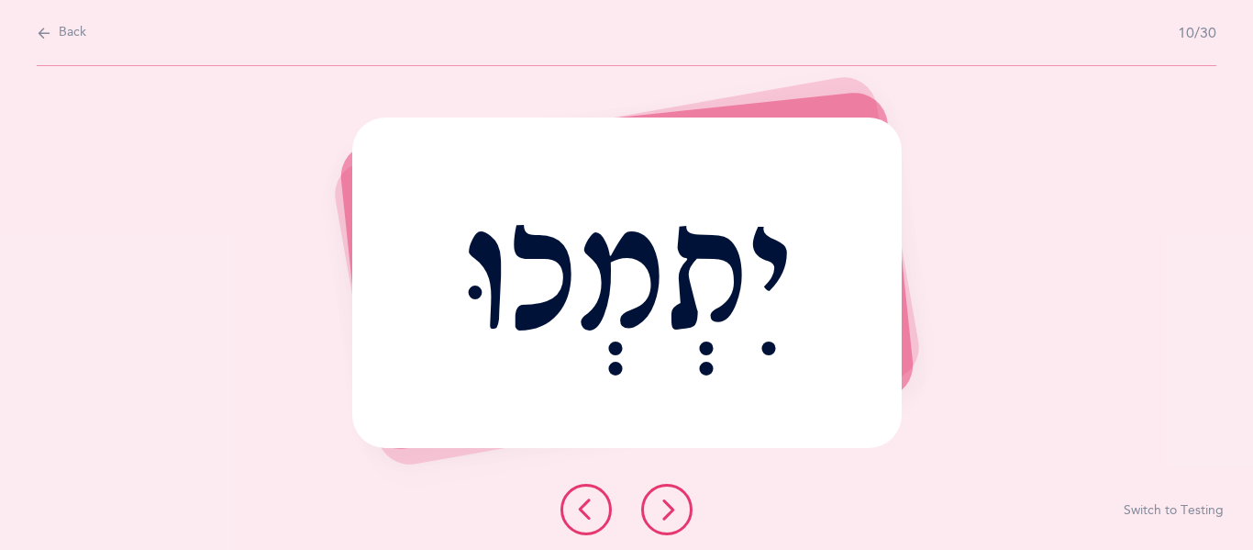
click at [663, 506] on icon at bounding box center [667, 509] width 22 height 22
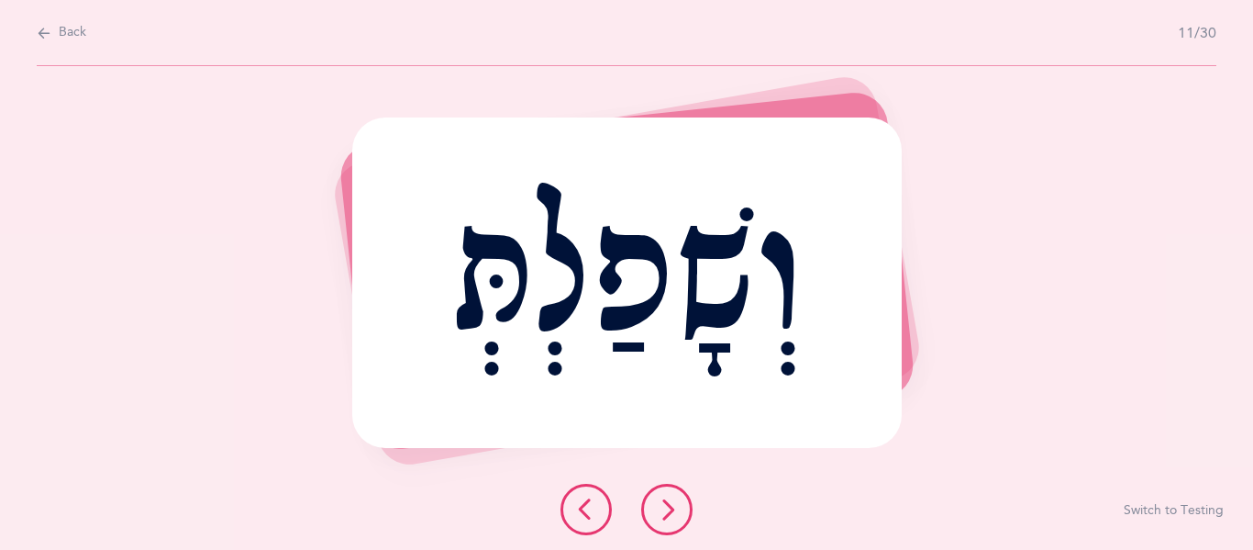
click at [663, 507] on icon at bounding box center [667, 509] width 22 height 22
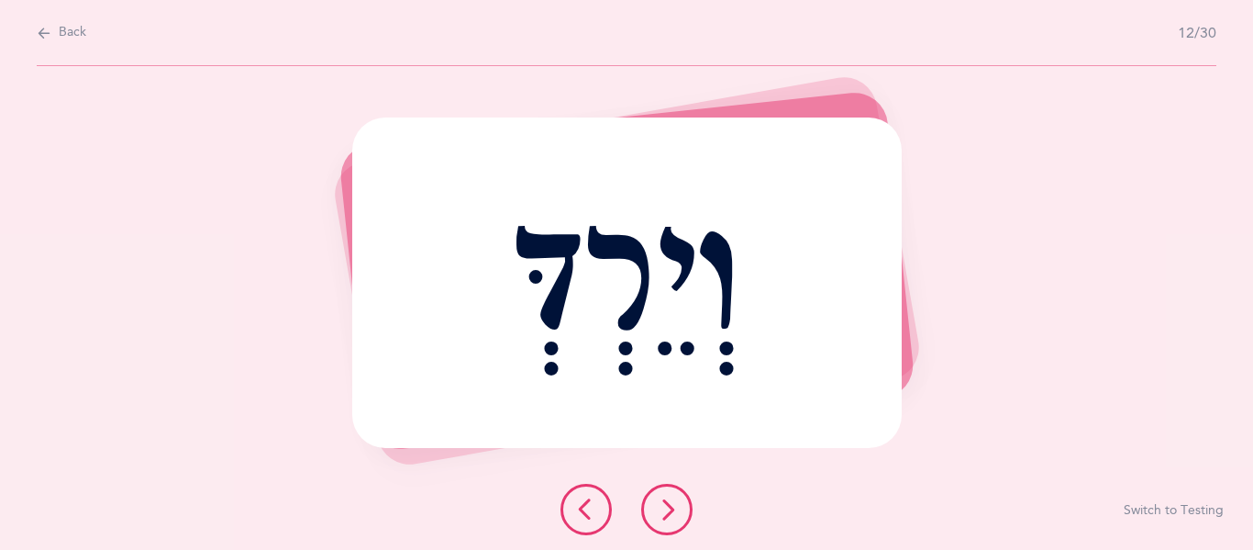
click at [663, 508] on icon at bounding box center [667, 509] width 22 height 22
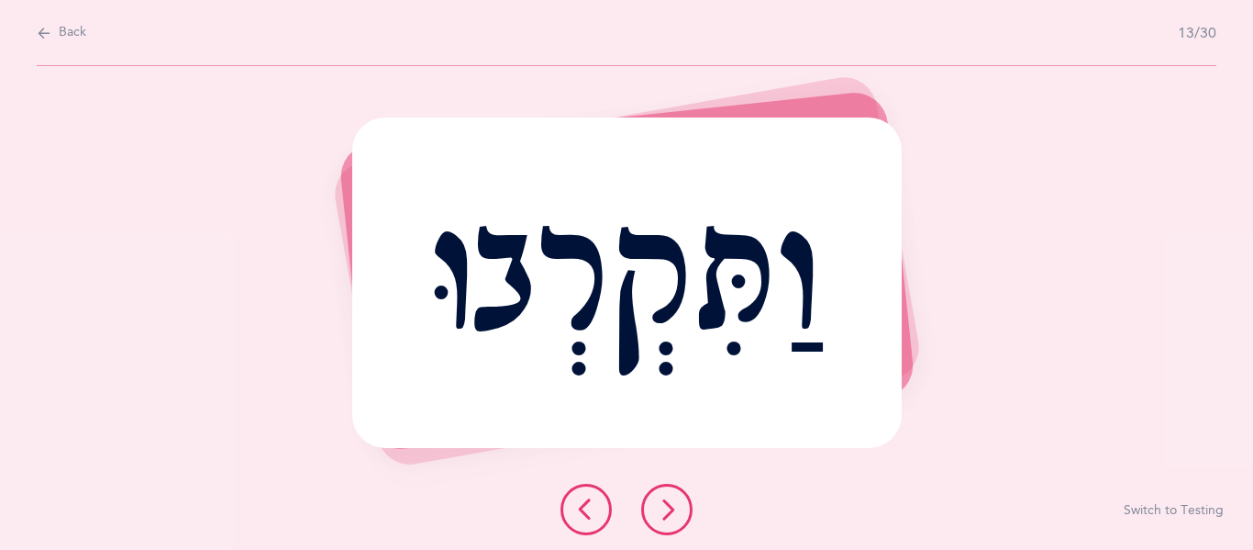
click at [660, 512] on icon at bounding box center [667, 509] width 22 height 22
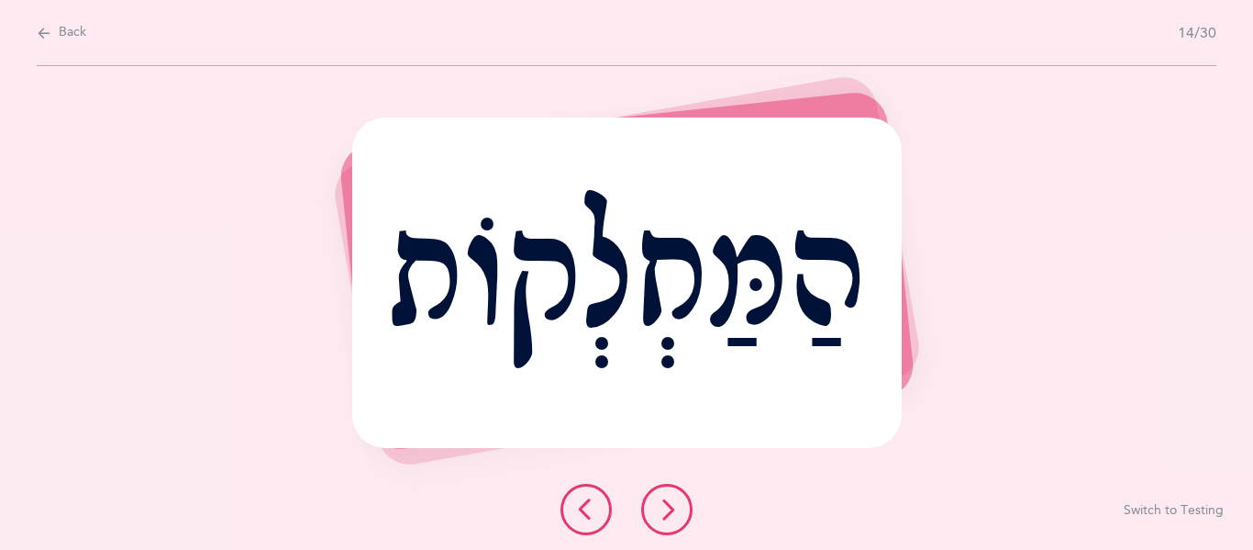
click at [657, 512] on icon at bounding box center [667, 509] width 22 height 22
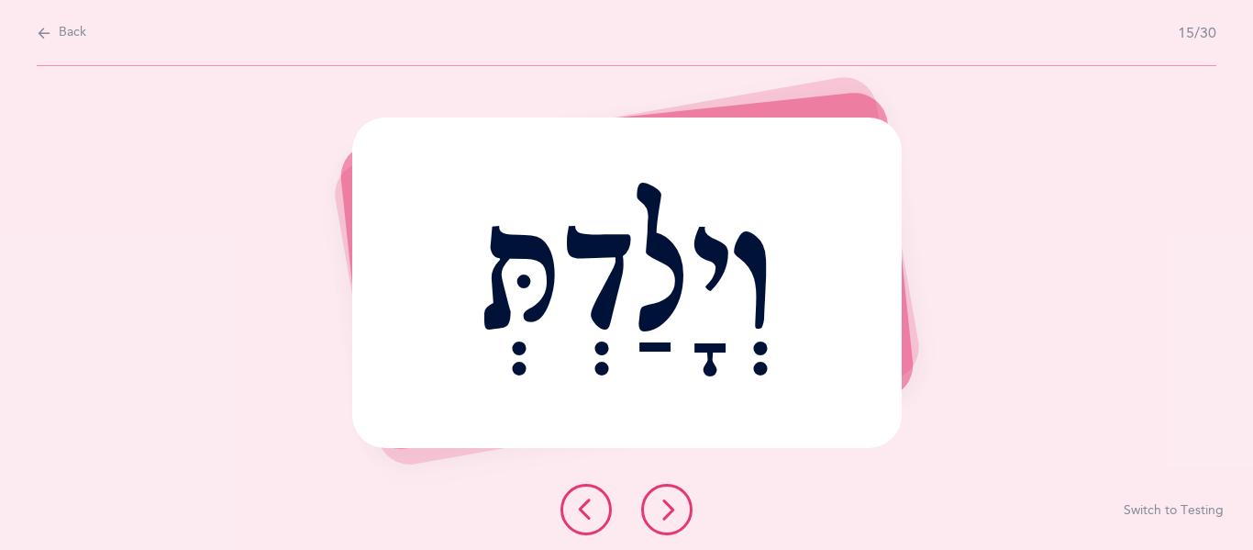
click at [656, 513] on icon at bounding box center [667, 509] width 22 height 22
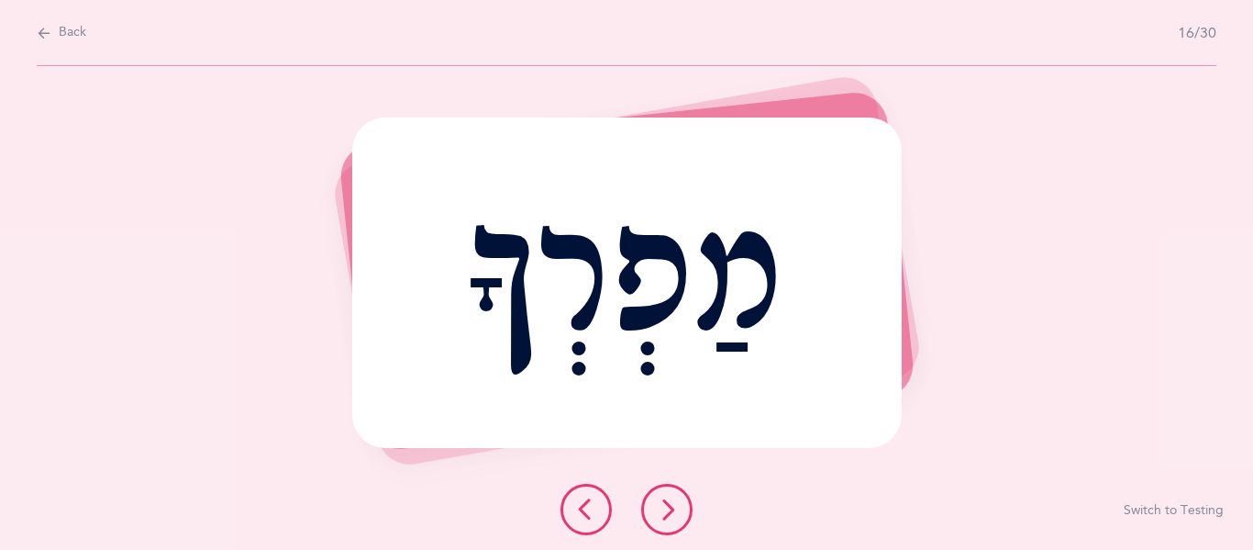
click at [579, 505] on icon at bounding box center [586, 509] width 22 height 22
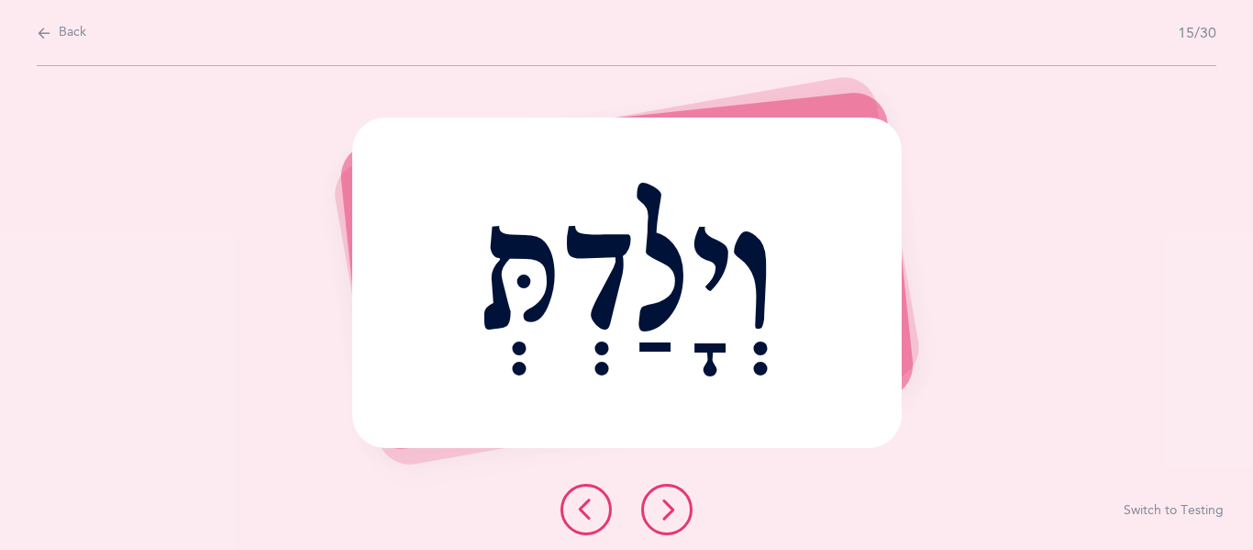
click at [672, 510] on icon at bounding box center [667, 509] width 22 height 22
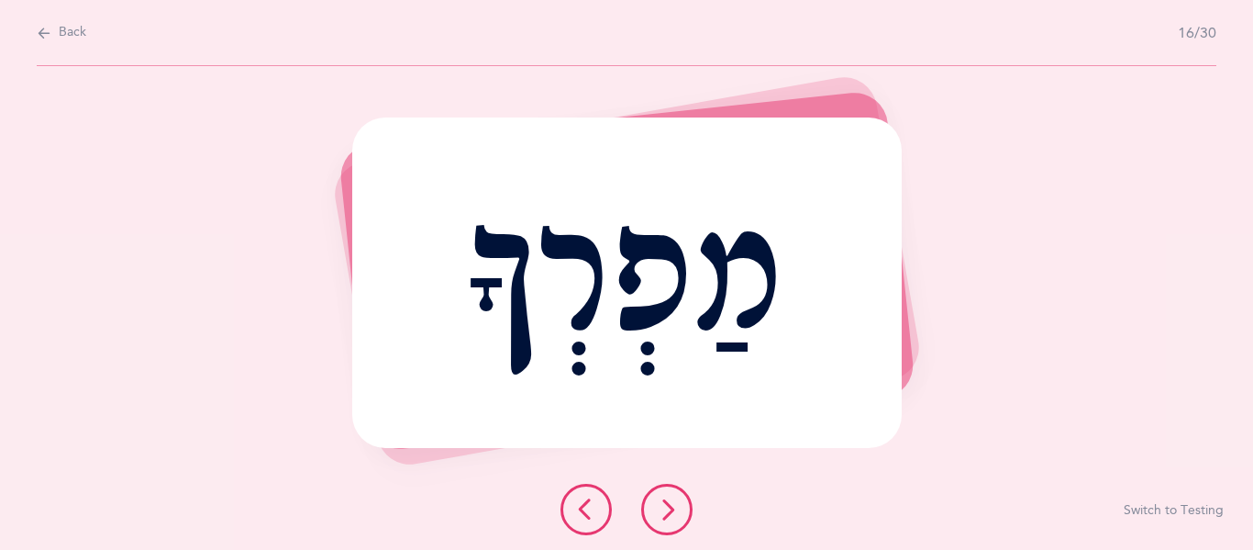
click at [664, 526] on button at bounding box center [666, 509] width 51 height 51
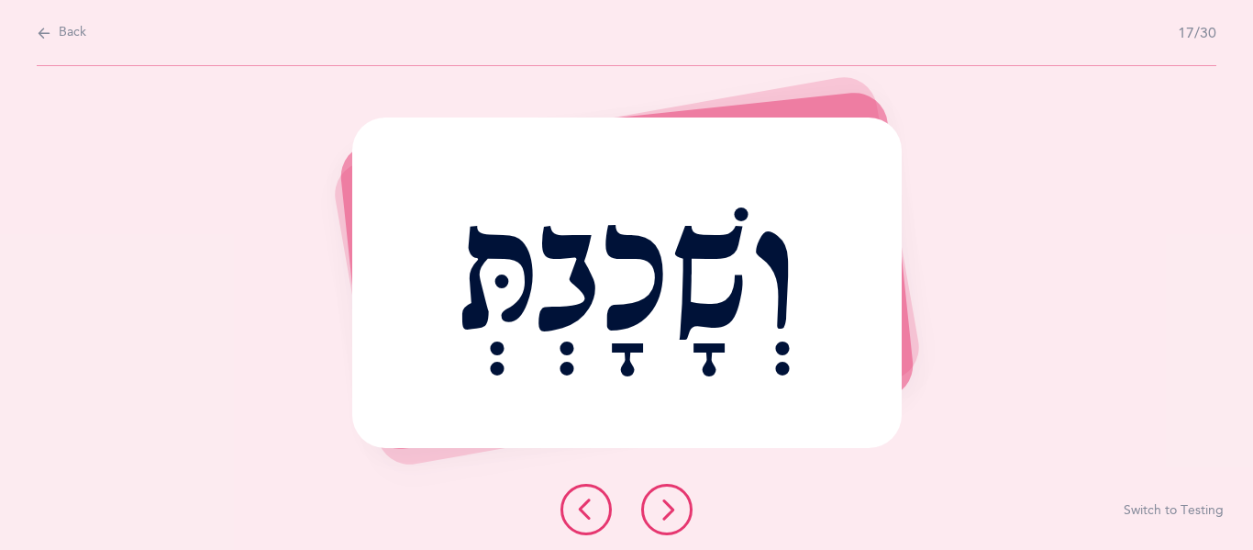
click at [664, 526] on button at bounding box center [666, 509] width 51 height 51
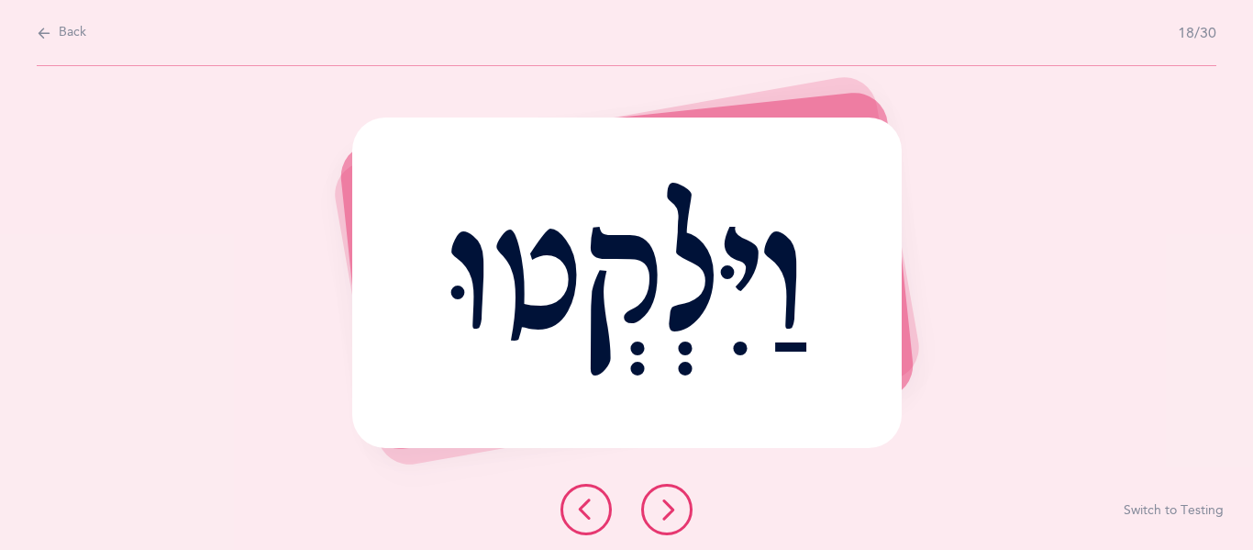
click at [597, 518] on button at bounding box center [586, 509] width 51 height 51
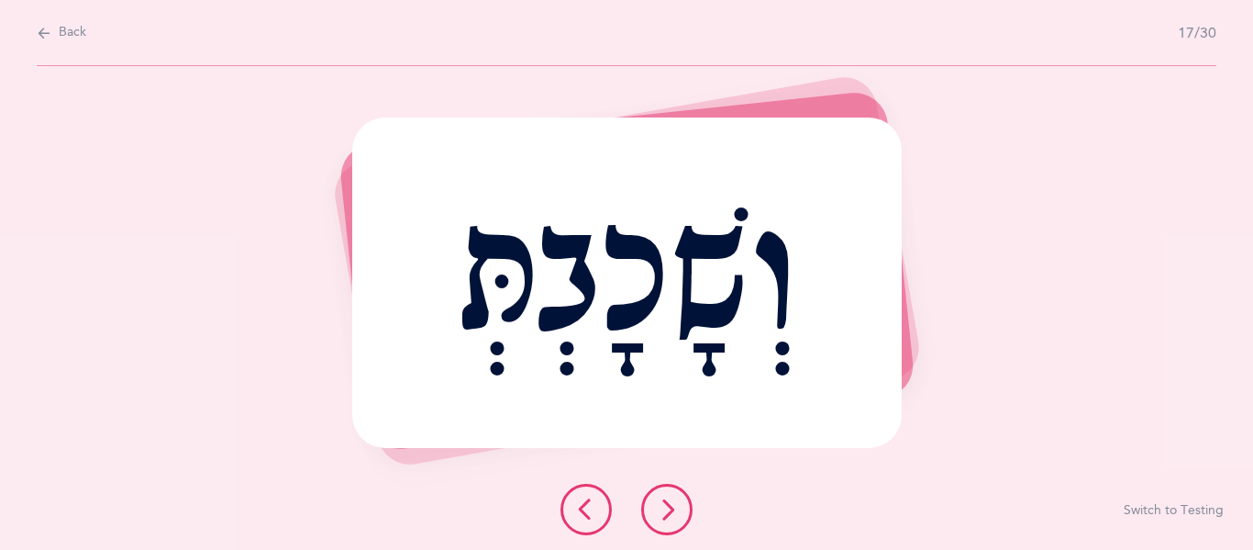
click at [662, 514] on icon at bounding box center [667, 509] width 22 height 22
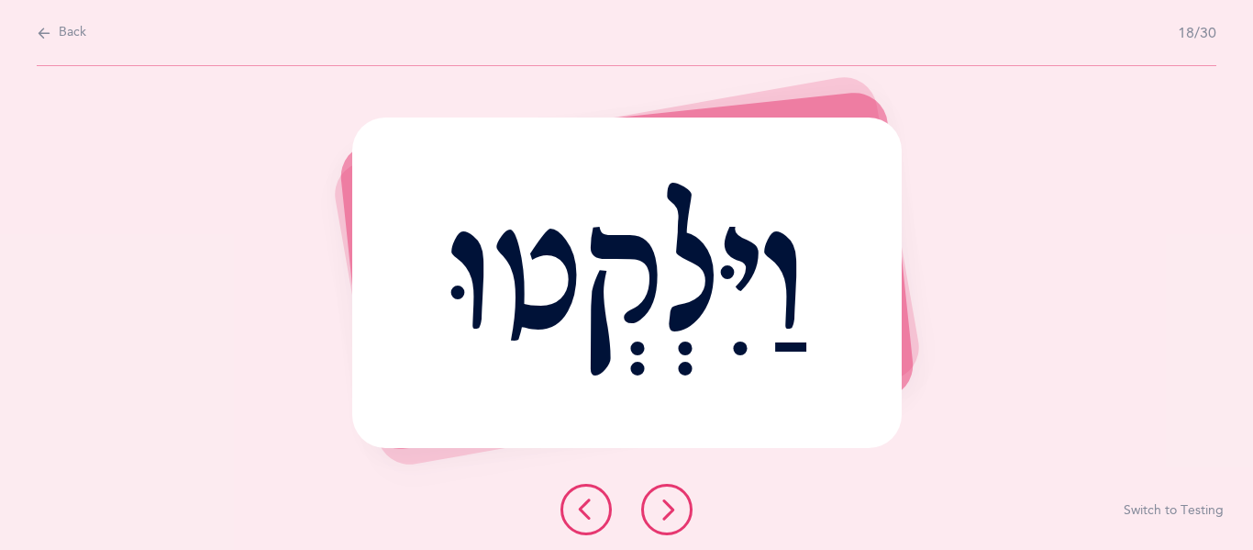
click at [674, 500] on icon at bounding box center [667, 509] width 22 height 22
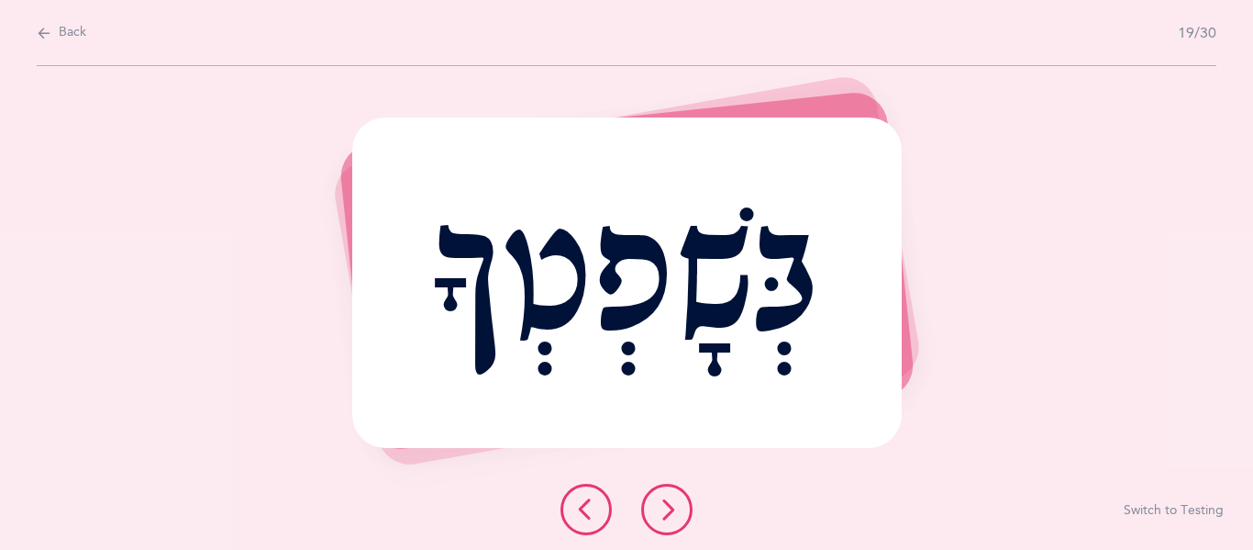
click at [661, 503] on icon at bounding box center [667, 509] width 22 height 22
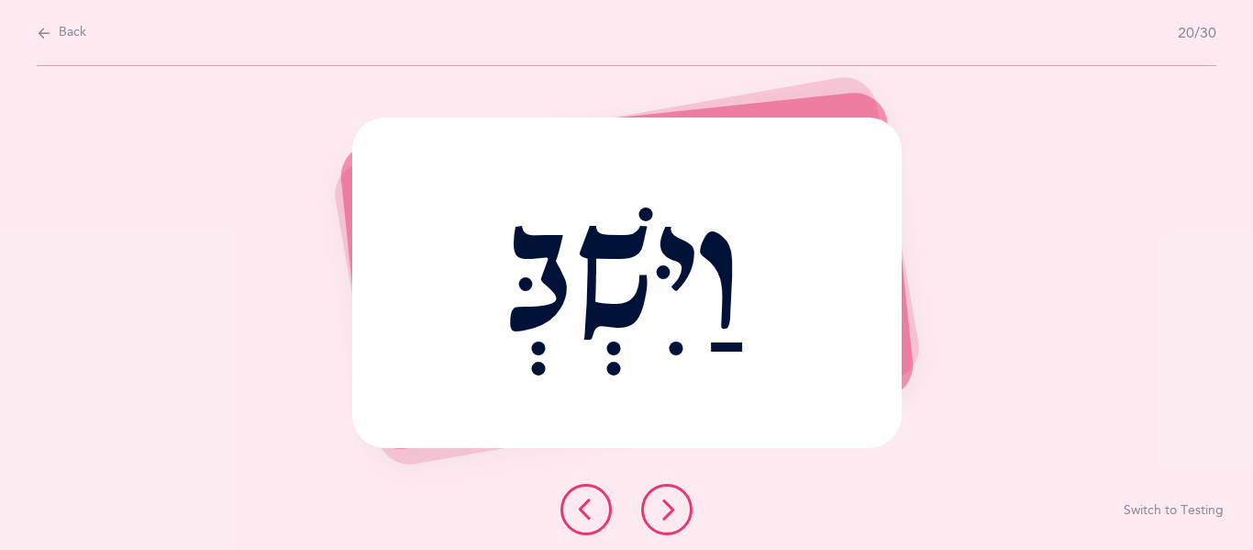
click at [668, 517] on icon at bounding box center [667, 509] width 22 height 22
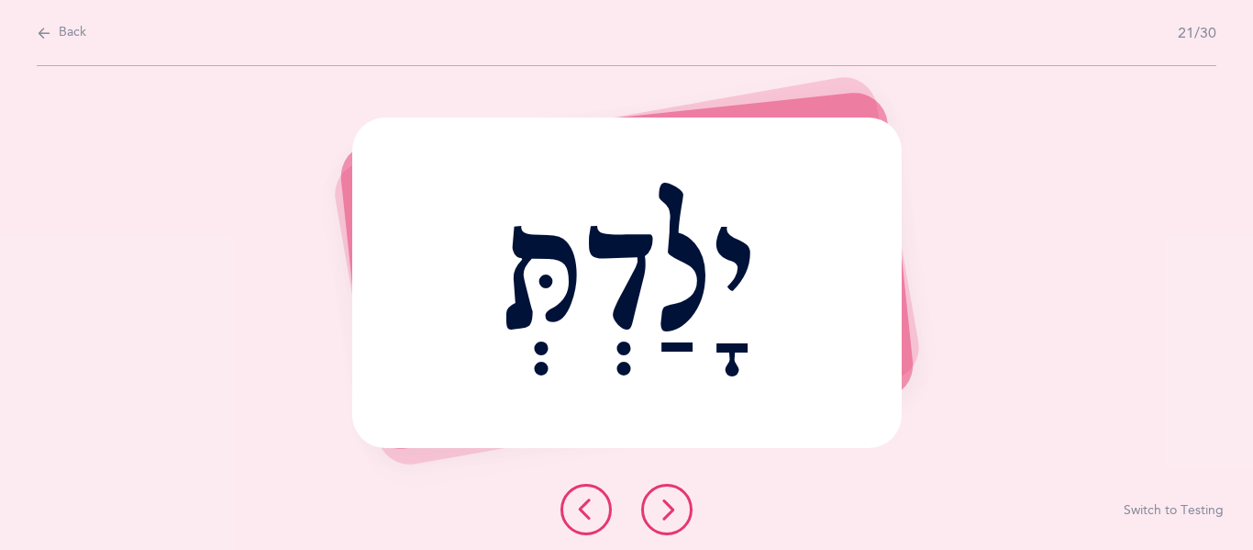
click at [670, 525] on button at bounding box center [666, 509] width 51 height 51
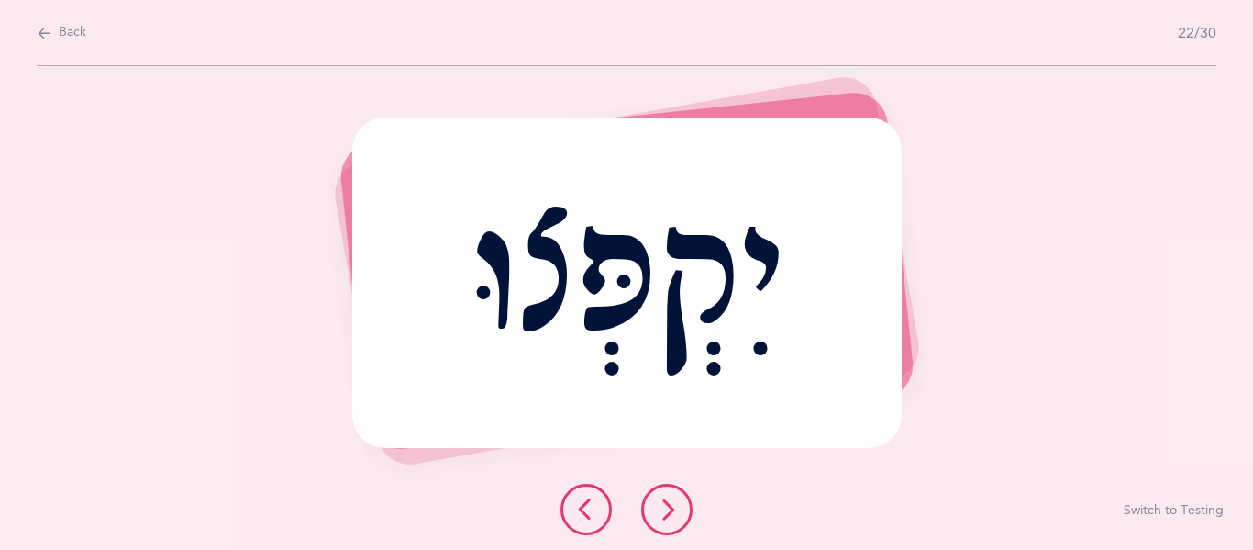
click at [664, 511] on icon at bounding box center [667, 509] width 22 height 22
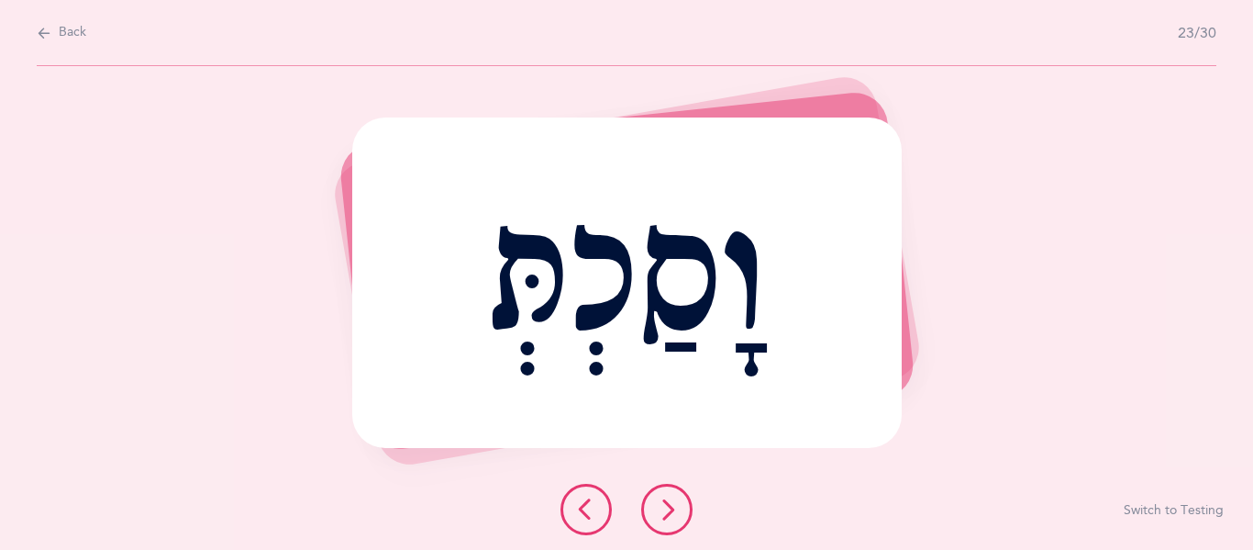
click at [651, 501] on button at bounding box center [666, 509] width 51 height 51
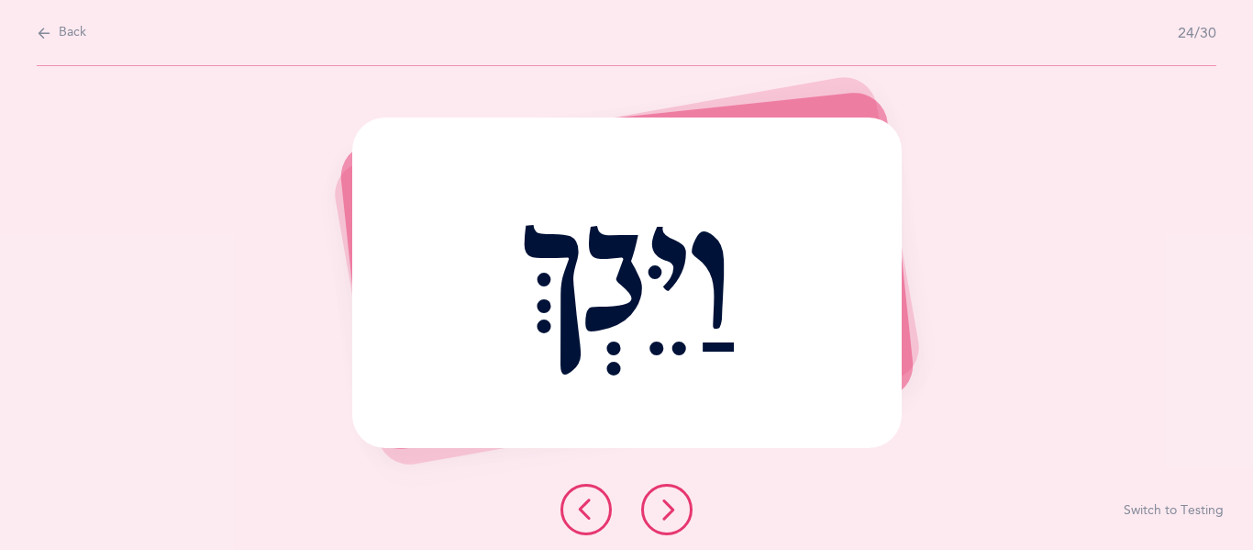
click at [656, 508] on icon at bounding box center [667, 509] width 22 height 22
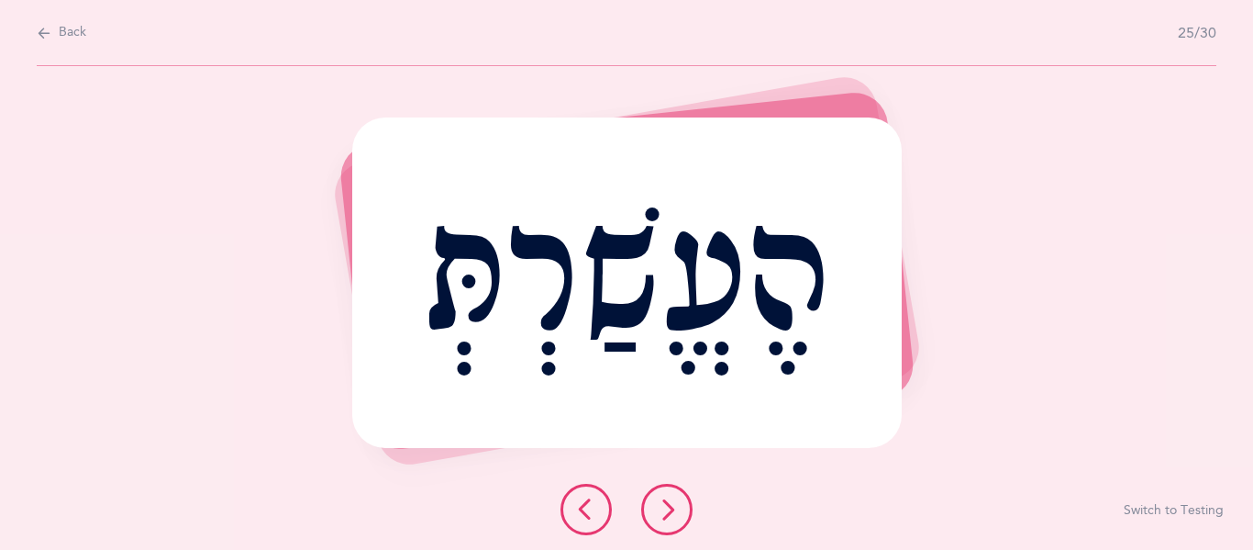
click at [652, 511] on button at bounding box center [666, 509] width 51 height 51
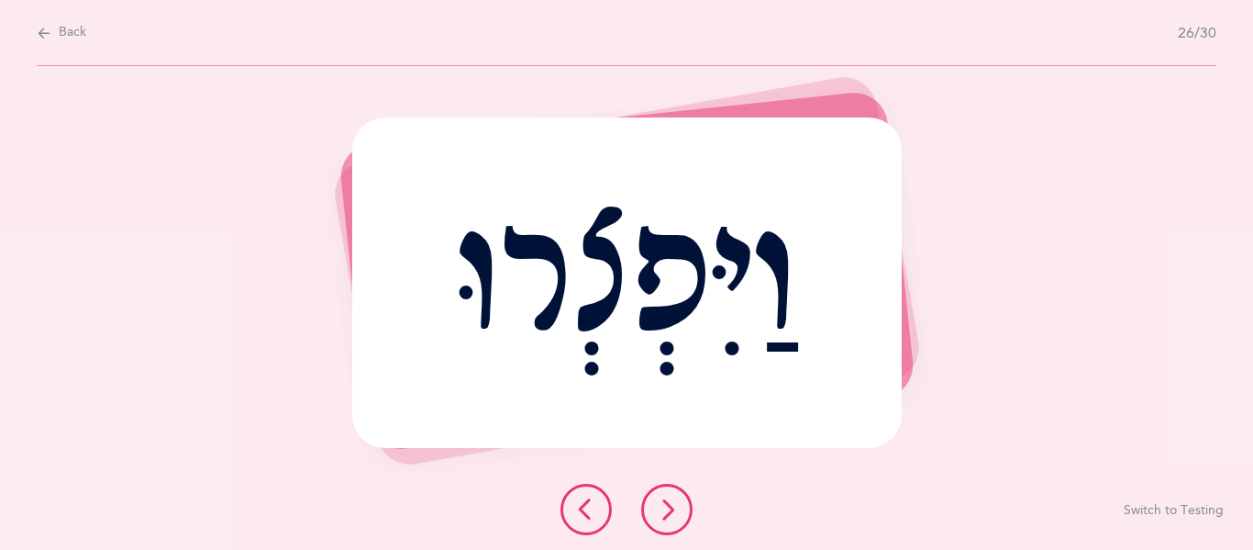
click at [672, 505] on icon at bounding box center [667, 509] width 22 height 22
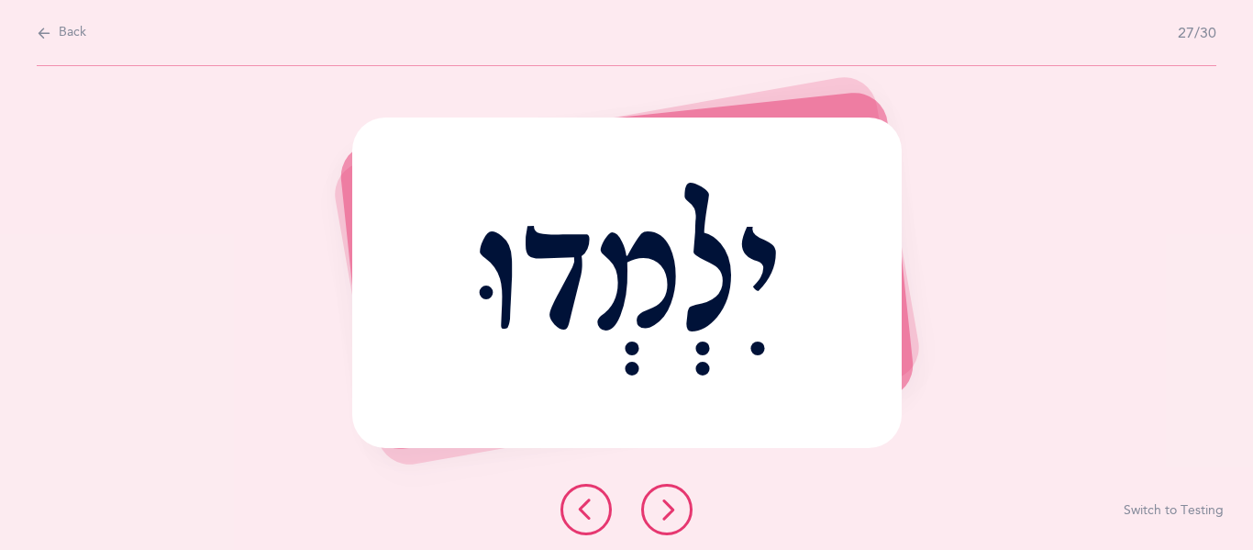
click at [672, 505] on icon at bounding box center [667, 509] width 22 height 22
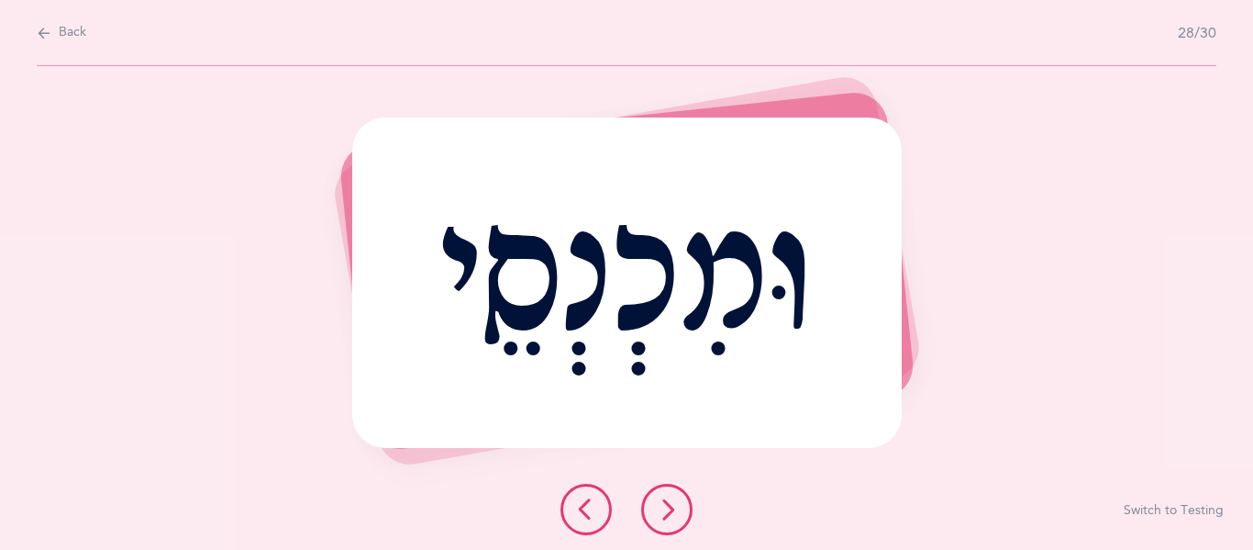
click at [672, 506] on icon at bounding box center [667, 509] width 22 height 22
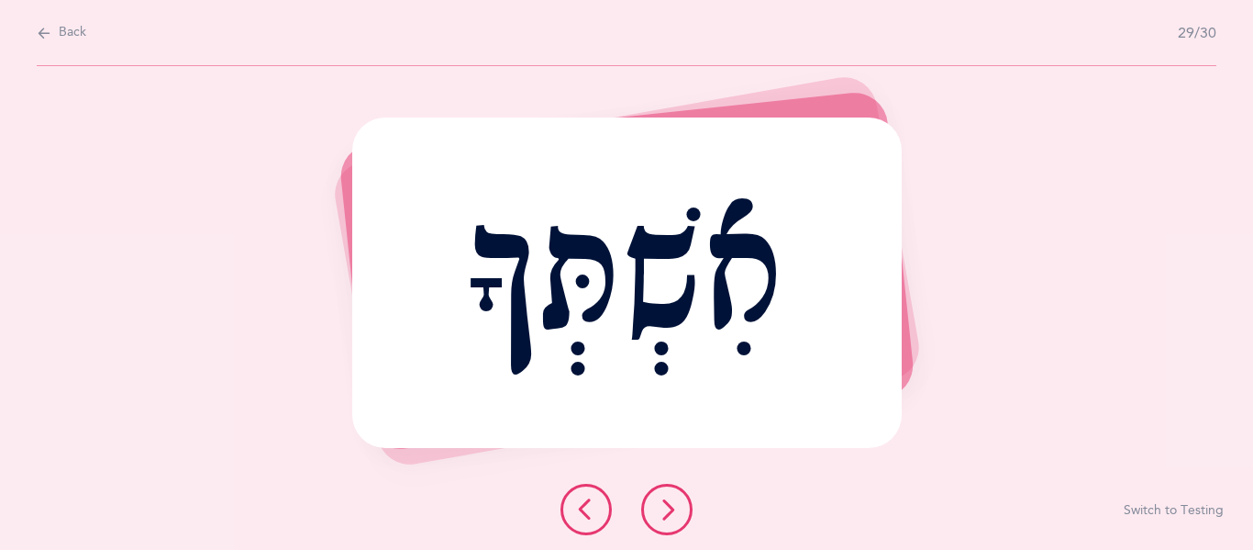
click at [672, 506] on icon at bounding box center [667, 509] width 22 height 22
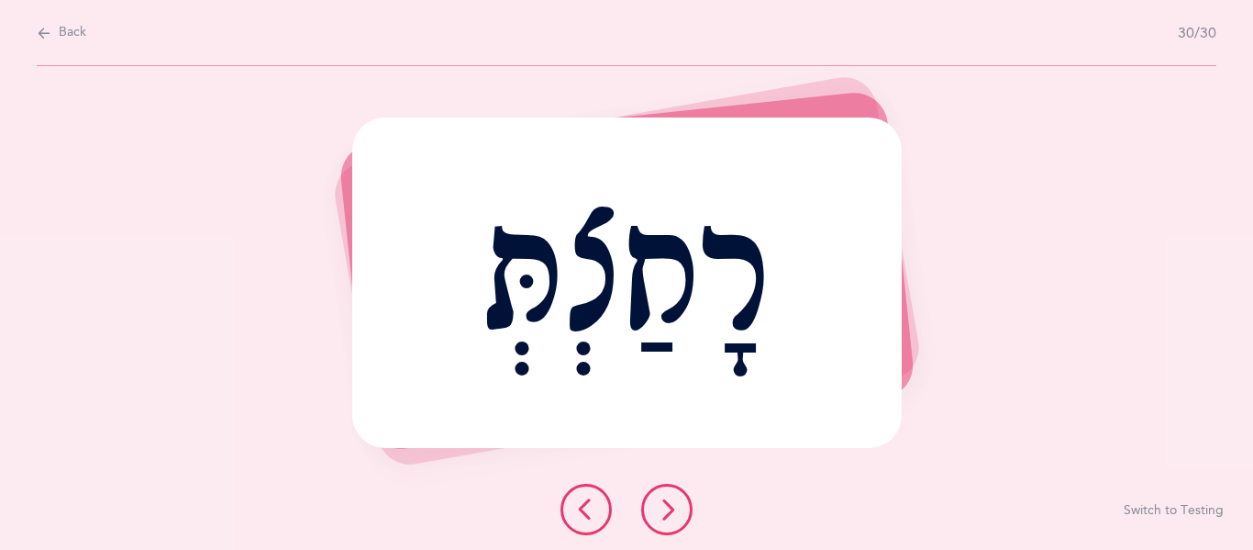
click at [587, 502] on icon at bounding box center [586, 509] width 22 height 22
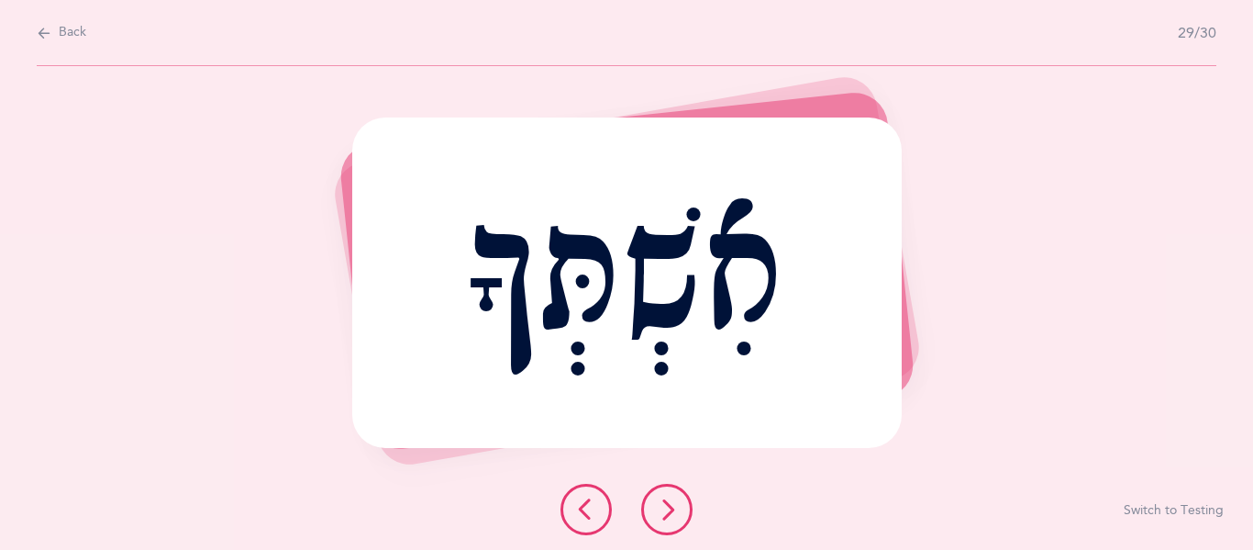
click at [590, 500] on icon at bounding box center [586, 509] width 22 height 22
